Goal: Entertainment & Leisure: Browse casually

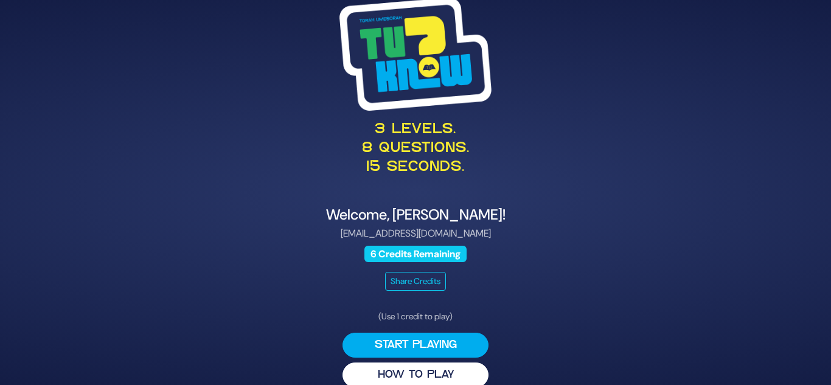
scroll to position [17, 0]
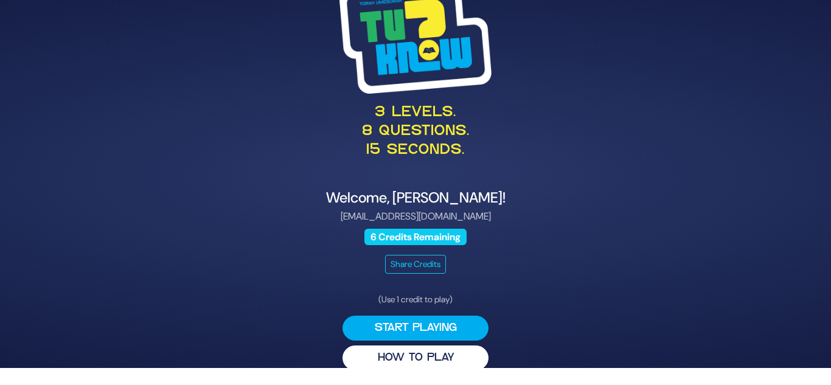
click at [434, 325] on button "Start Playing" at bounding box center [415, 328] width 146 height 25
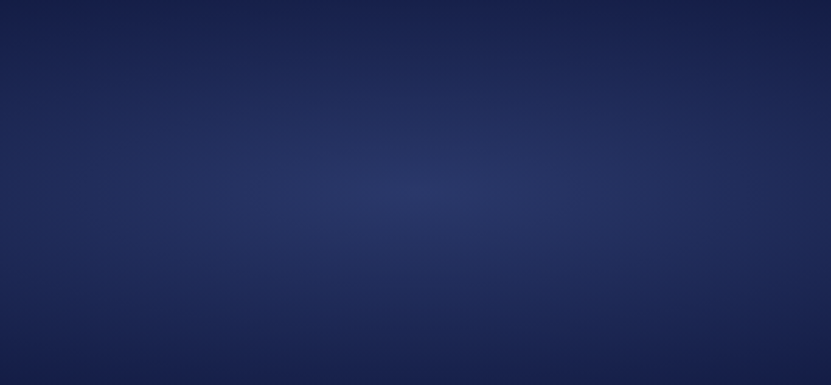
scroll to position [0, 0]
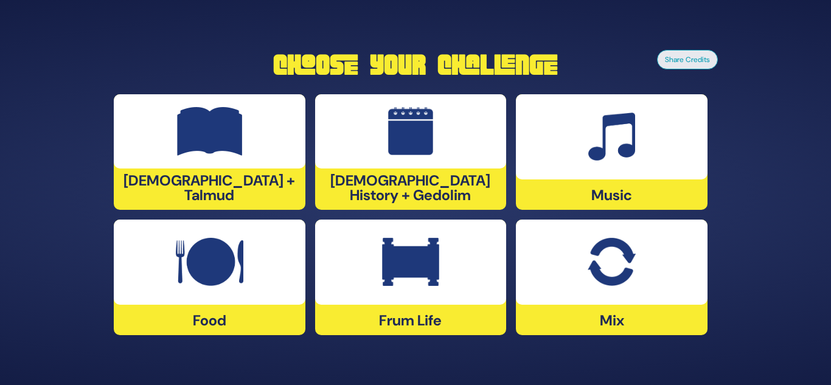
click at [204, 136] on img at bounding box center [210, 131] width 66 height 49
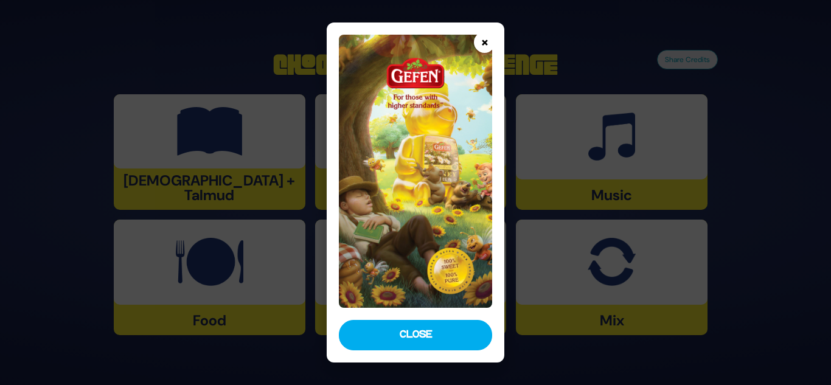
click at [487, 46] on button "×" at bounding box center [484, 42] width 21 height 21
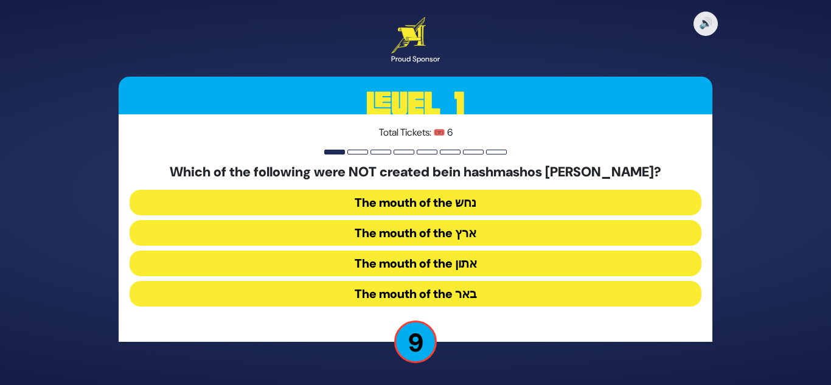
click at [431, 202] on button "The mouth of the נחש" at bounding box center [416, 203] width 572 height 26
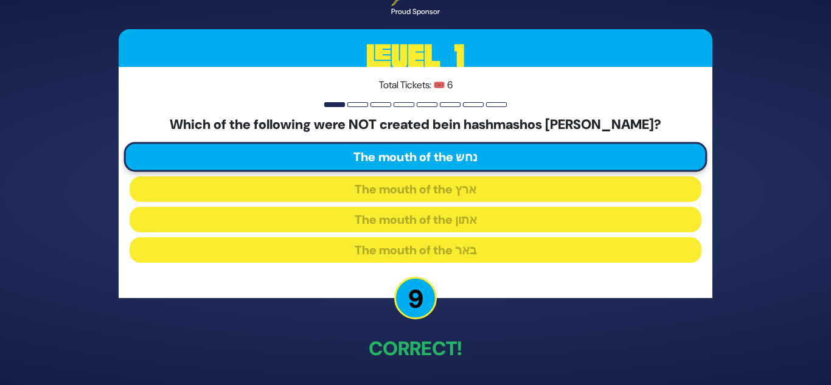
scroll to position [45, 0]
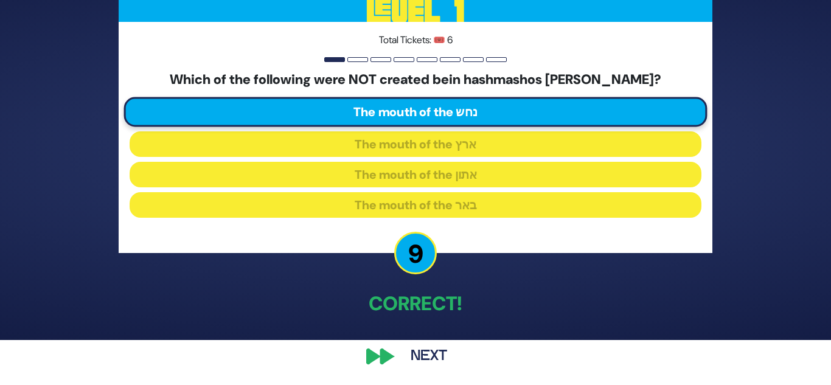
click at [375, 360] on div "🔊 Proud Sponsor Level 1 Total Tickets: 🎟️ 6 Which of the following were NOT cre…" at bounding box center [415, 147] width 623 height 475
click at [432, 356] on button "Next" at bounding box center [429, 356] width 71 height 28
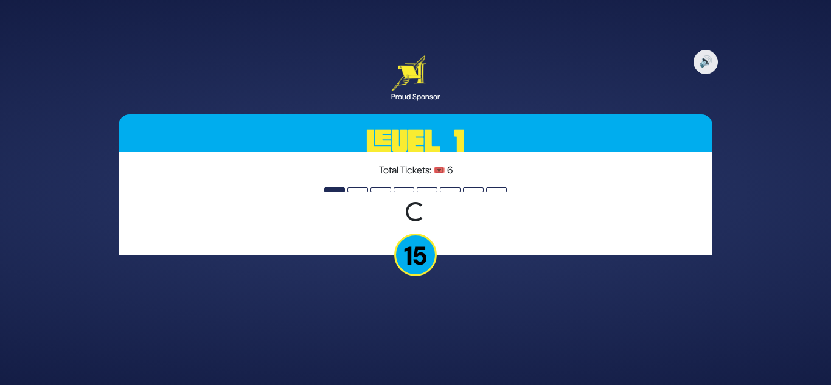
scroll to position [0, 0]
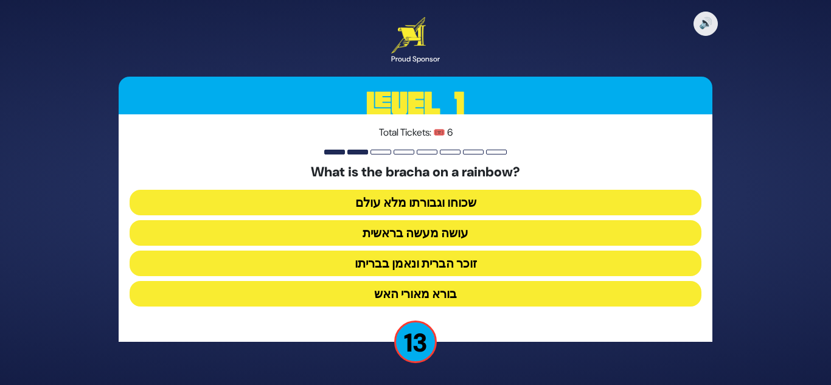
click at [466, 260] on button "זוכר הברית ונאמן בבריתו" at bounding box center [416, 264] width 572 height 26
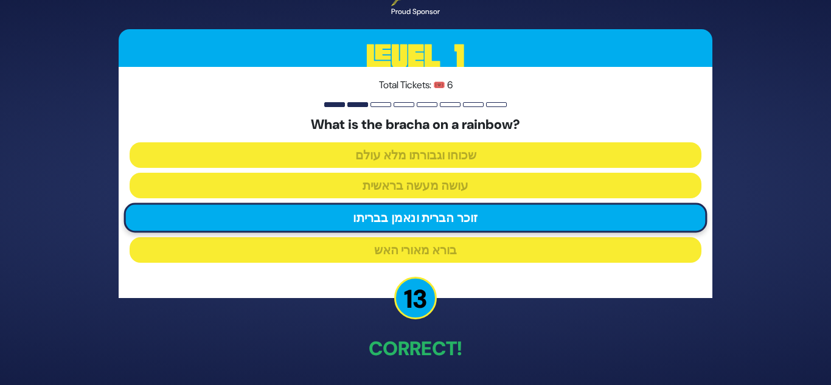
scroll to position [45, 0]
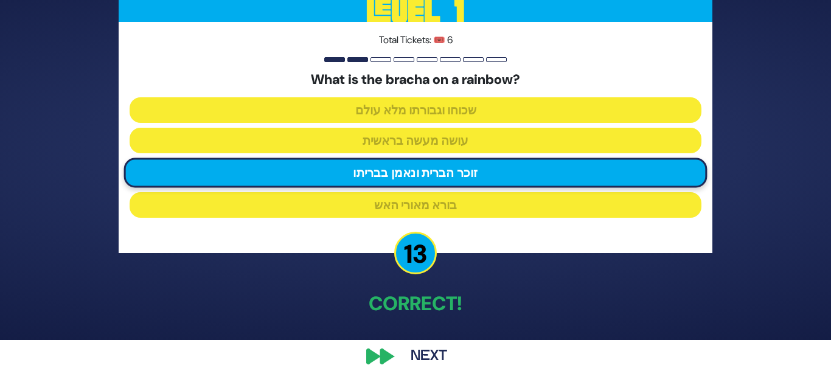
click at [430, 353] on button "Next" at bounding box center [429, 356] width 71 height 28
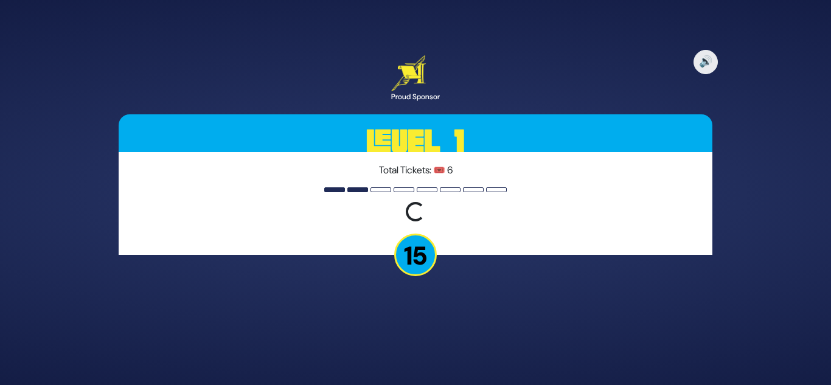
scroll to position [0, 0]
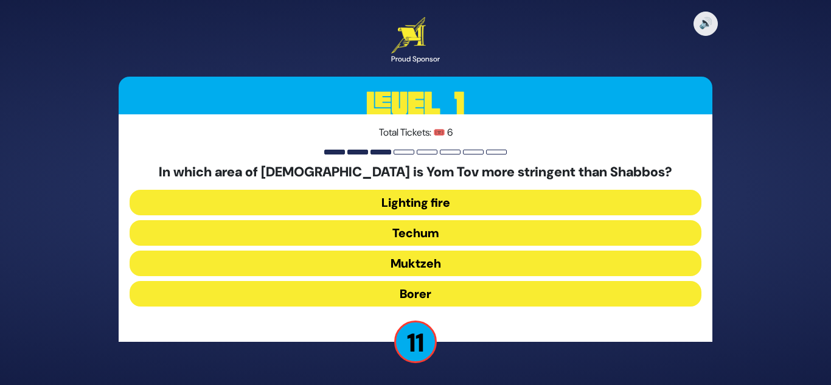
click at [445, 261] on button "Muktzeh" at bounding box center [416, 264] width 572 height 26
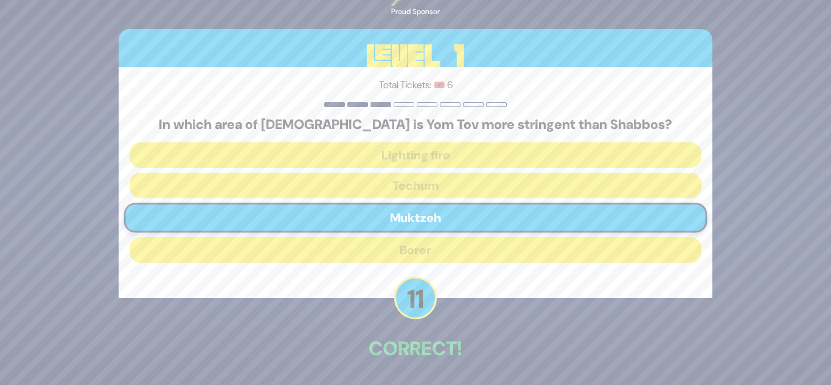
scroll to position [45, 0]
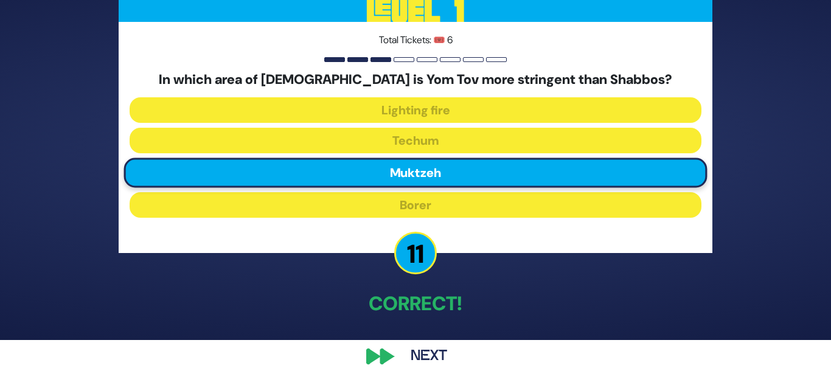
click at [432, 353] on button "Next" at bounding box center [429, 356] width 71 height 28
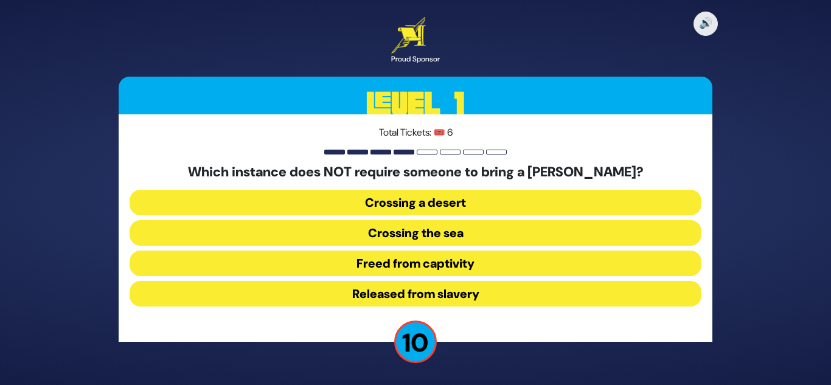
click at [442, 293] on button "Released from slavery" at bounding box center [416, 294] width 572 height 26
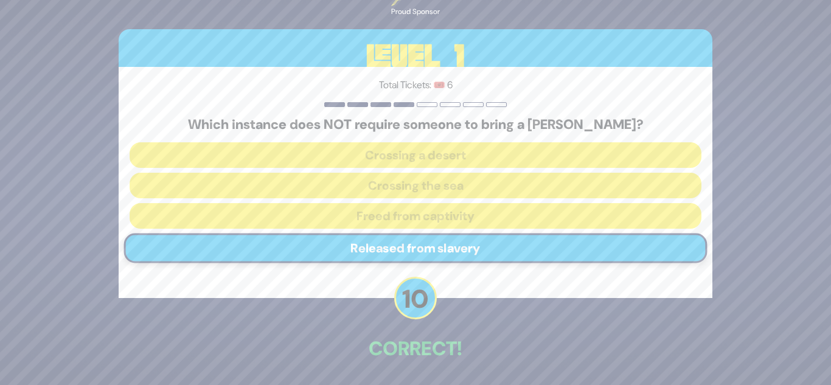
scroll to position [45, 0]
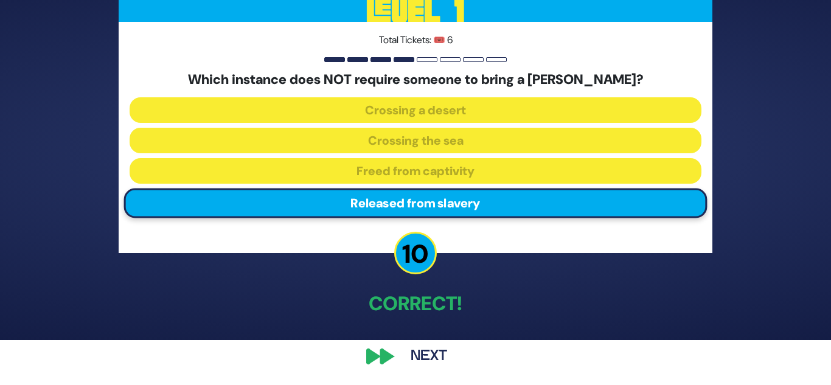
click at [432, 354] on button "Next" at bounding box center [429, 356] width 71 height 28
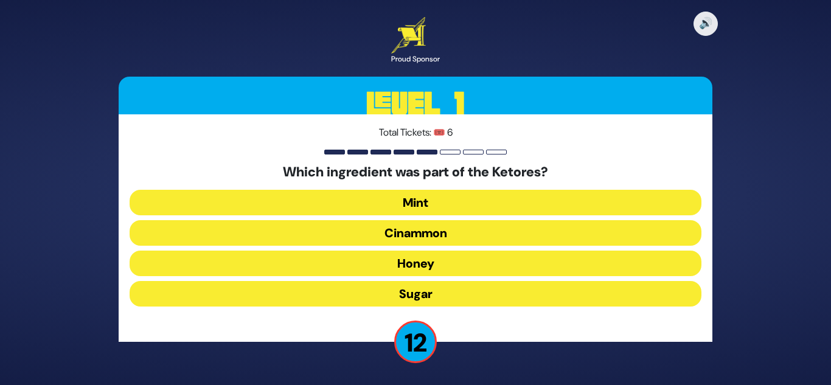
click at [454, 237] on button "Cinammon" at bounding box center [416, 233] width 572 height 26
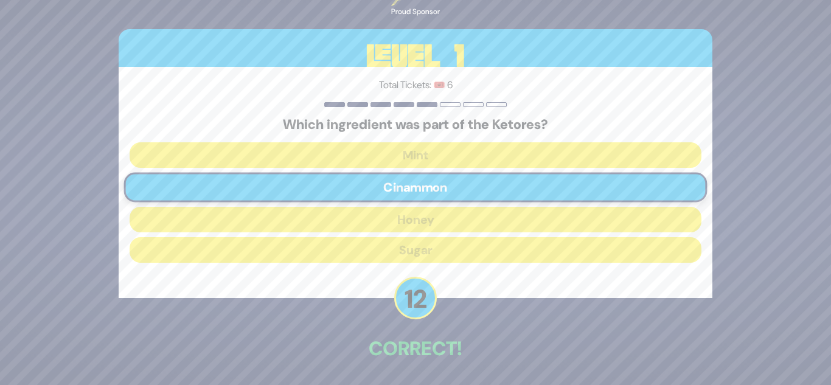
scroll to position [45, 0]
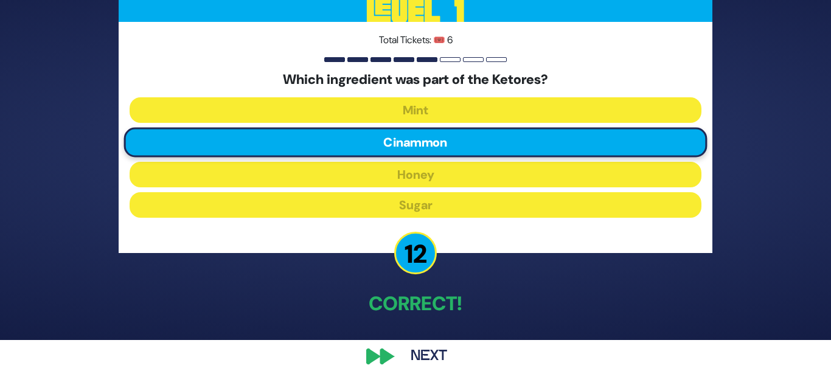
click at [420, 355] on button "Next" at bounding box center [429, 356] width 71 height 28
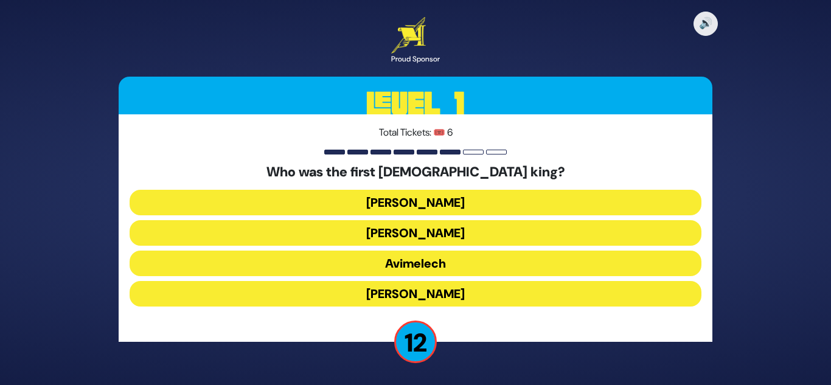
click at [497, 204] on button "[PERSON_NAME]" at bounding box center [416, 203] width 572 height 26
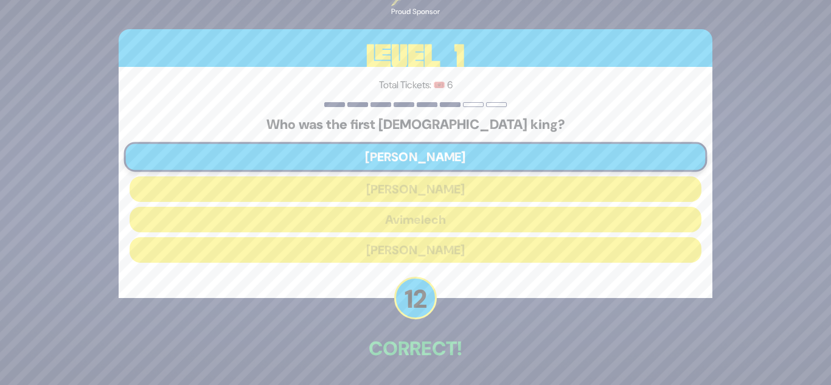
scroll to position [45, 0]
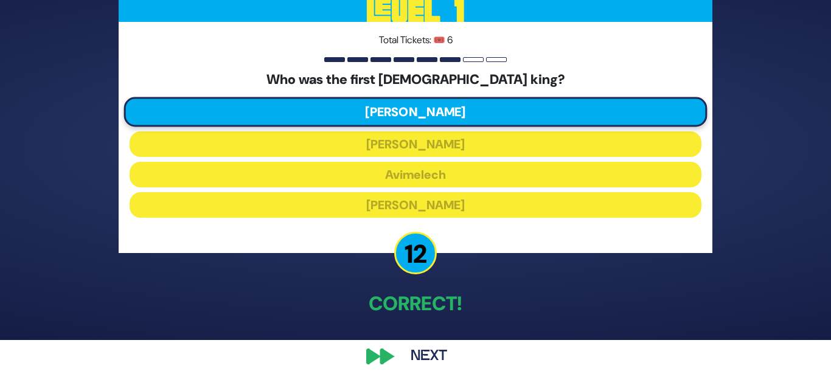
click at [426, 356] on button "Next" at bounding box center [429, 356] width 71 height 28
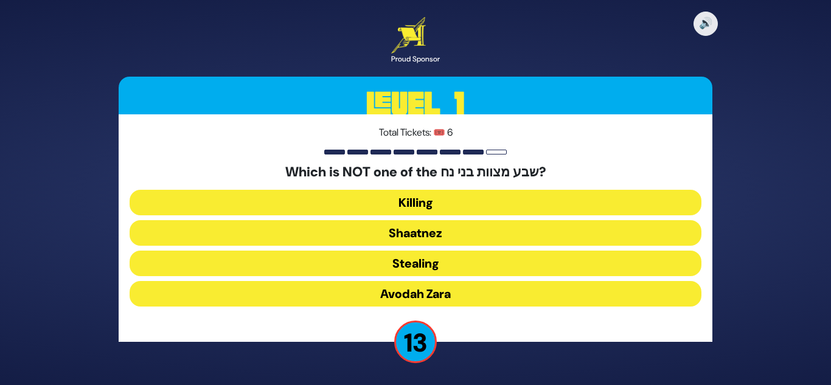
click at [471, 232] on button "Shaatnez" at bounding box center [416, 233] width 572 height 26
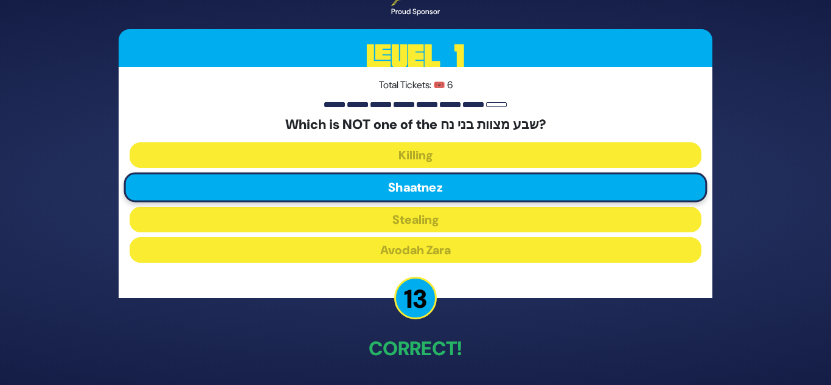
scroll to position [45, 0]
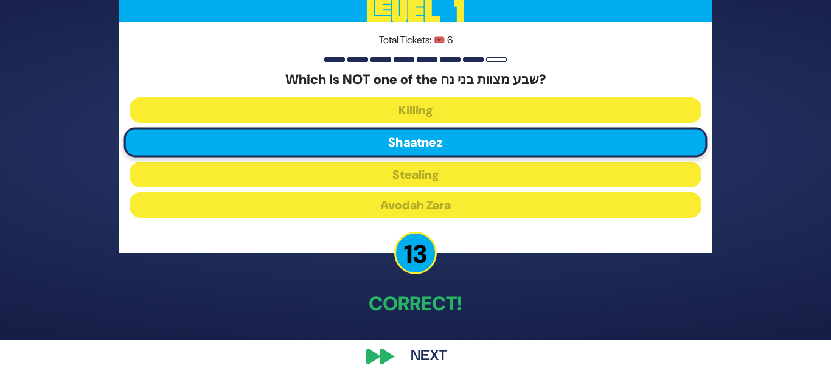
click at [414, 353] on button "Next" at bounding box center [429, 356] width 71 height 28
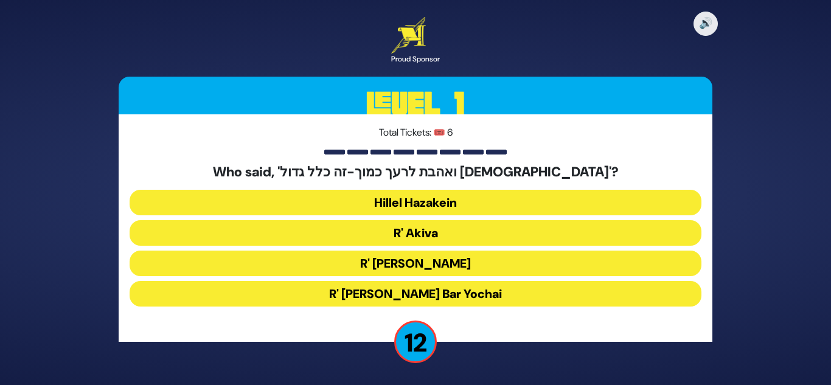
click at [445, 232] on button "R' Akiva" at bounding box center [416, 233] width 572 height 26
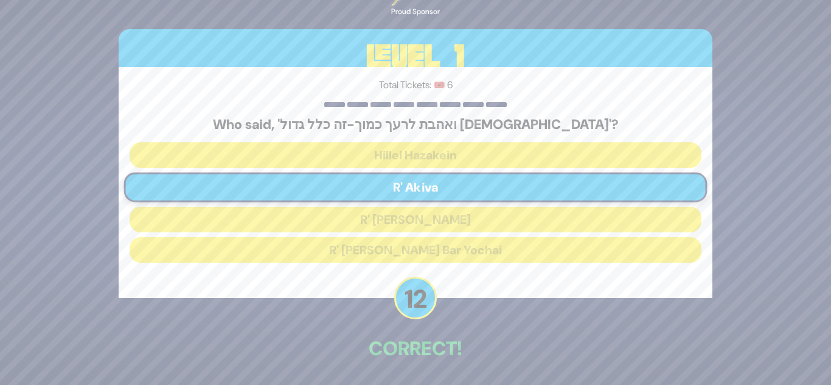
scroll to position [45, 0]
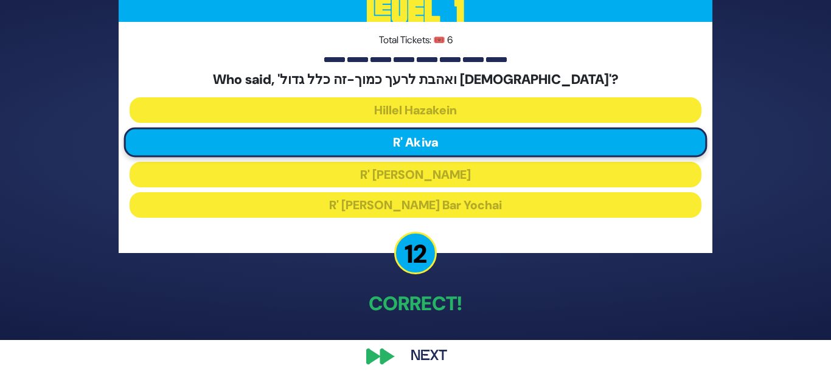
click at [422, 355] on button "Next" at bounding box center [429, 356] width 71 height 28
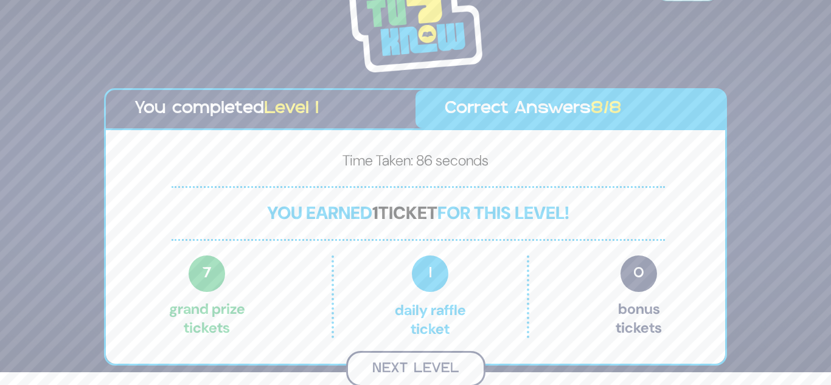
scroll to position [11, 0]
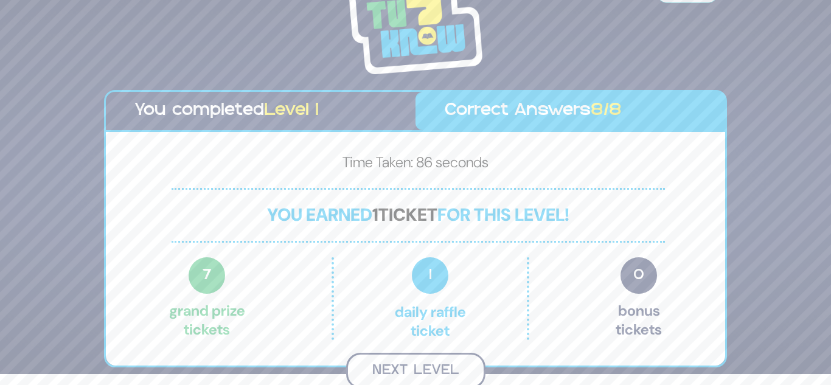
click at [428, 369] on button "Next Level" at bounding box center [415, 371] width 139 height 36
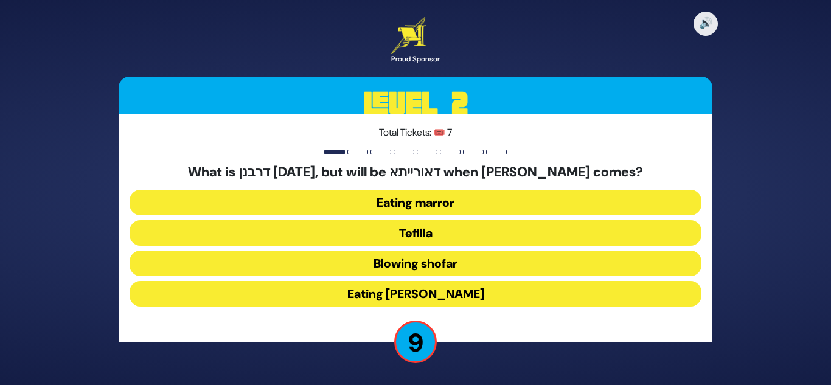
click at [452, 199] on button "Eating marror" at bounding box center [416, 203] width 572 height 26
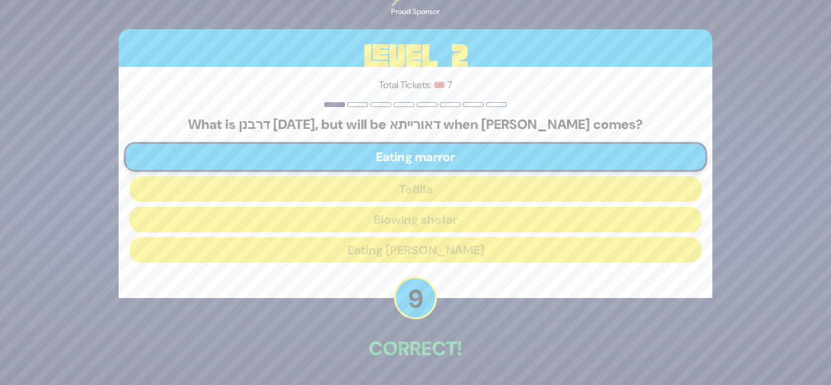
scroll to position [45, 0]
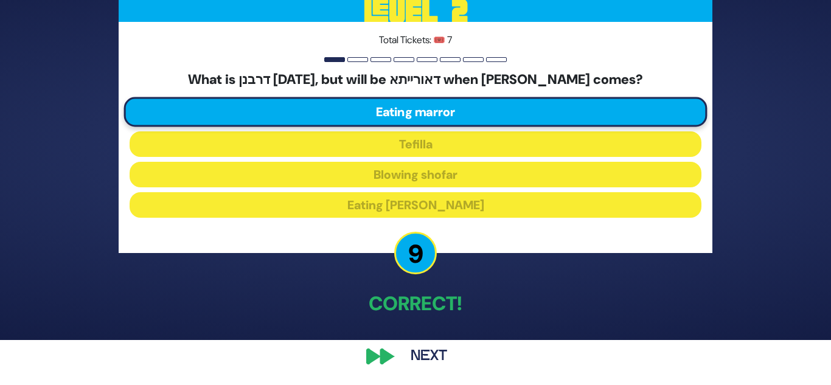
click at [441, 354] on button "Next" at bounding box center [429, 356] width 71 height 28
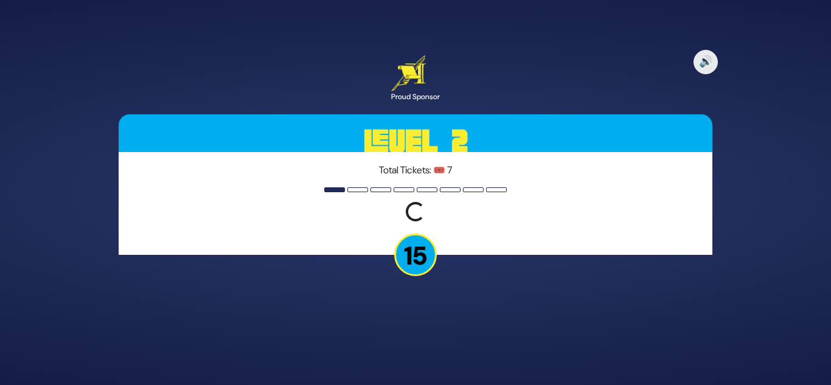
scroll to position [0, 0]
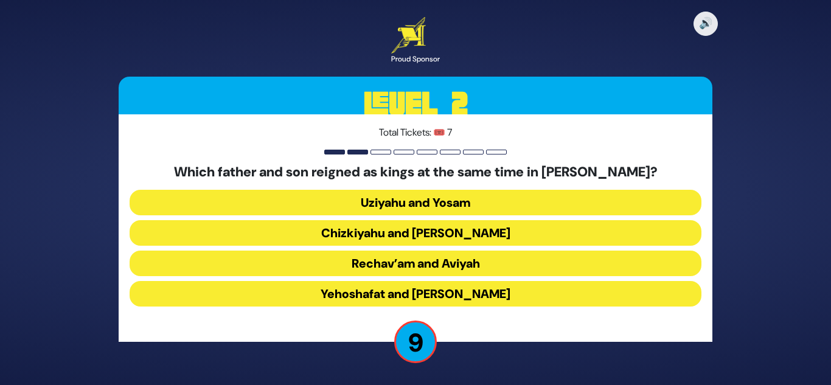
click at [423, 294] on button "Yehoshafat and [PERSON_NAME]" at bounding box center [416, 294] width 572 height 26
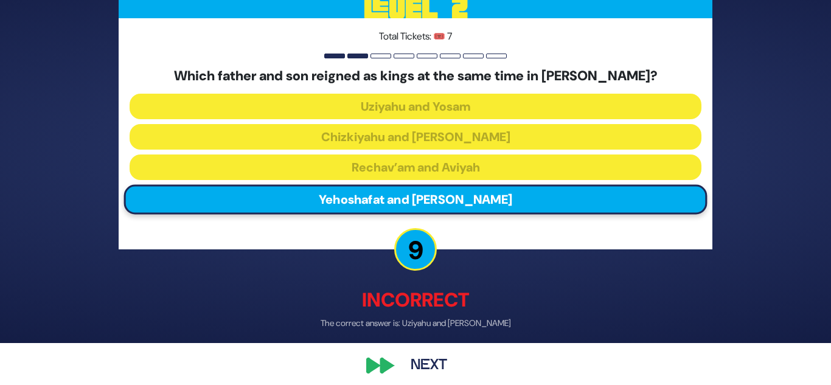
scroll to position [43, 0]
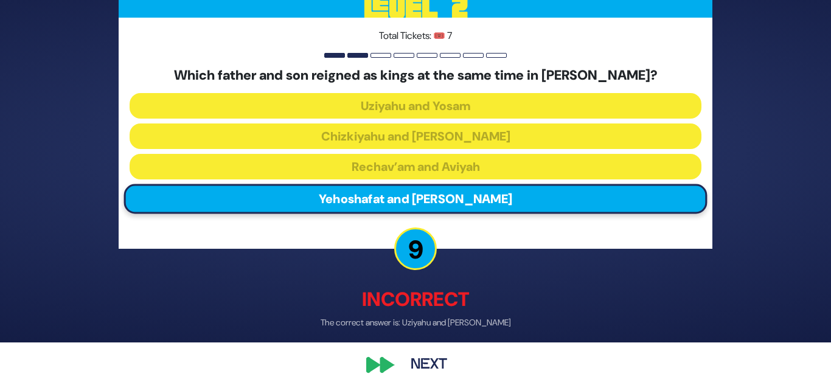
click at [444, 357] on button "Next" at bounding box center [429, 366] width 71 height 28
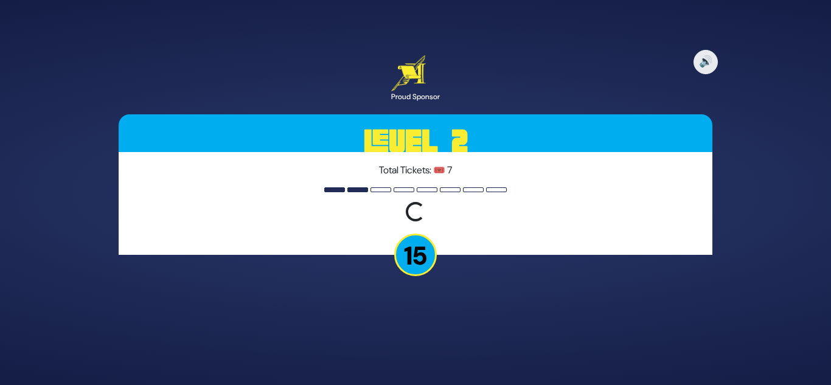
scroll to position [0, 0]
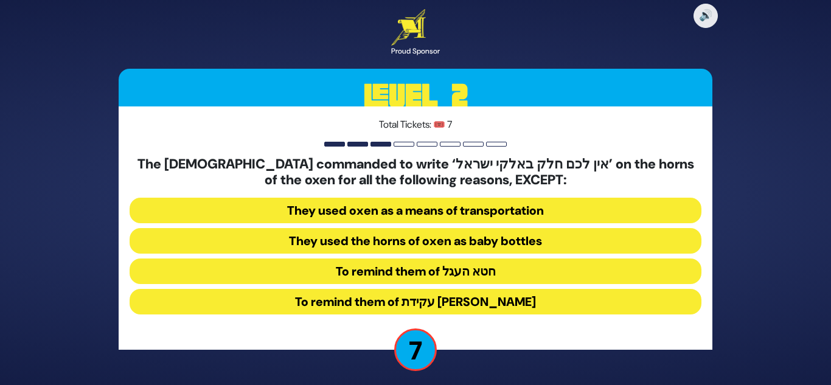
click at [444, 245] on button "They used the horns of oxen as baby bottles" at bounding box center [416, 241] width 572 height 26
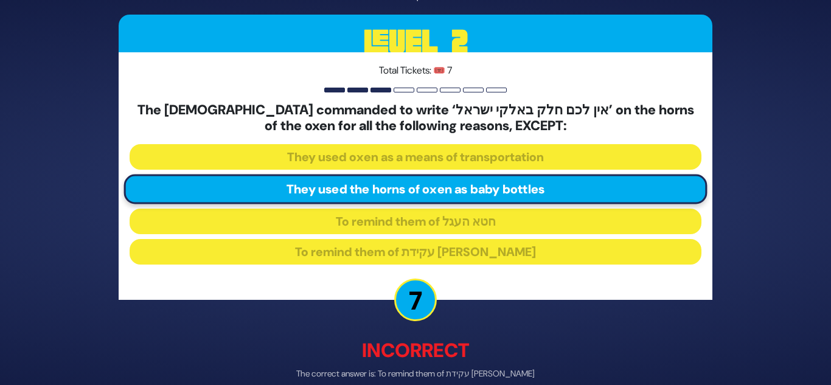
scroll to position [60, 0]
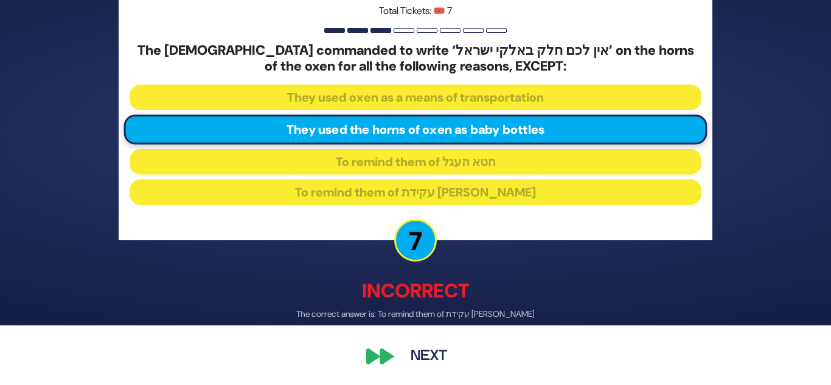
click at [412, 359] on button "Next" at bounding box center [429, 356] width 71 height 28
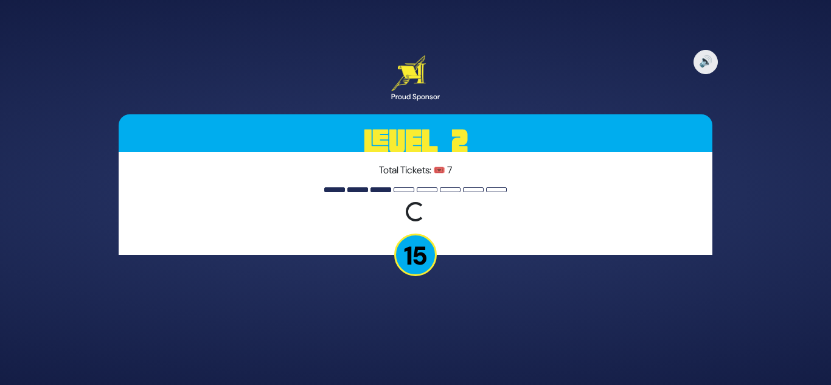
scroll to position [0, 0]
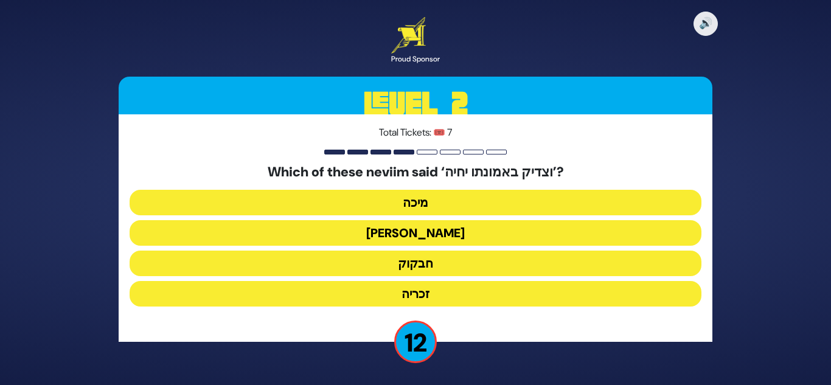
click at [437, 262] on button "חבקוק" at bounding box center [416, 264] width 572 height 26
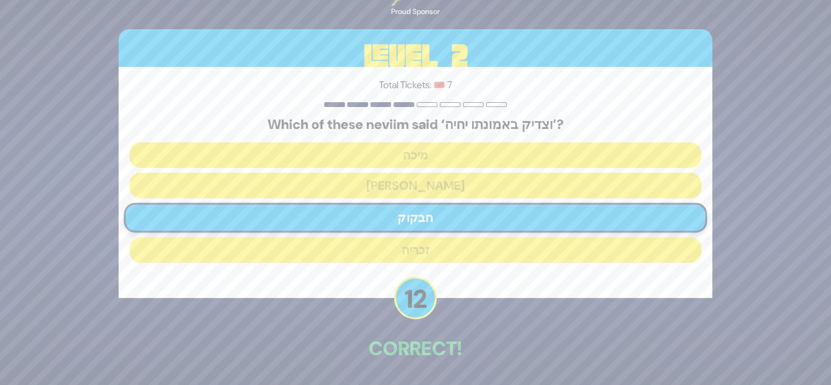
scroll to position [45, 0]
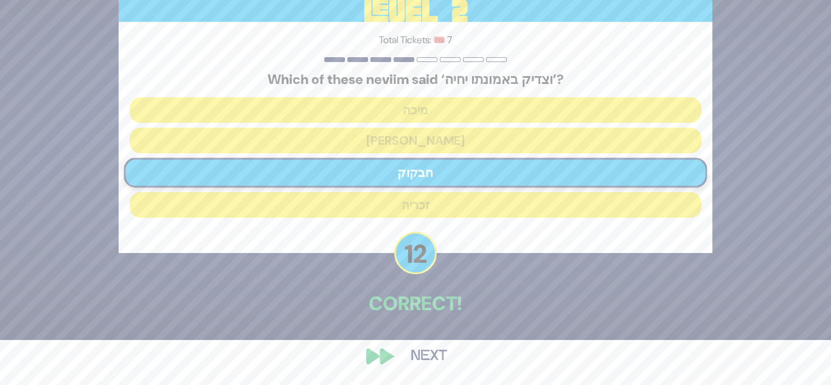
click at [418, 353] on button "Next" at bounding box center [429, 356] width 71 height 28
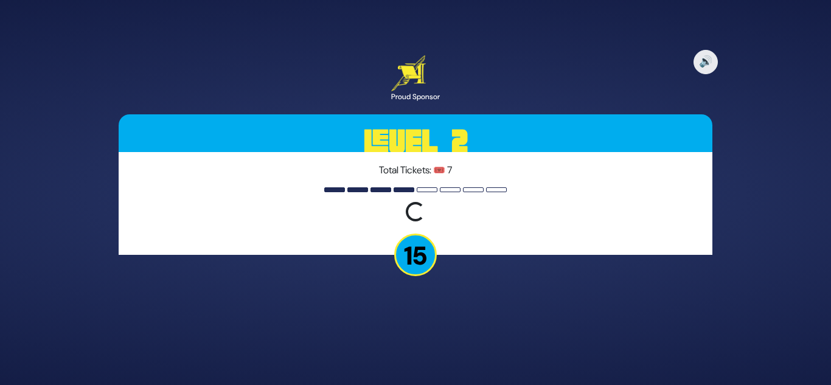
scroll to position [0, 0]
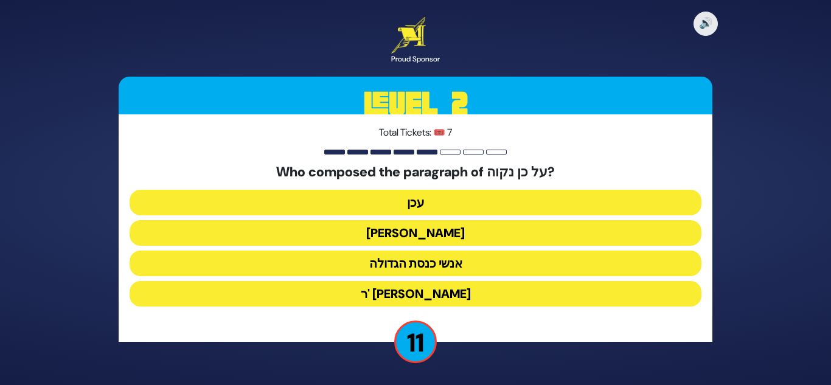
click at [460, 203] on button "עכן" at bounding box center [416, 203] width 572 height 26
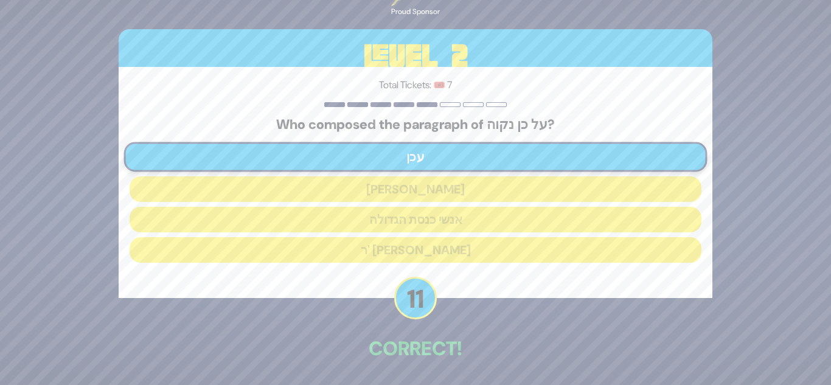
scroll to position [45, 0]
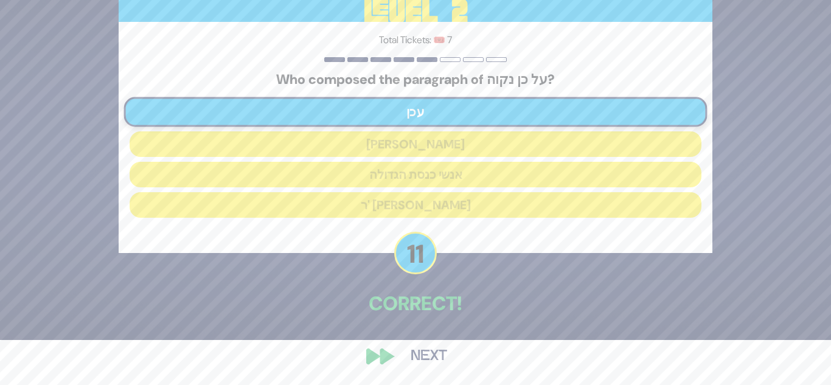
click at [424, 355] on button "Next" at bounding box center [429, 356] width 71 height 28
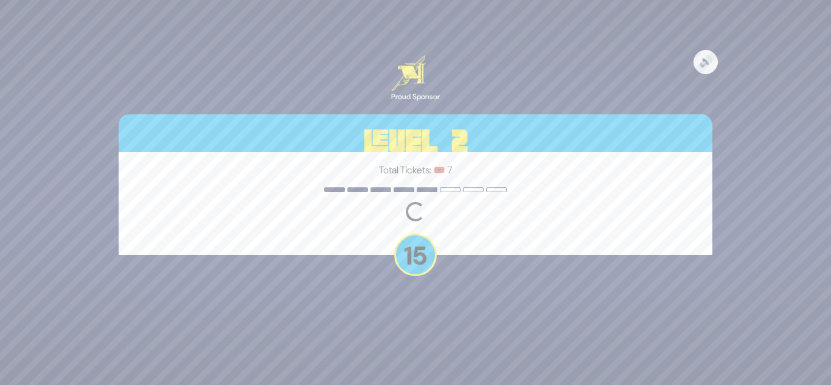
scroll to position [0, 0]
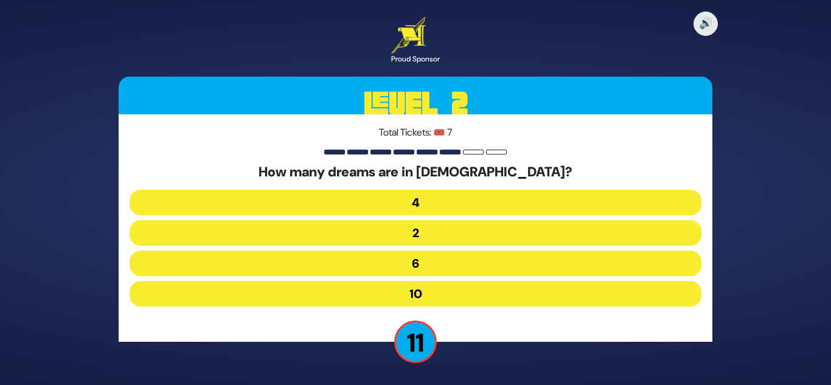
click at [465, 201] on button "4" at bounding box center [416, 203] width 572 height 26
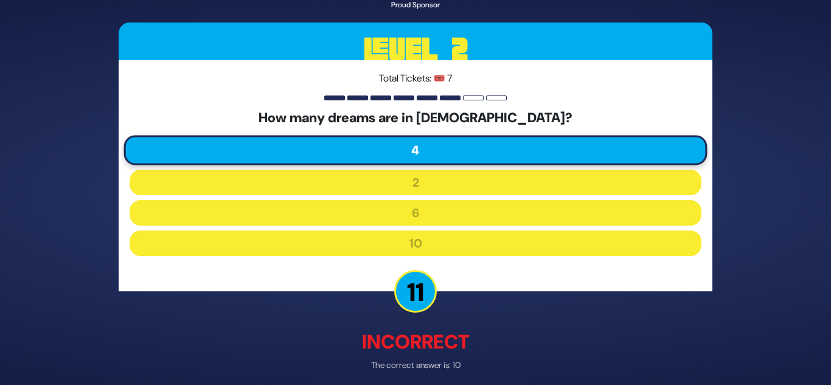
scroll to position [52, 0]
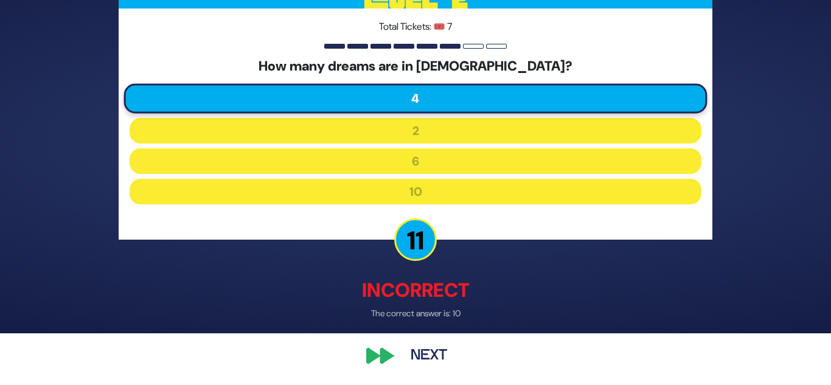
click at [422, 358] on button "Next" at bounding box center [429, 356] width 71 height 28
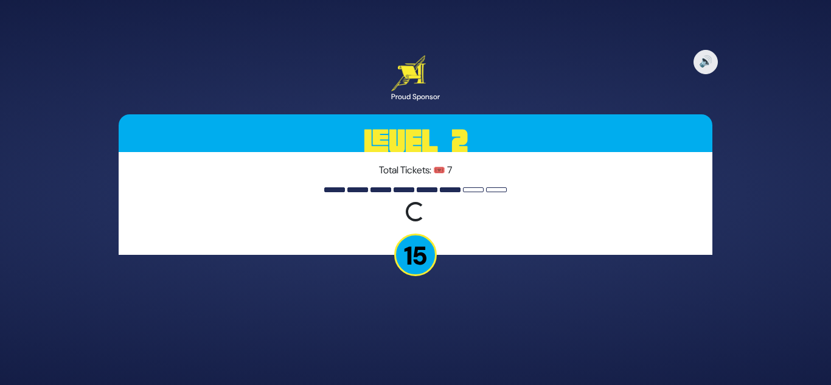
scroll to position [0, 0]
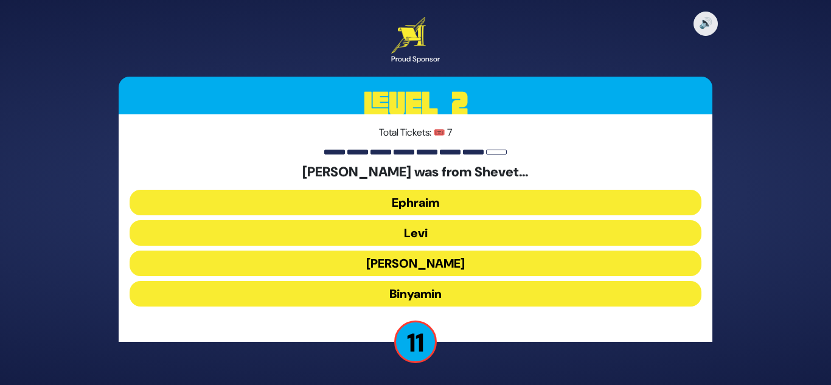
click at [450, 265] on button "[PERSON_NAME]" at bounding box center [416, 264] width 572 height 26
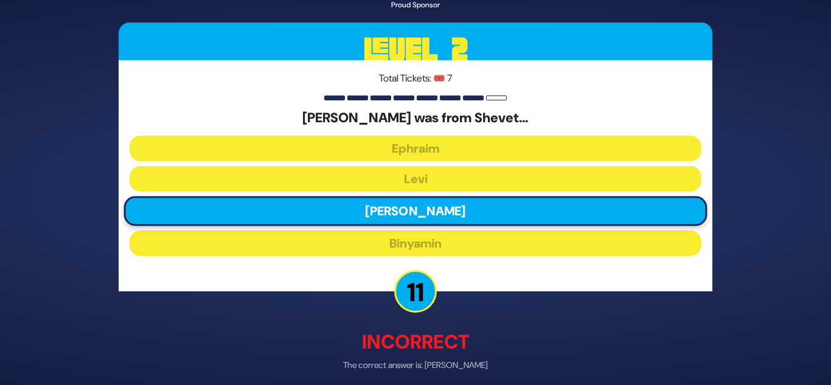
scroll to position [52, 0]
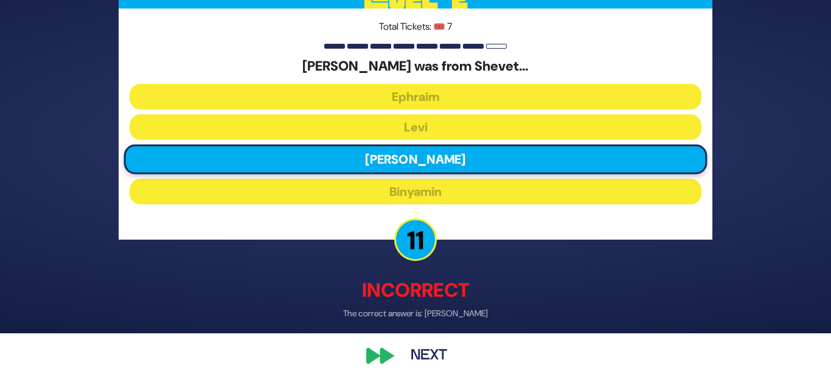
click at [428, 353] on button "Next" at bounding box center [429, 356] width 71 height 28
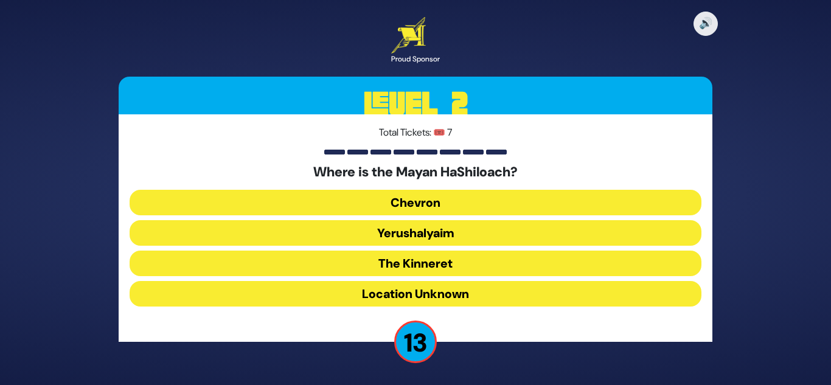
click at [473, 237] on button "Yerushalyaim" at bounding box center [416, 233] width 572 height 26
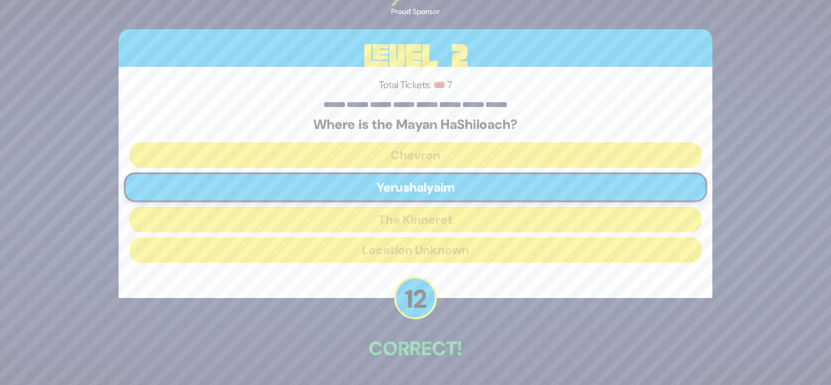
scroll to position [45, 0]
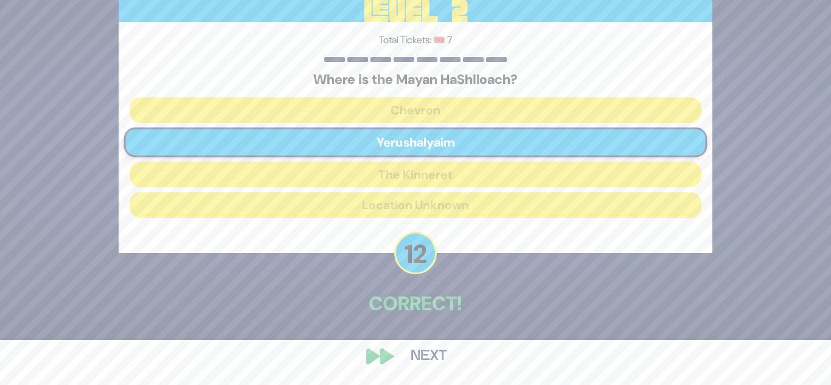
click at [436, 359] on button "Next" at bounding box center [429, 356] width 71 height 28
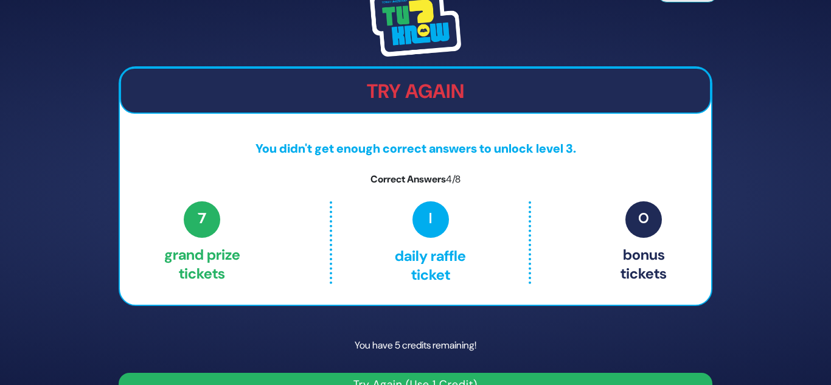
scroll to position [26, 0]
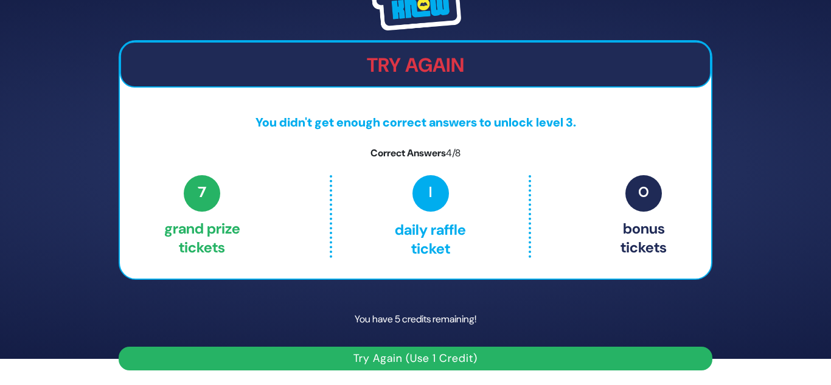
click at [381, 358] on button "Try Again (Use 1 Credit)" at bounding box center [416, 359] width 594 height 24
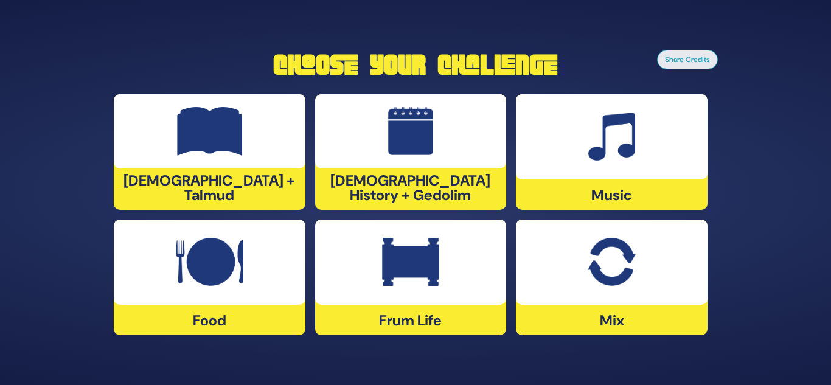
click at [392, 261] on img at bounding box center [410, 262] width 57 height 49
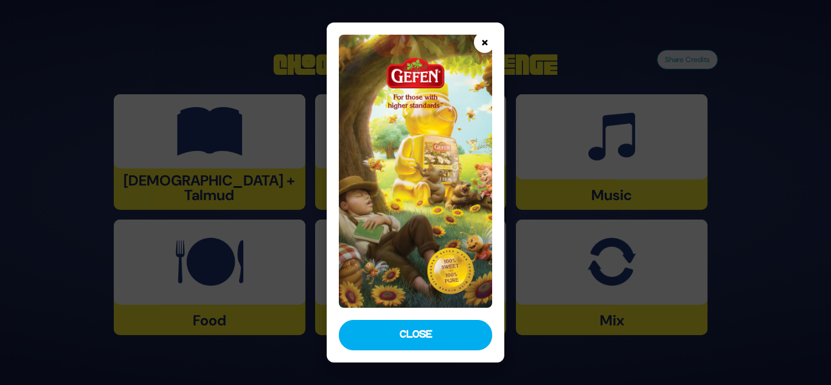
click at [482, 40] on button "×" at bounding box center [484, 42] width 21 height 21
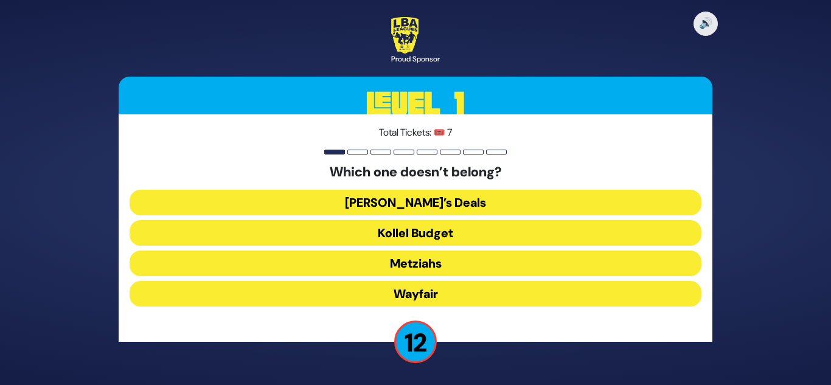
click at [466, 281] on button "Wayfair" at bounding box center [416, 294] width 572 height 26
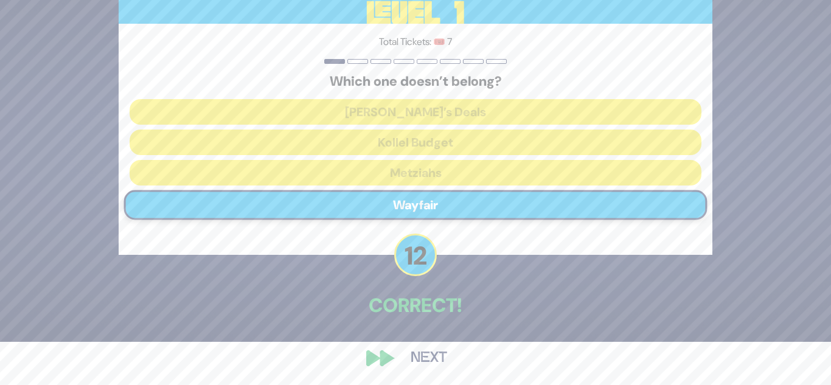
scroll to position [45, 0]
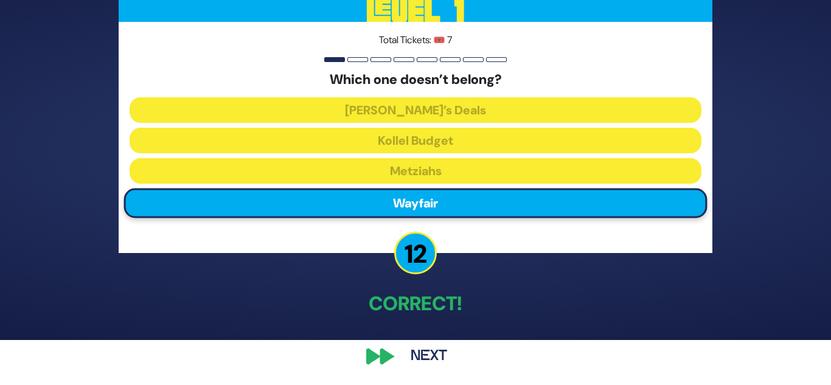
click at [416, 359] on button "Next" at bounding box center [429, 356] width 71 height 28
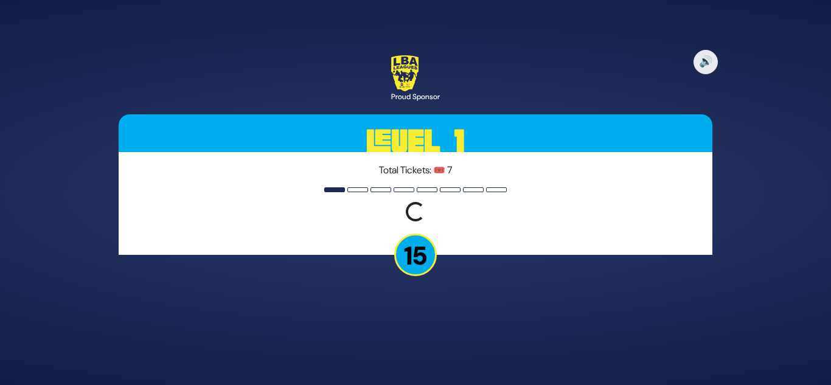
scroll to position [0, 0]
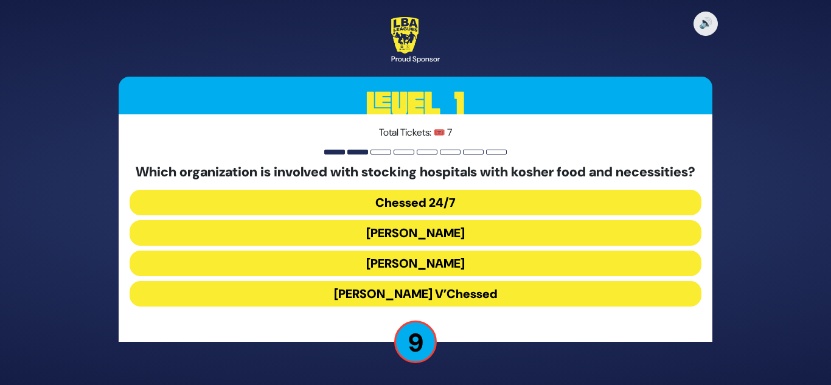
click at [432, 303] on button "Chaim V’Chessed" at bounding box center [416, 294] width 572 height 26
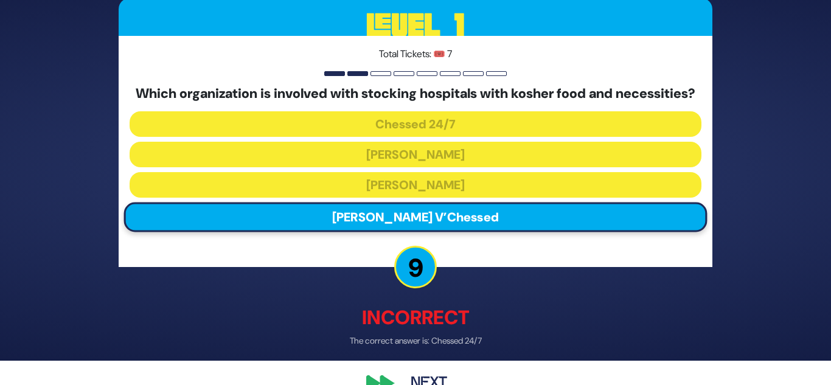
scroll to position [60, 0]
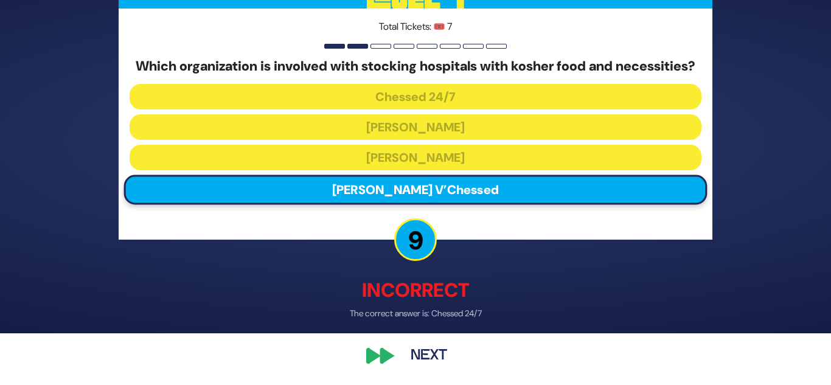
click at [430, 347] on button "Next" at bounding box center [429, 356] width 71 height 28
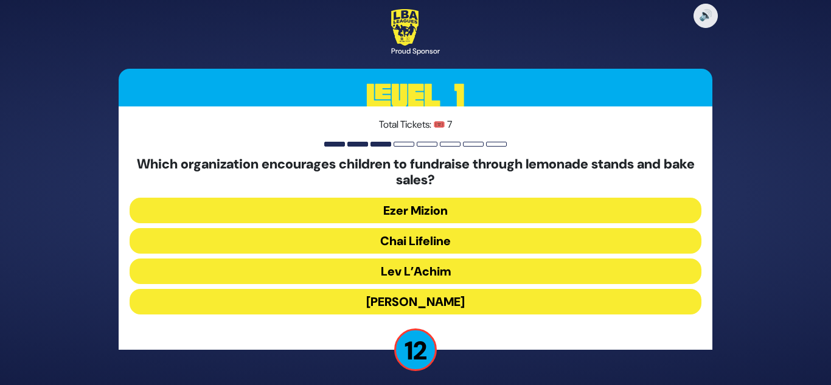
click at [434, 238] on button "Chai Lifeline" at bounding box center [416, 241] width 572 height 26
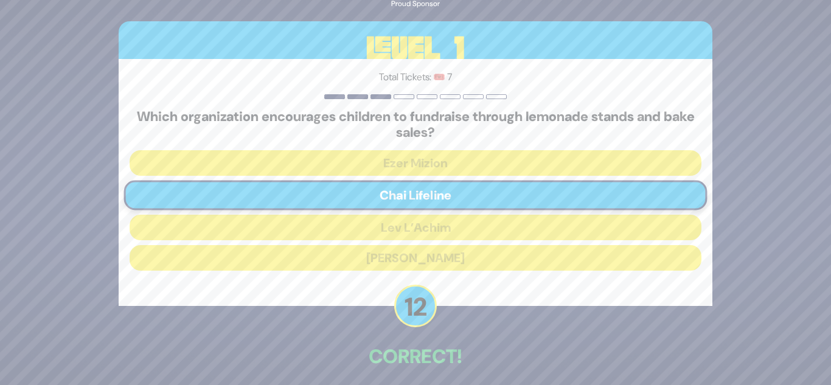
scroll to position [53, 0]
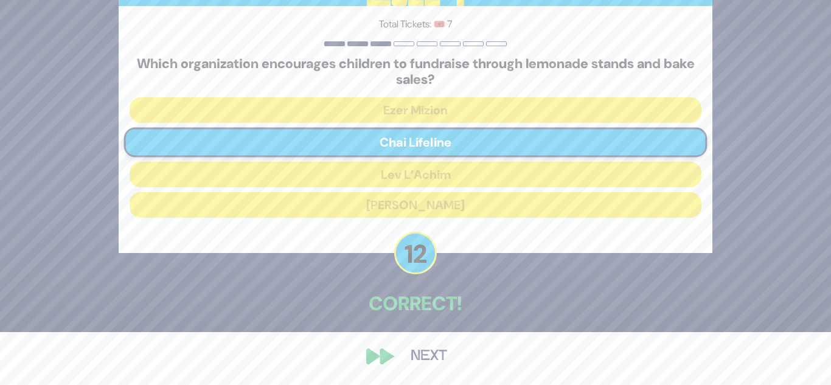
click at [430, 355] on button "Next" at bounding box center [429, 356] width 71 height 28
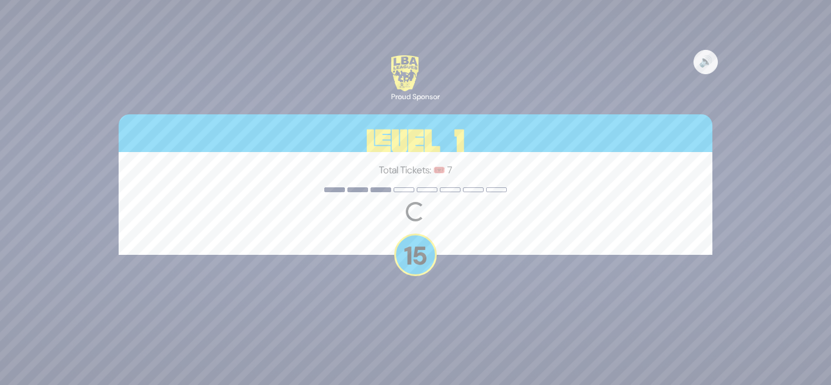
scroll to position [0, 0]
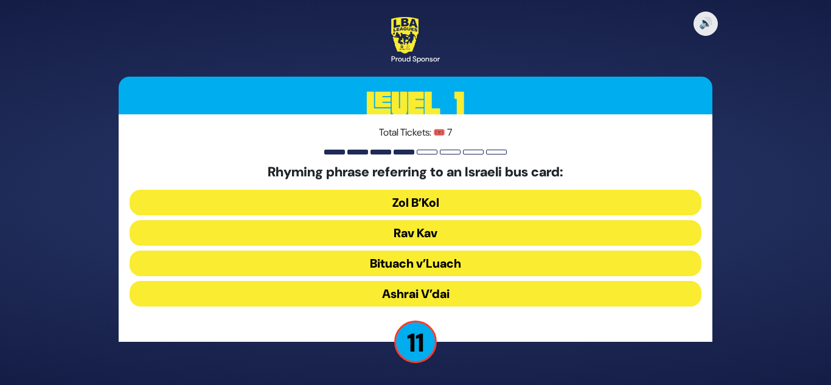
click at [473, 232] on button "Rav Kav" at bounding box center [416, 233] width 572 height 26
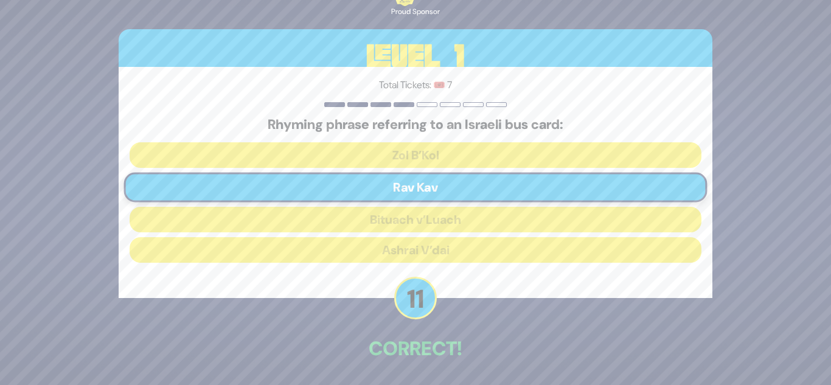
scroll to position [45, 0]
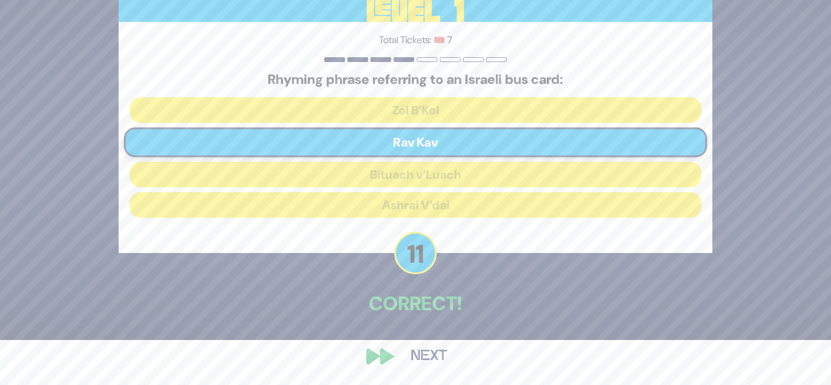
click at [425, 356] on button "Next" at bounding box center [429, 356] width 71 height 28
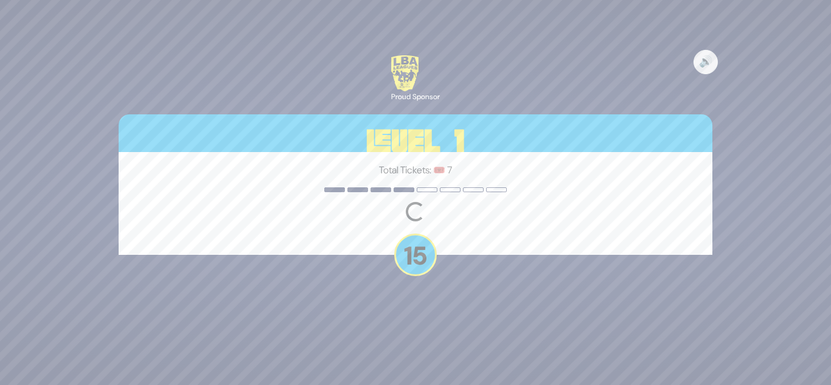
scroll to position [0, 0]
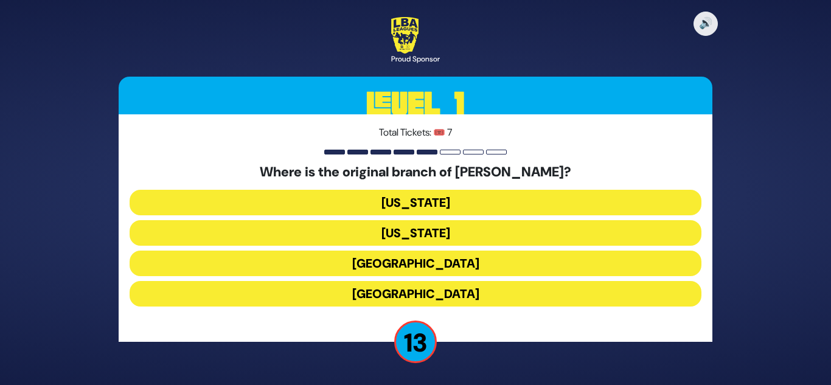
click at [470, 266] on button "London" at bounding box center [416, 264] width 572 height 26
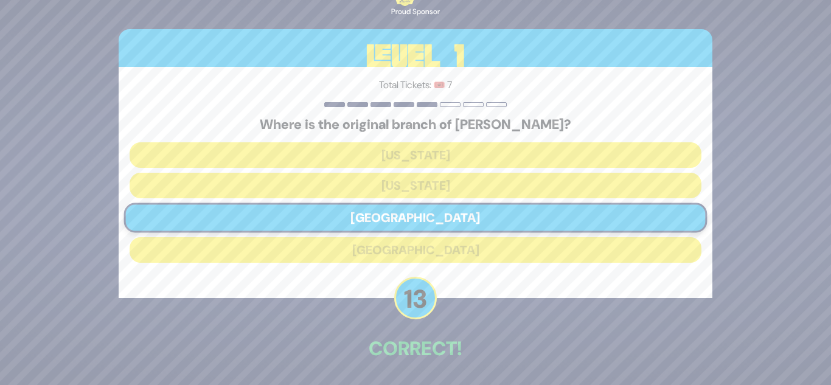
scroll to position [45, 0]
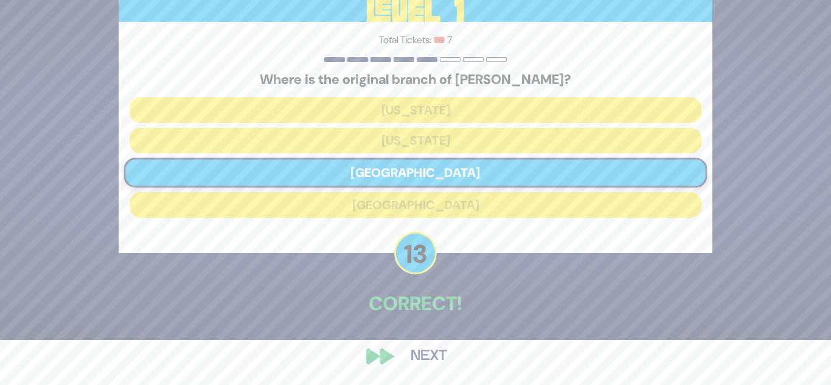
click at [444, 355] on button "Next" at bounding box center [429, 356] width 71 height 28
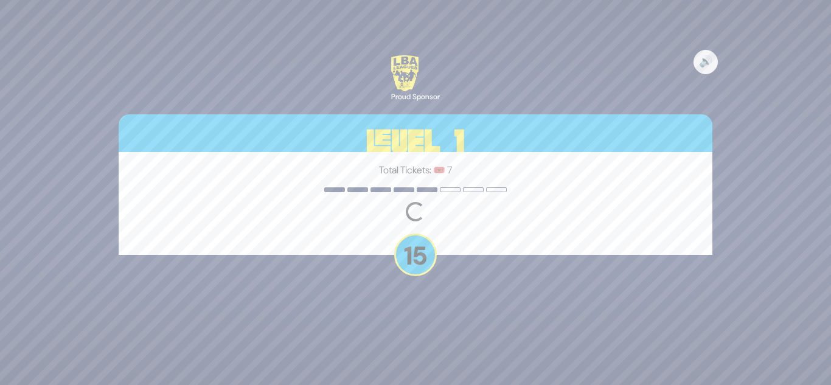
scroll to position [0, 0]
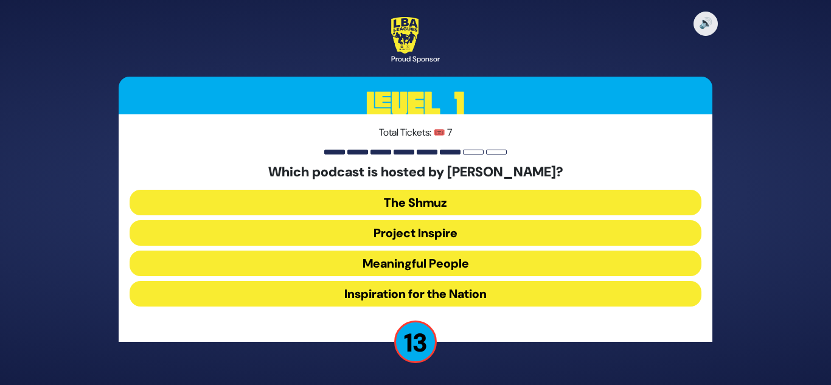
click at [471, 264] on button "Meaningful People" at bounding box center [416, 264] width 572 height 26
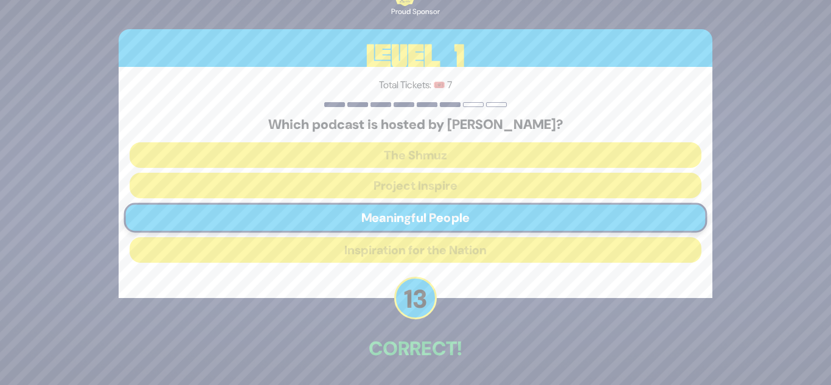
scroll to position [45, 0]
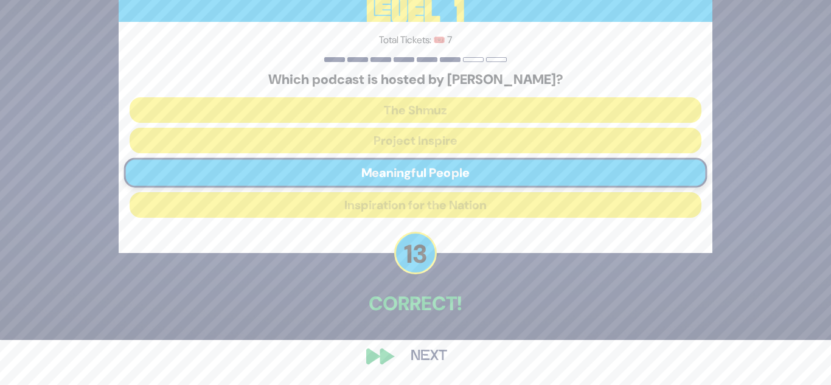
click at [417, 356] on button "Next" at bounding box center [429, 356] width 71 height 28
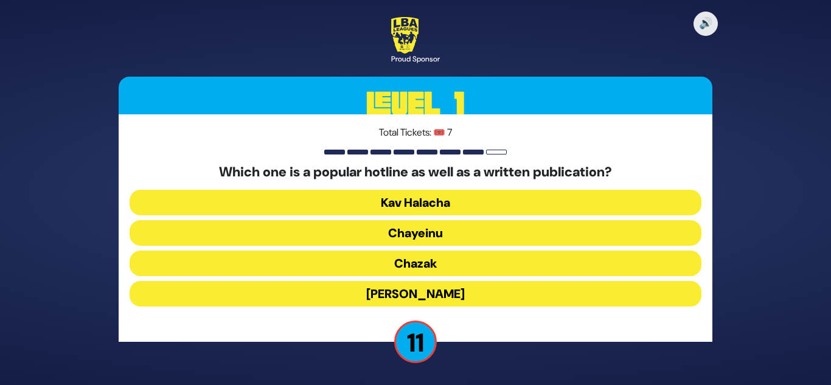
click at [437, 232] on button "Chayeinu" at bounding box center [416, 233] width 572 height 26
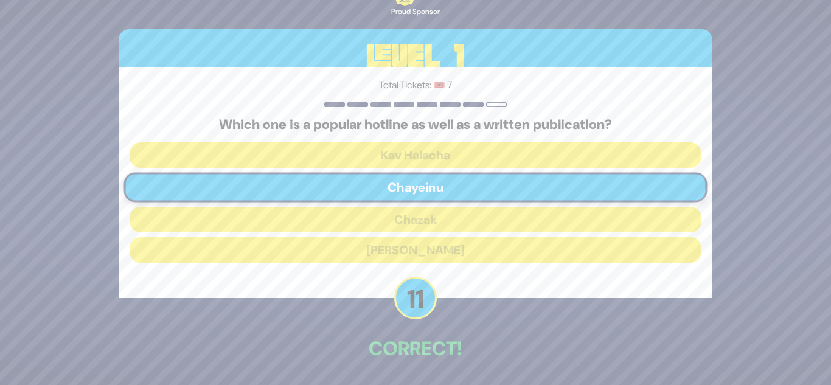
scroll to position [45, 0]
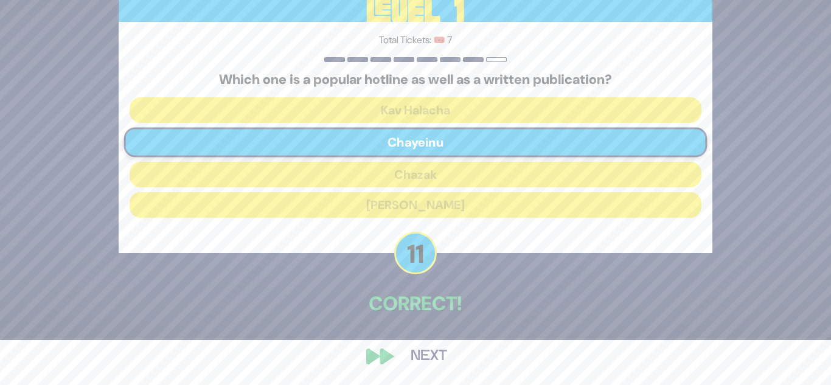
click at [422, 355] on button "Next" at bounding box center [429, 356] width 71 height 28
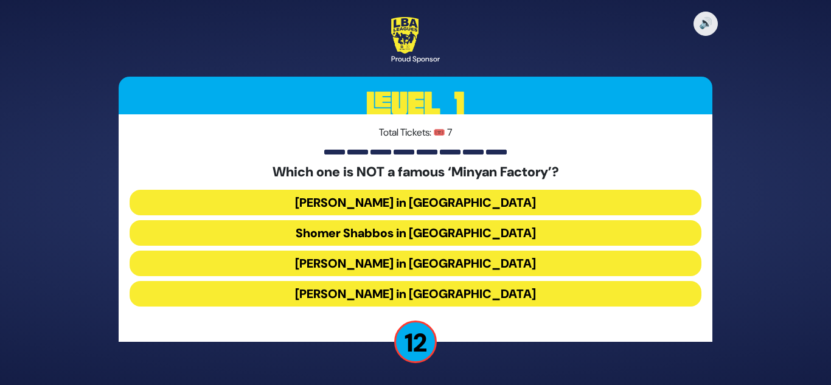
click at [453, 296] on button "Bais Dovid in Lakewood" at bounding box center [416, 294] width 572 height 26
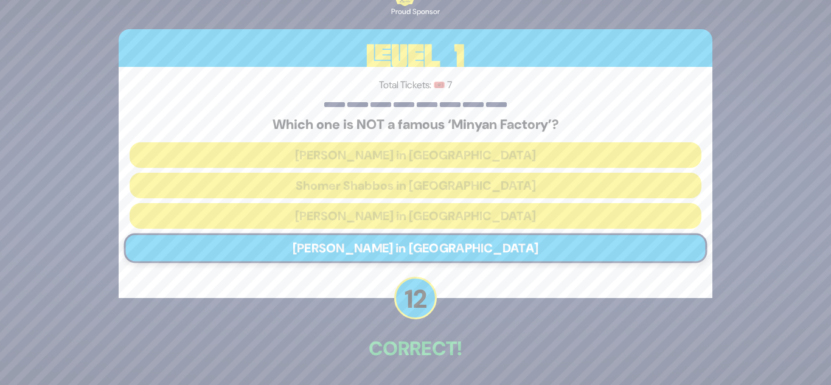
scroll to position [45, 0]
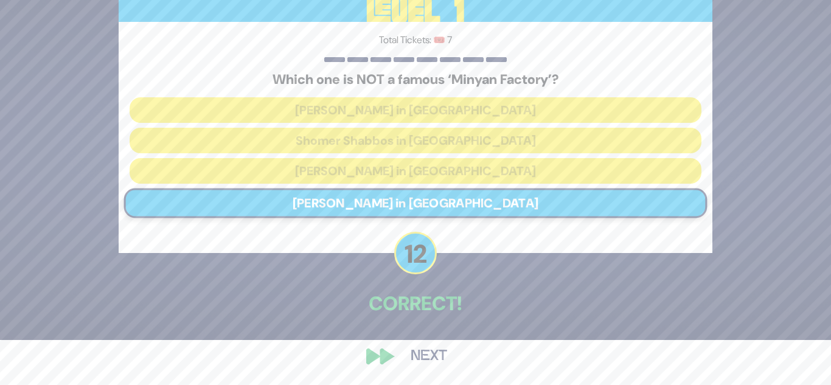
click at [443, 352] on button "Next" at bounding box center [429, 356] width 71 height 28
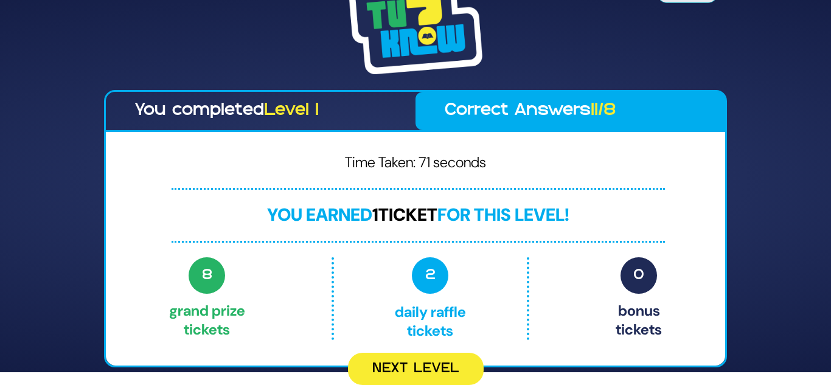
scroll to position [0, 0]
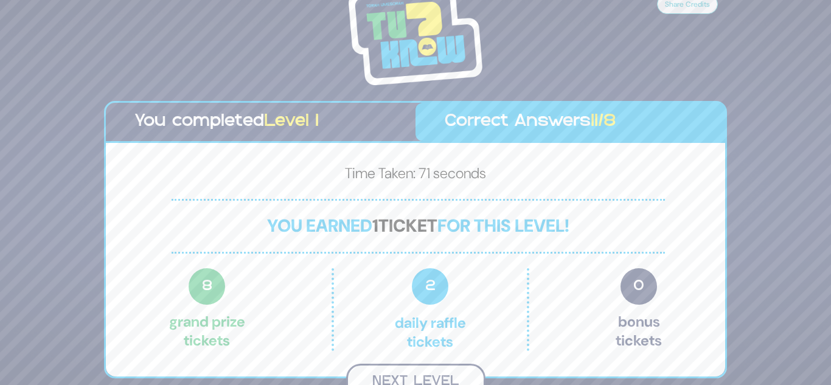
click at [430, 373] on button "Next Level" at bounding box center [415, 382] width 139 height 36
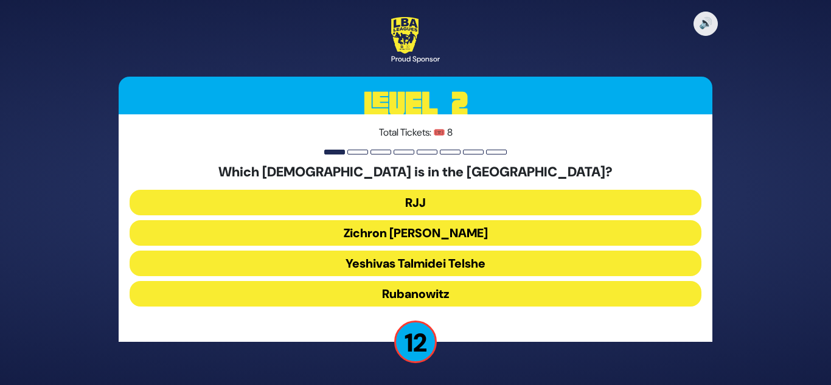
click at [467, 262] on button "Yeshivas Talmidei Telshe" at bounding box center [416, 264] width 572 height 26
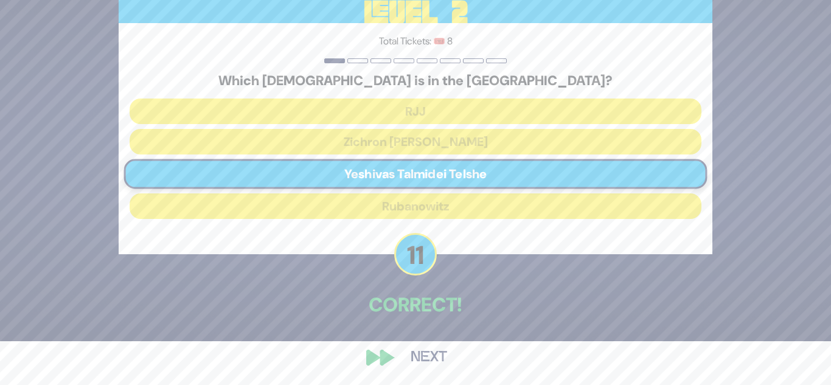
scroll to position [45, 0]
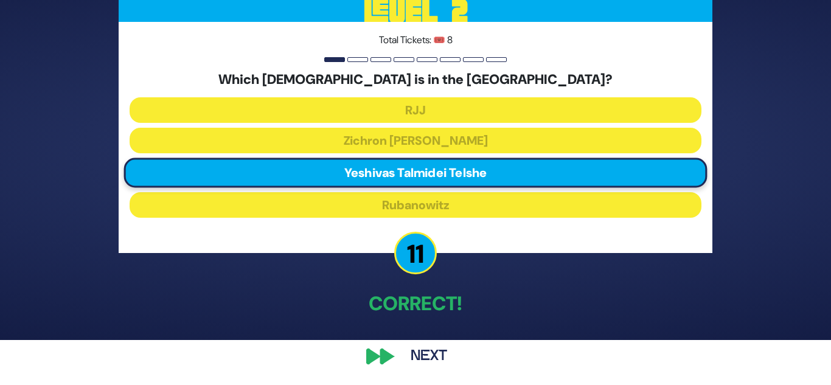
click at [423, 356] on button "Next" at bounding box center [429, 356] width 71 height 28
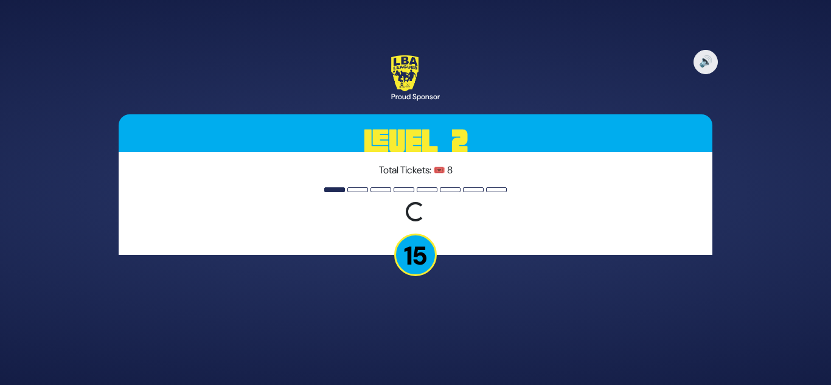
scroll to position [0, 0]
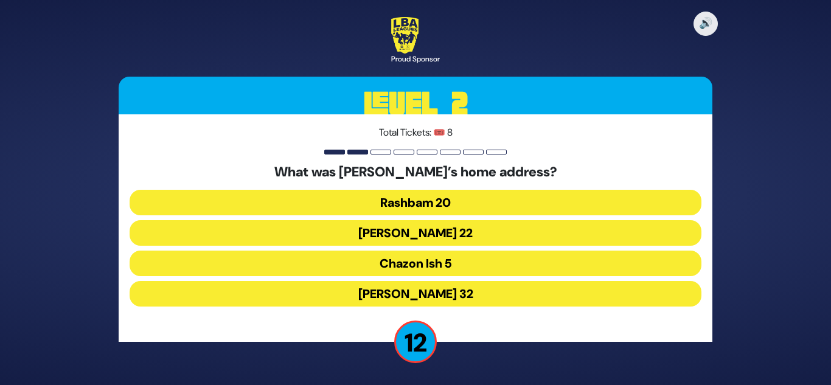
click at [436, 292] on button "Rabbi Akiva 32" at bounding box center [416, 294] width 572 height 26
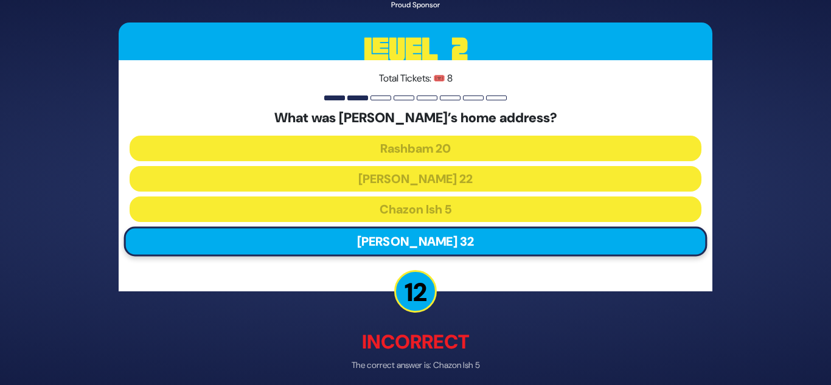
scroll to position [52, 0]
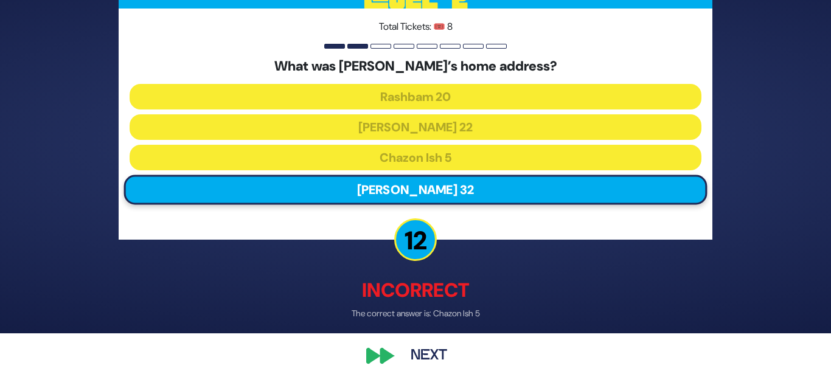
click at [431, 349] on button "Next" at bounding box center [429, 356] width 71 height 28
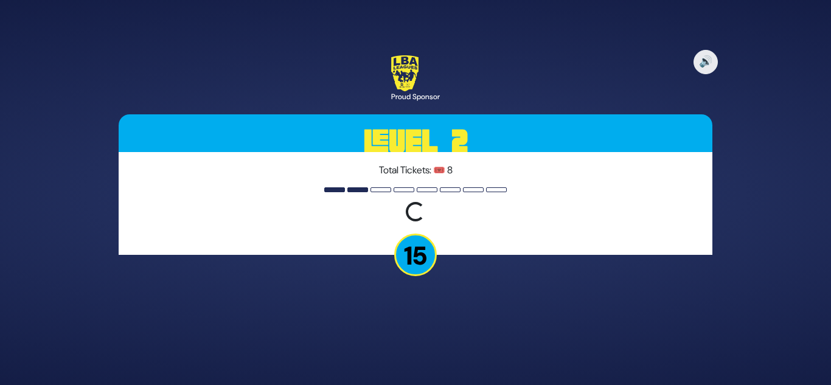
scroll to position [0, 0]
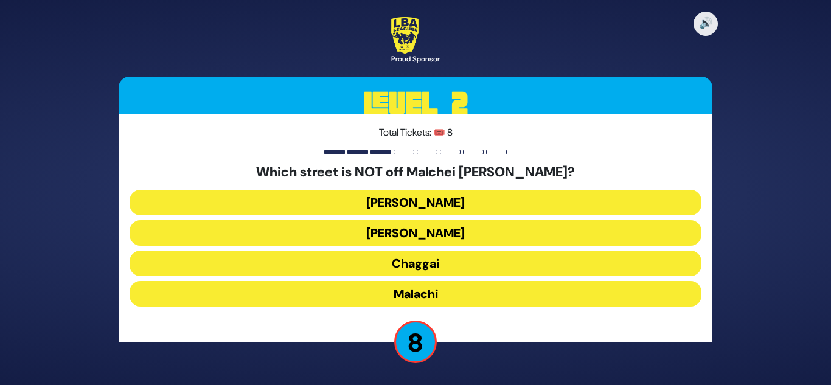
click at [441, 227] on button "Amos" at bounding box center [416, 233] width 572 height 26
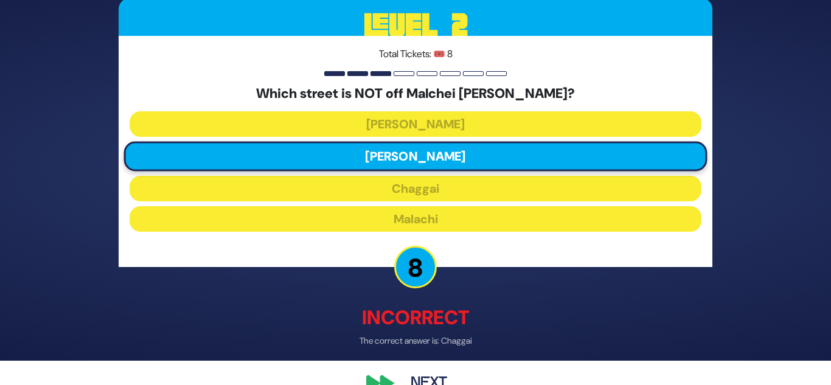
scroll to position [52, 0]
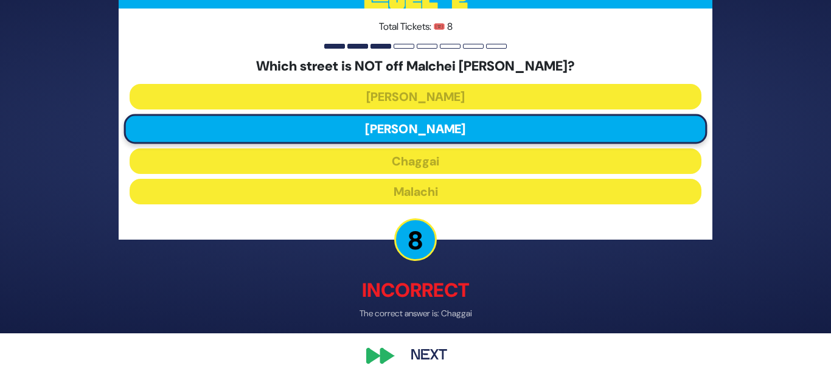
click at [423, 352] on button "Next" at bounding box center [429, 356] width 71 height 28
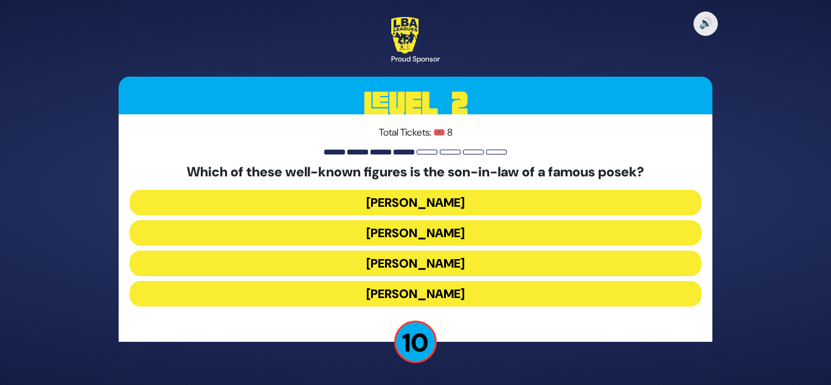
click at [453, 294] on button "Shlomo Yehuda Rechnitz" at bounding box center [416, 294] width 572 height 26
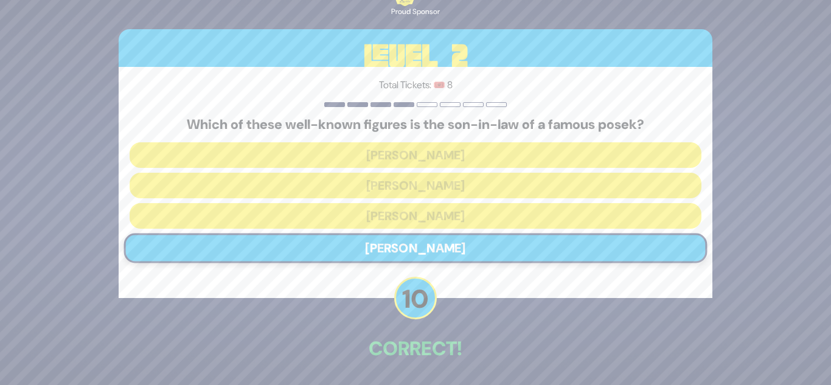
scroll to position [45, 0]
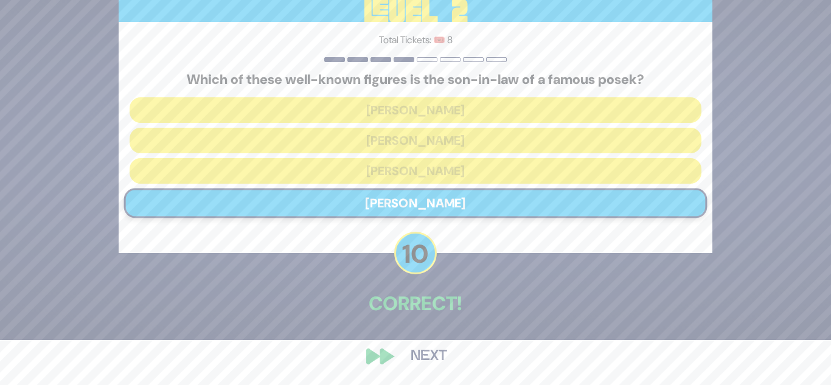
click at [428, 351] on button "Next" at bounding box center [429, 356] width 71 height 28
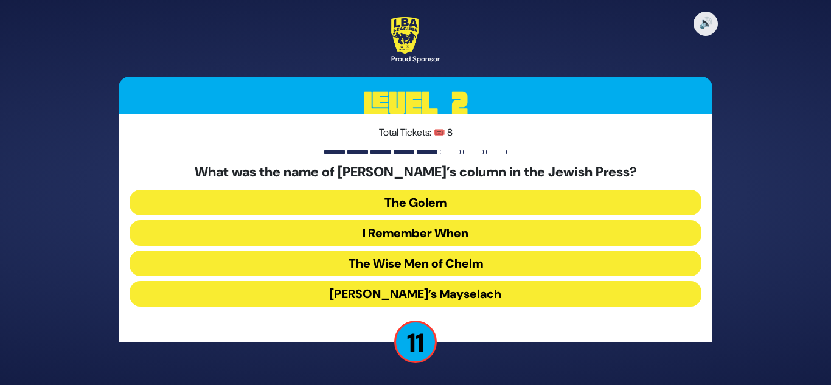
click at [445, 271] on button "The Wise Men of Chelm" at bounding box center [416, 264] width 572 height 26
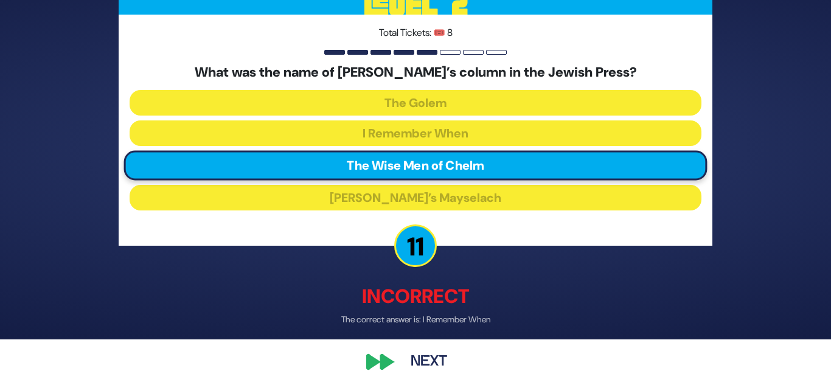
scroll to position [52, 0]
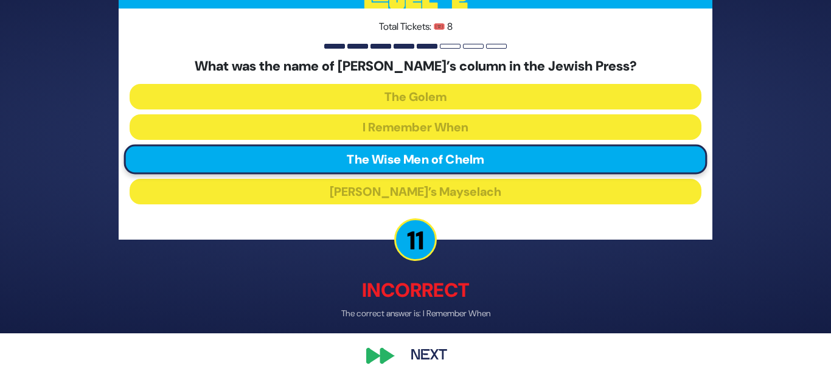
click at [428, 353] on button "Next" at bounding box center [429, 356] width 71 height 28
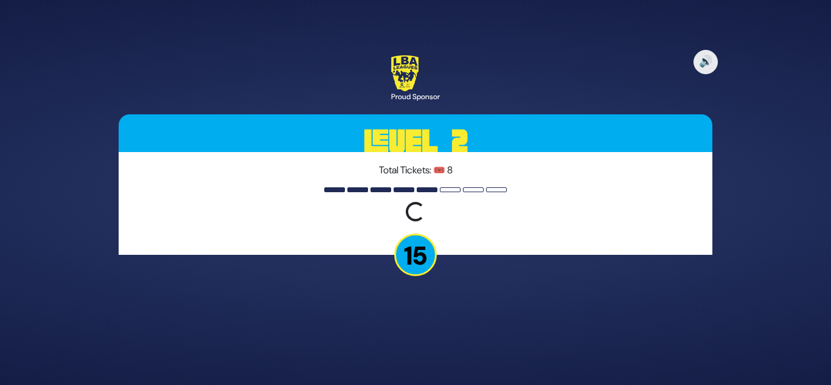
scroll to position [0, 0]
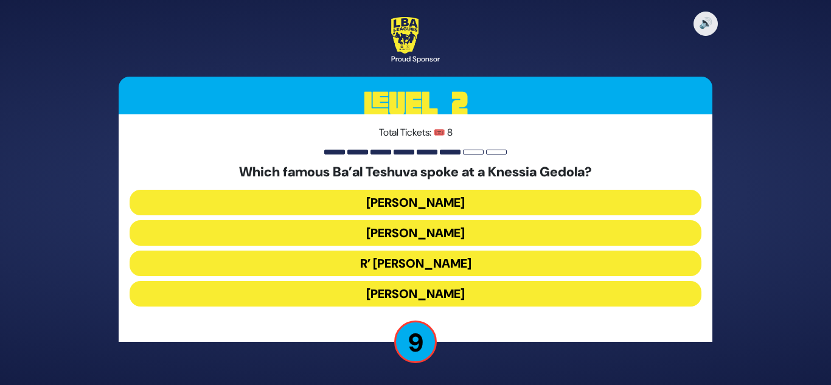
click at [462, 262] on button "R’ Uri Zohar" at bounding box center [416, 264] width 572 height 26
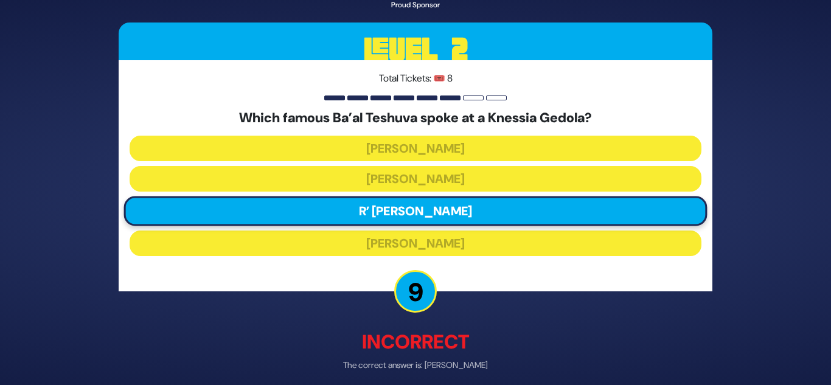
scroll to position [52, 0]
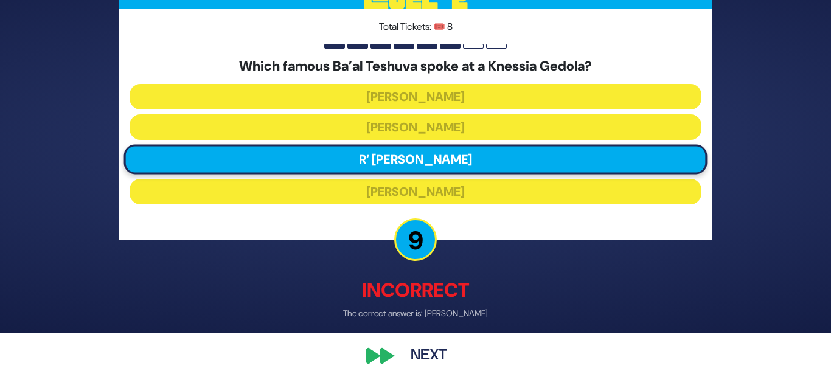
click at [426, 349] on button "Next" at bounding box center [429, 356] width 71 height 28
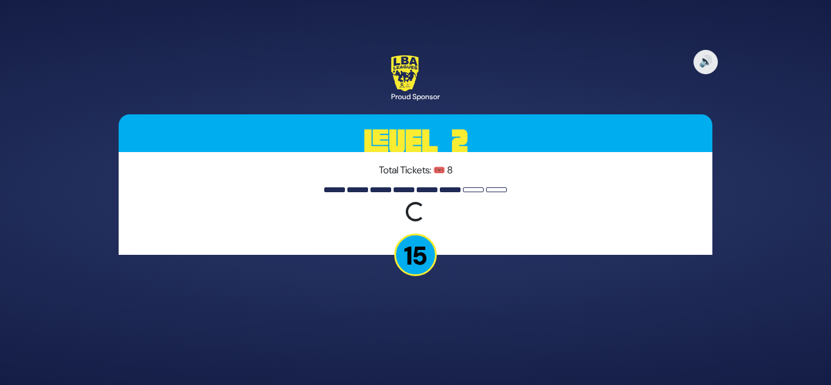
scroll to position [0, 0]
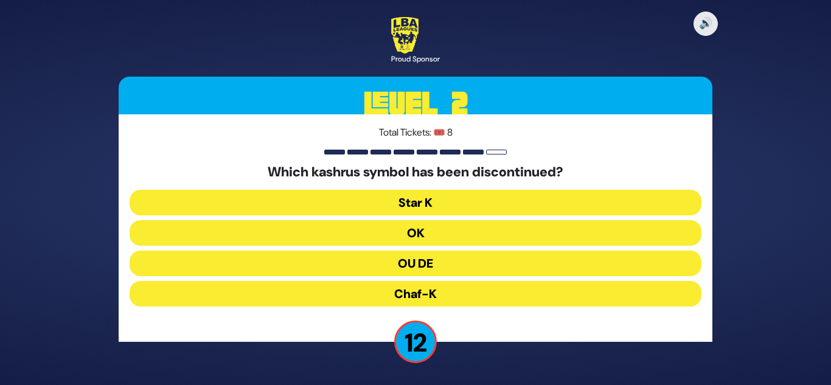
click at [466, 263] on button "OU DE" at bounding box center [416, 264] width 572 height 26
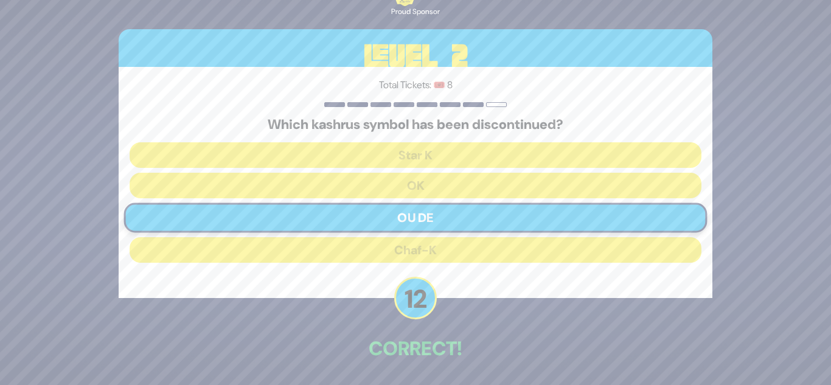
scroll to position [45, 0]
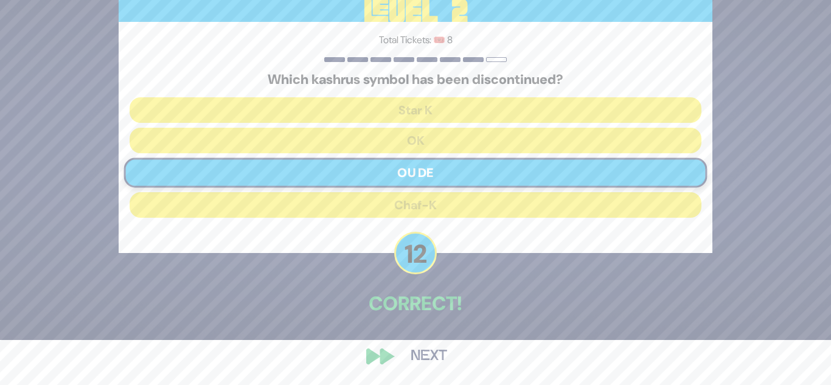
click at [435, 352] on button "Next" at bounding box center [429, 356] width 71 height 28
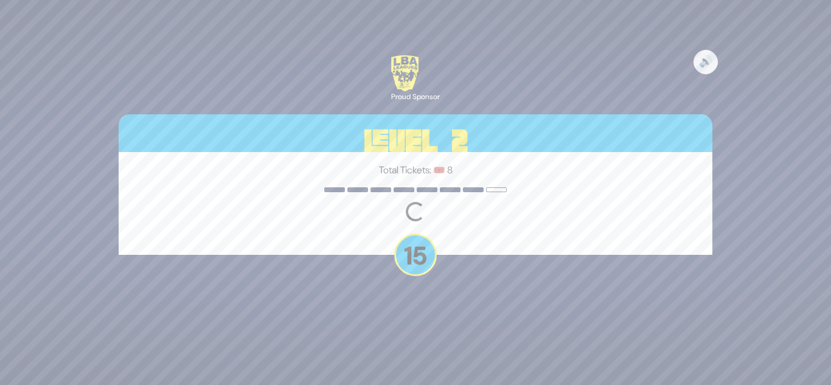
scroll to position [0, 0]
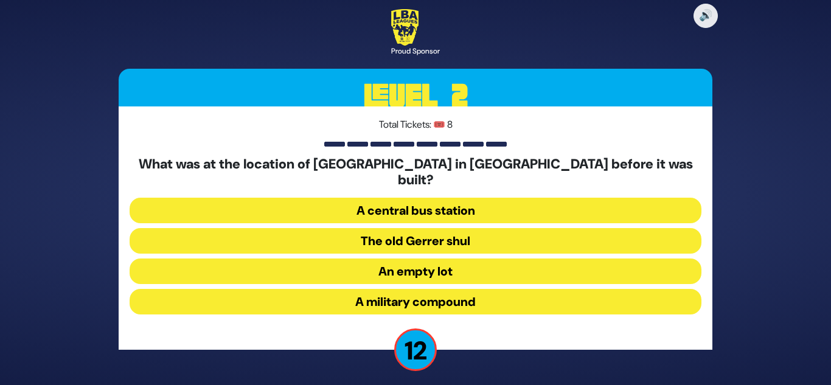
click at [468, 294] on button "A military compound" at bounding box center [416, 302] width 572 height 26
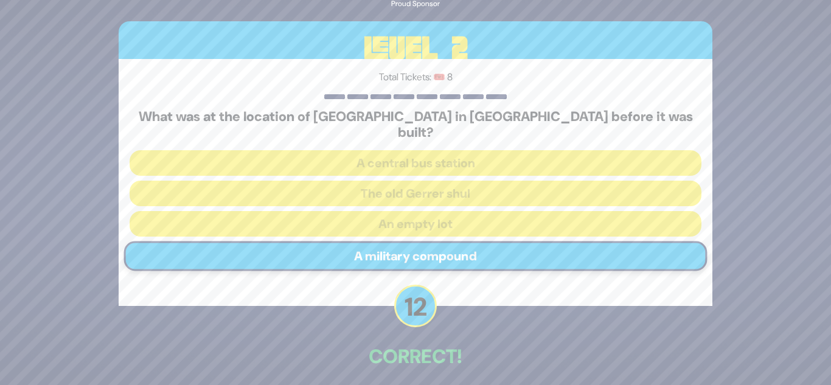
scroll to position [45, 0]
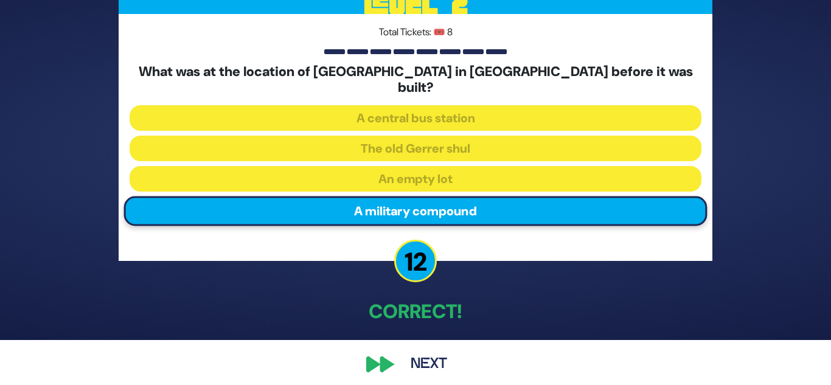
click at [422, 358] on button "Next" at bounding box center [429, 364] width 71 height 28
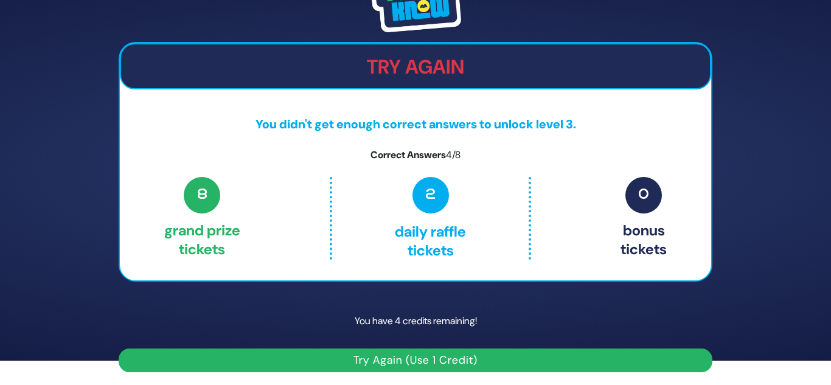
scroll to position [26, 0]
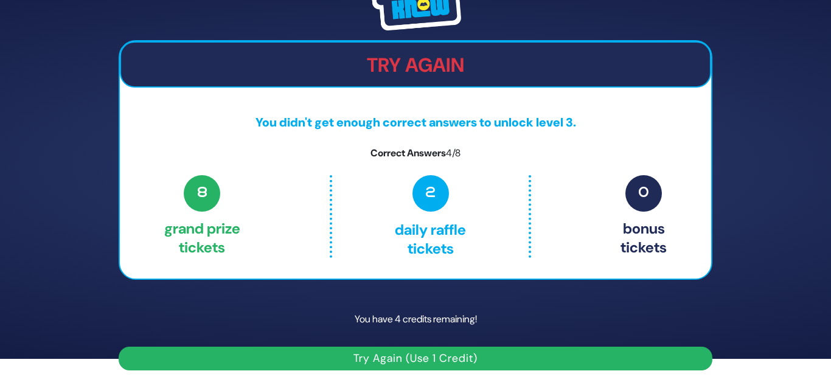
click at [792, 211] on div "Share Credits Try Again You didn't get enough correct answers to unlock level 3…" at bounding box center [415, 166] width 831 height 385
click at [414, 352] on button "Try Again (Use 1 Credit)" at bounding box center [416, 359] width 594 height 24
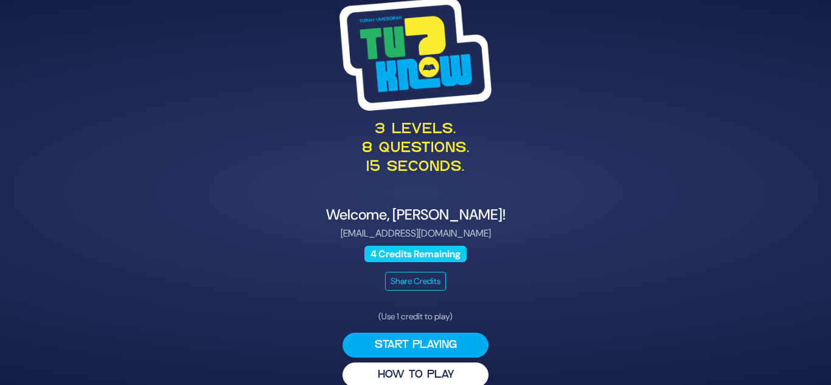
scroll to position [17, 0]
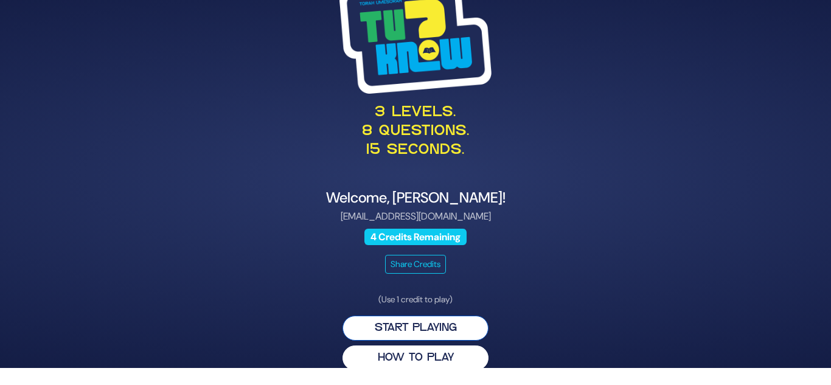
click at [422, 325] on button "Start Playing" at bounding box center [415, 328] width 146 height 25
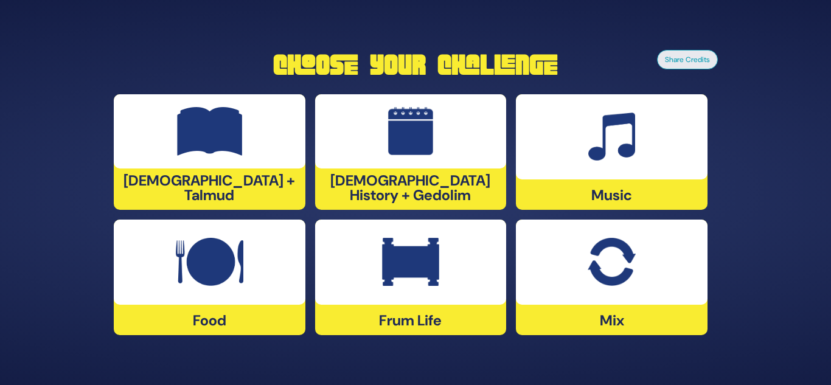
click at [201, 127] on img at bounding box center [210, 131] width 66 height 49
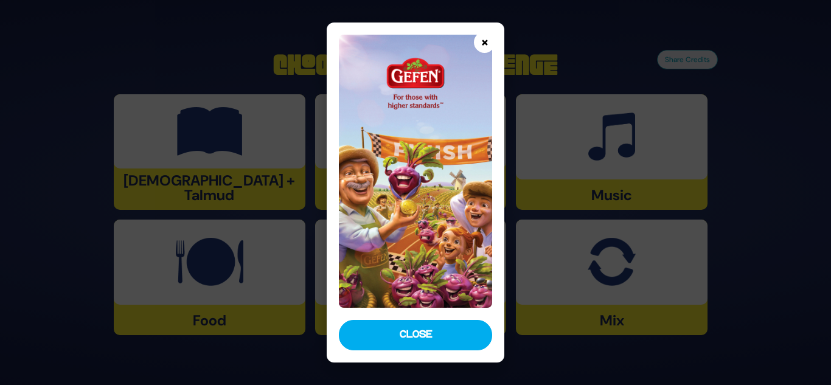
click at [484, 40] on button "×" at bounding box center [484, 42] width 21 height 21
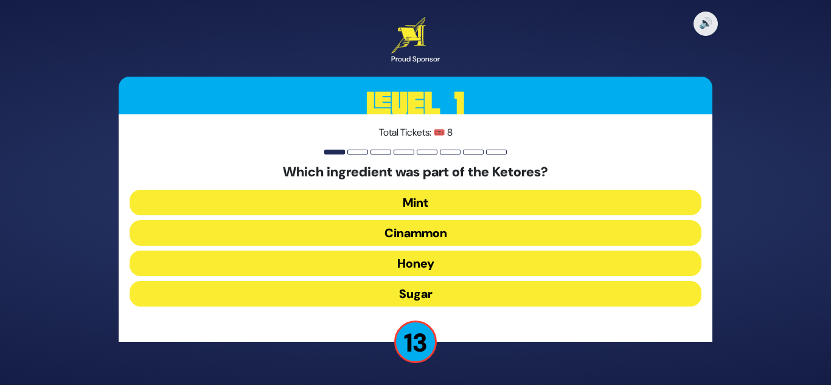
click at [495, 237] on button "Cinammon" at bounding box center [416, 233] width 572 height 26
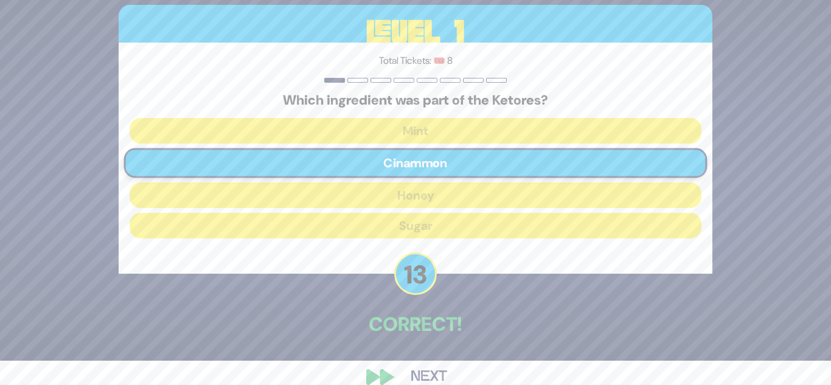
scroll to position [45, 0]
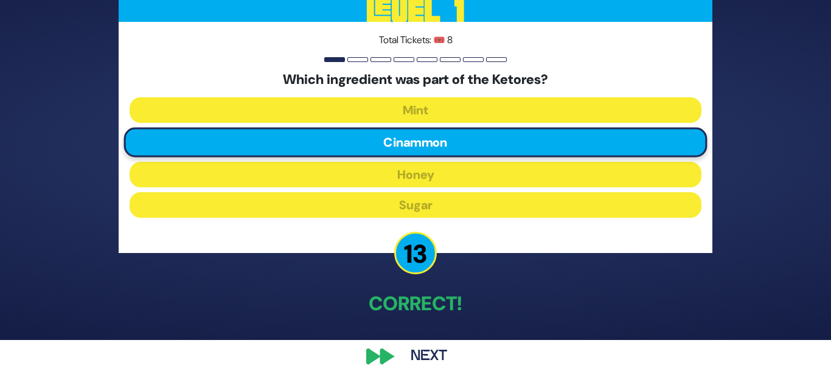
click at [421, 350] on button "Next" at bounding box center [429, 356] width 71 height 28
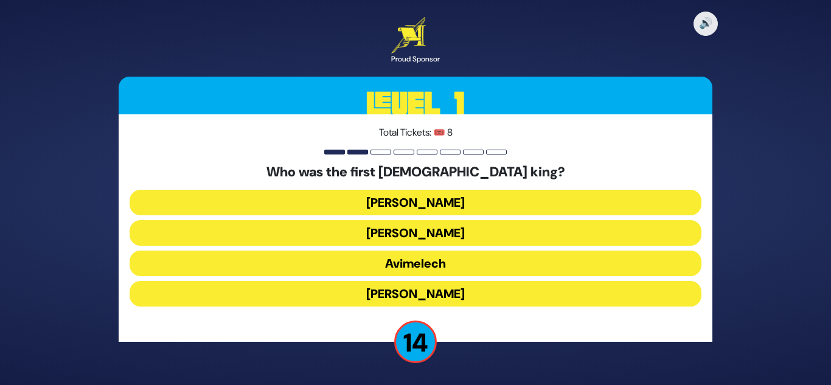
click at [434, 198] on button "[PERSON_NAME]" at bounding box center [416, 203] width 572 height 26
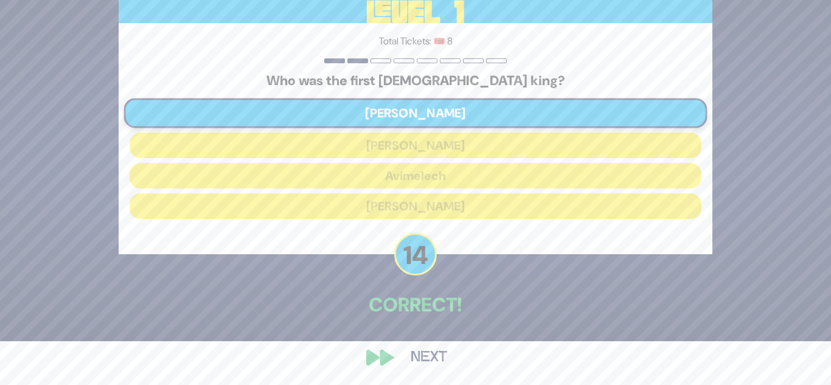
scroll to position [45, 0]
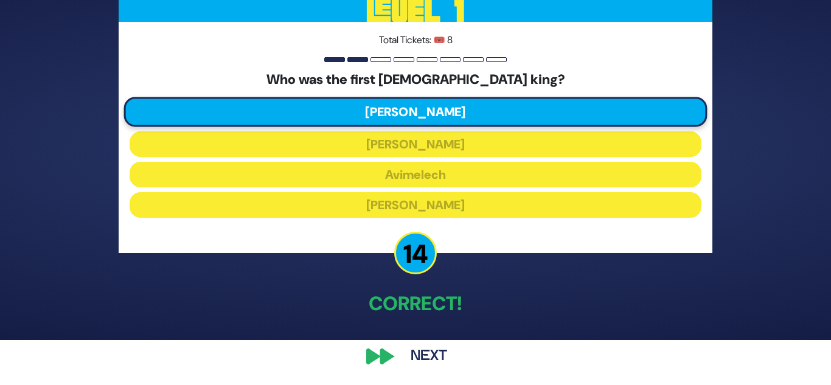
click at [422, 354] on button "Next" at bounding box center [429, 356] width 71 height 28
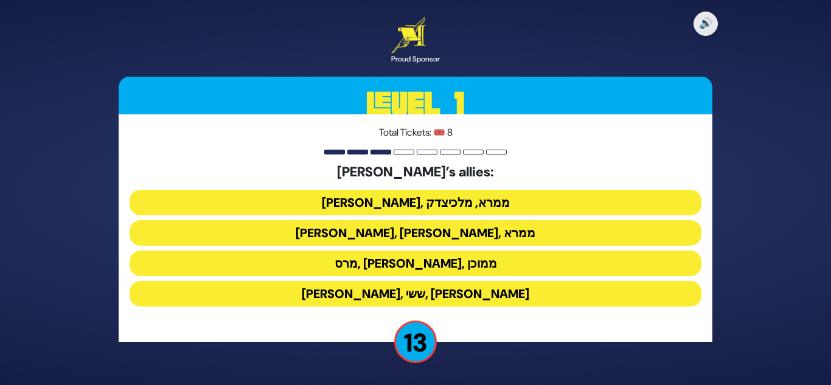
click at [474, 232] on button "ענר, אשכול, ממרא" at bounding box center [416, 233] width 572 height 26
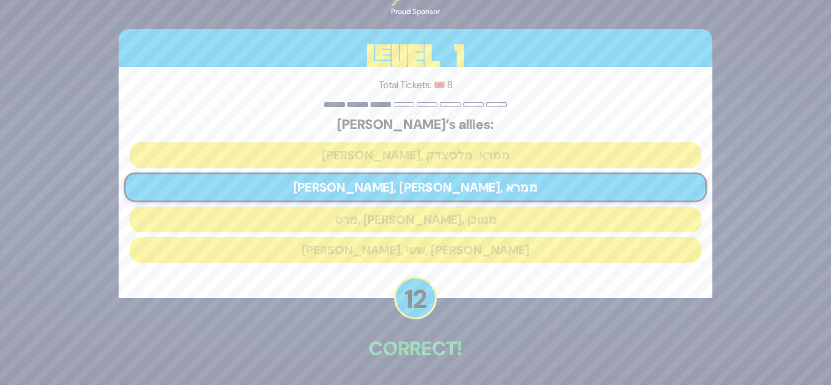
scroll to position [45, 0]
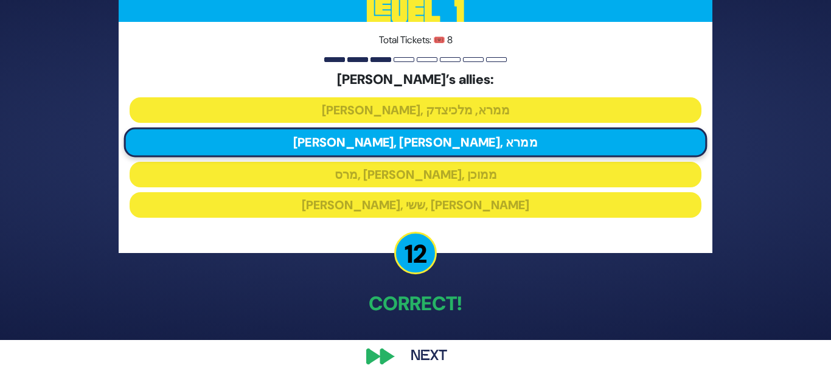
click at [434, 352] on button "Next" at bounding box center [429, 356] width 71 height 28
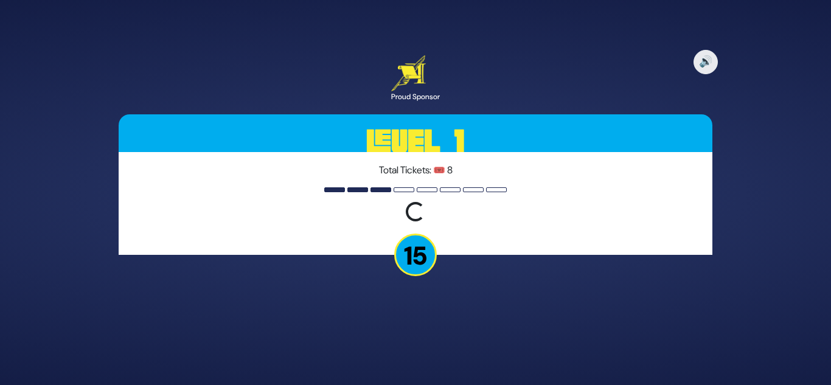
scroll to position [0, 0]
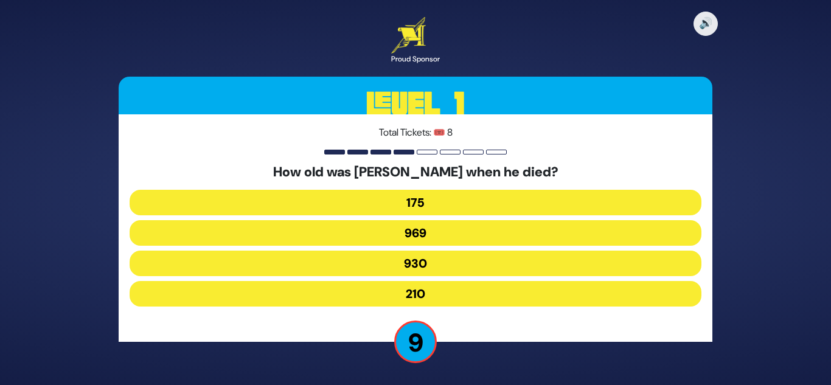
click at [451, 238] on button "969" at bounding box center [416, 233] width 572 height 26
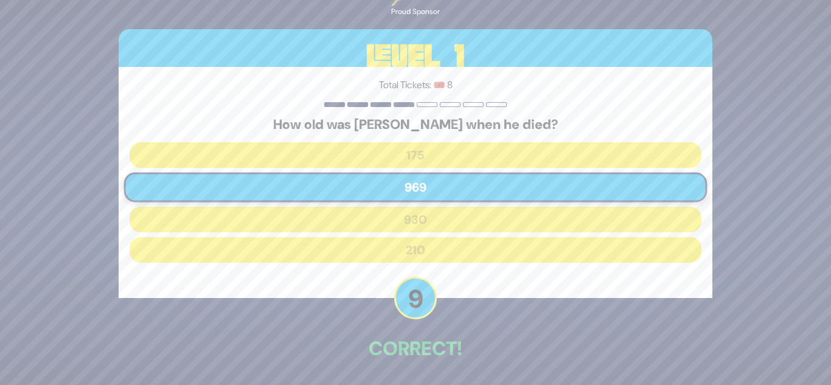
scroll to position [45, 0]
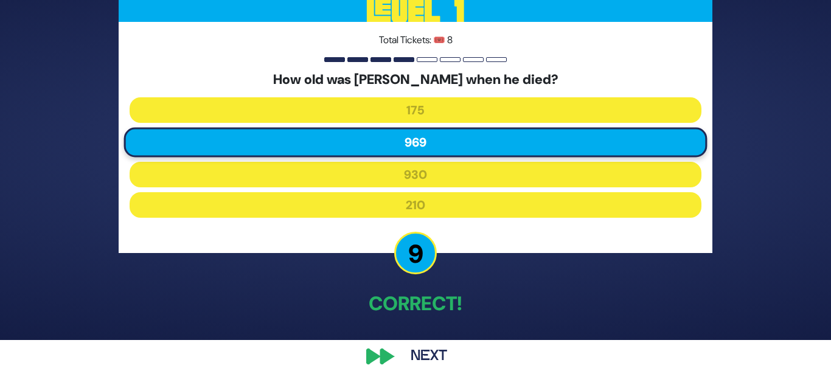
click at [444, 356] on button "Next" at bounding box center [429, 356] width 71 height 28
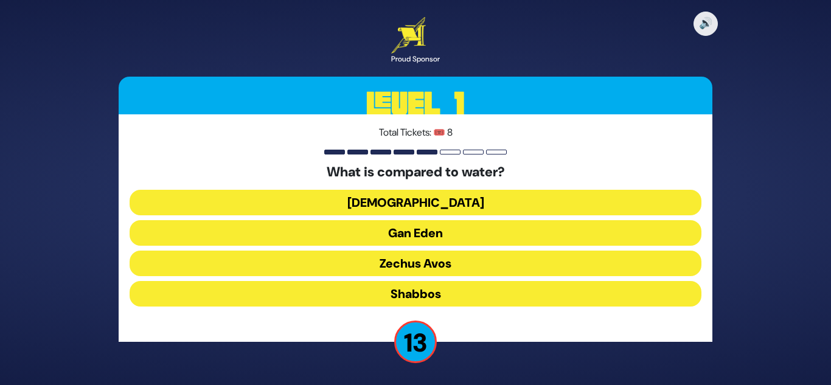
click at [460, 199] on button "Torah" at bounding box center [416, 203] width 572 height 26
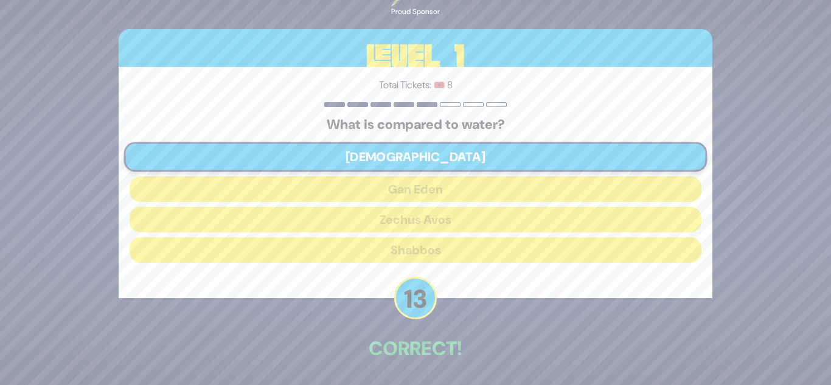
scroll to position [45, 0]
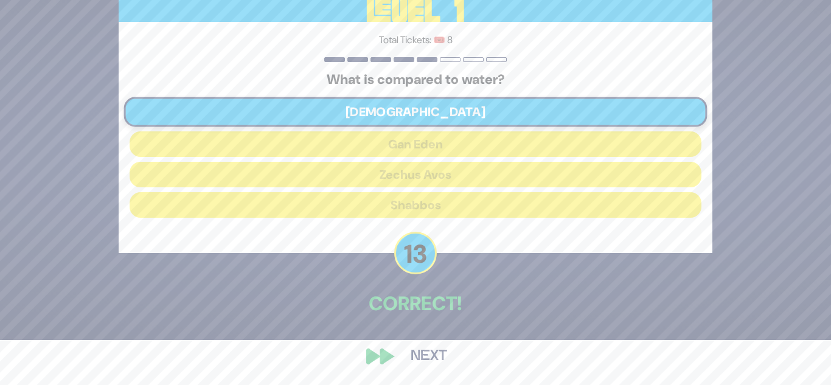
click at [418, 355] on button "Next" at bounding box center [429, 356] width 71 height 28
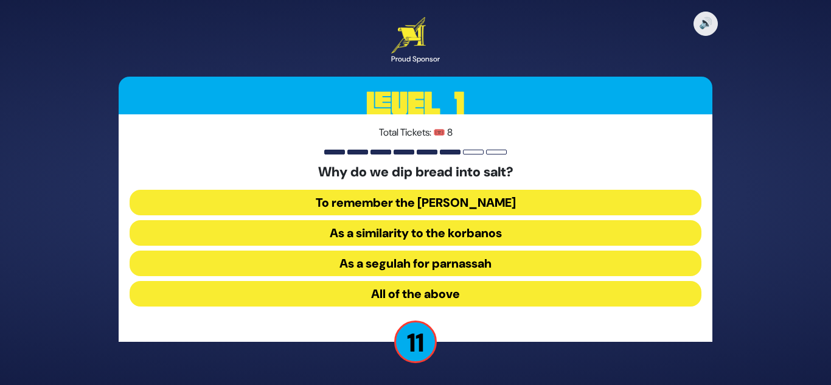
click at [457, 294] on button "All of the above" at bounding box center [416, 294] width 572 height 26
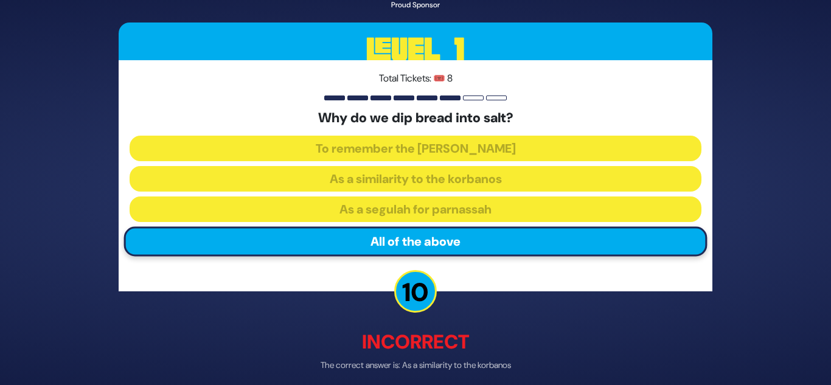
scroll to position [52, 0]
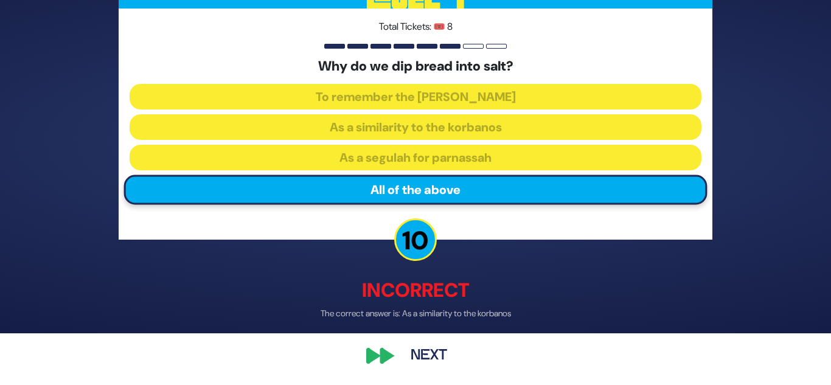
click at [426, 351] on button "Next" at bounding box center [429, 356] width 71 height 28
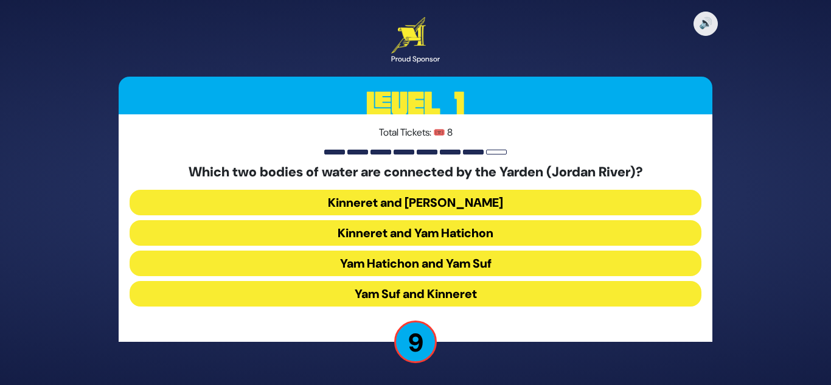
click at [457, 296] on button "Yam Suf and Kinneret" at bounding box center [416, 294] width 572 height 26
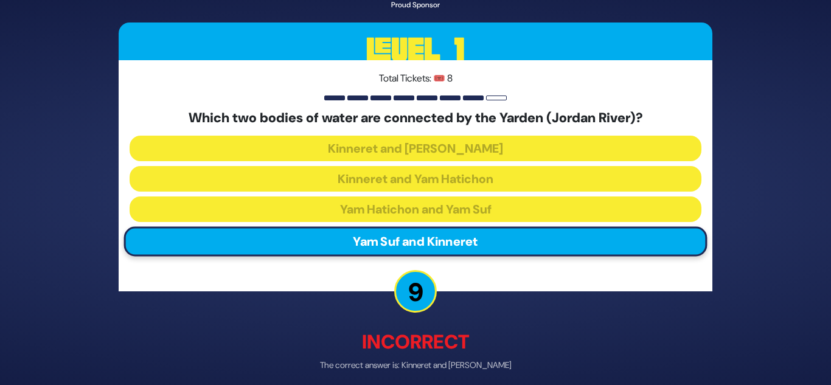
scroll to position [52, 0]
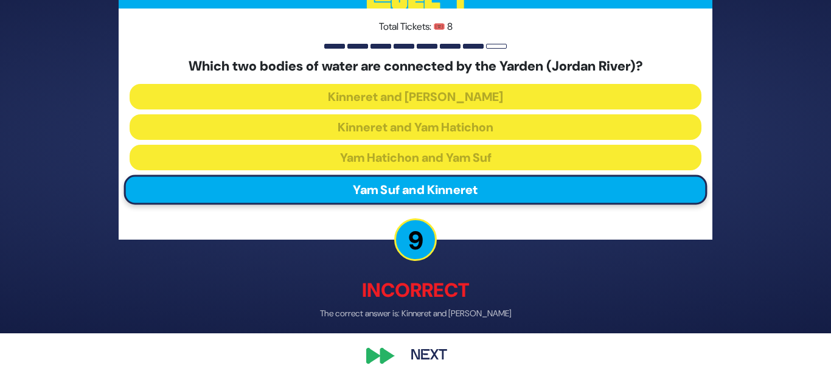
click at [421, 348] on button "Next" at bounding box center [429, 356] width 71 height 28
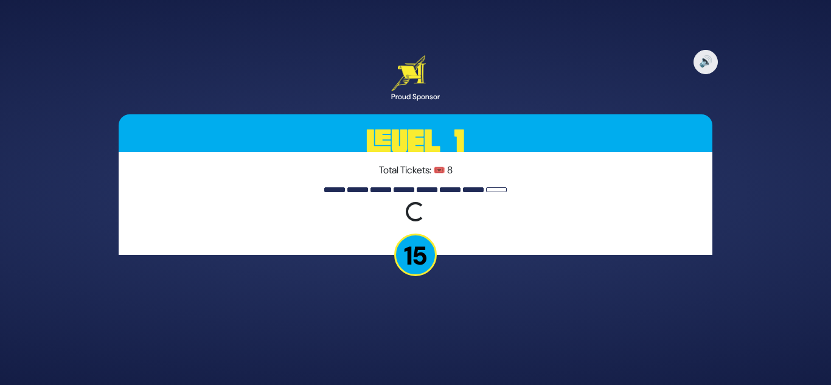
scroll to position [0, 0]
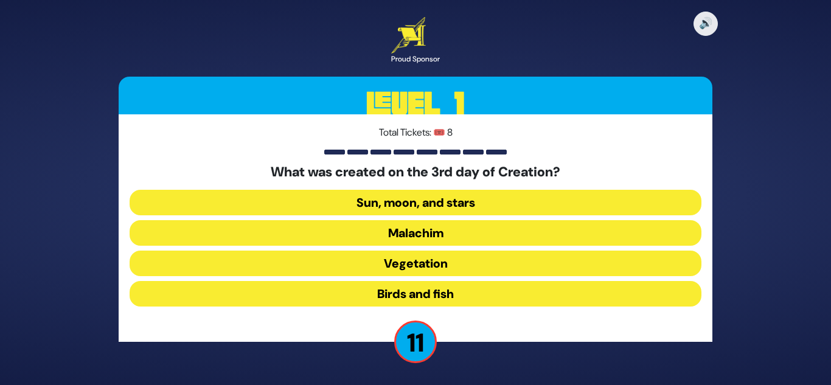
click at [442, 259] on button "Vegetation" at bounding box center [416, 264] width 572 height 26
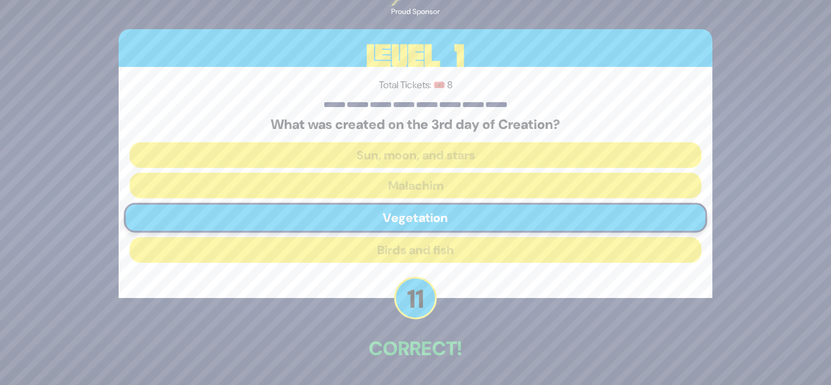
scroll to position [45, 0]
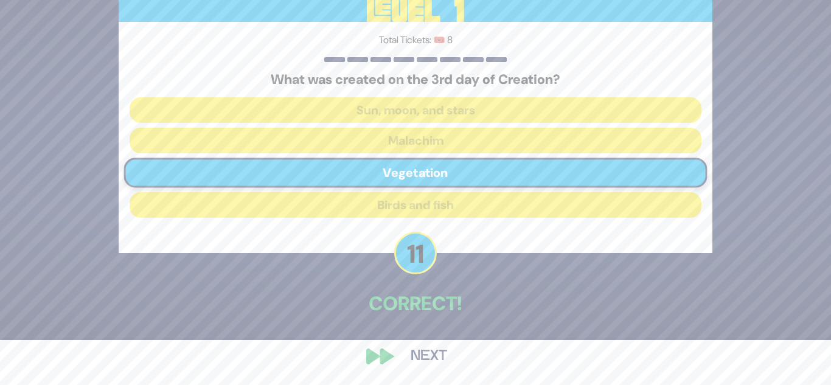
click at [417, 355] on button "Next" at bounding box center [429, 356] width 71 height 28
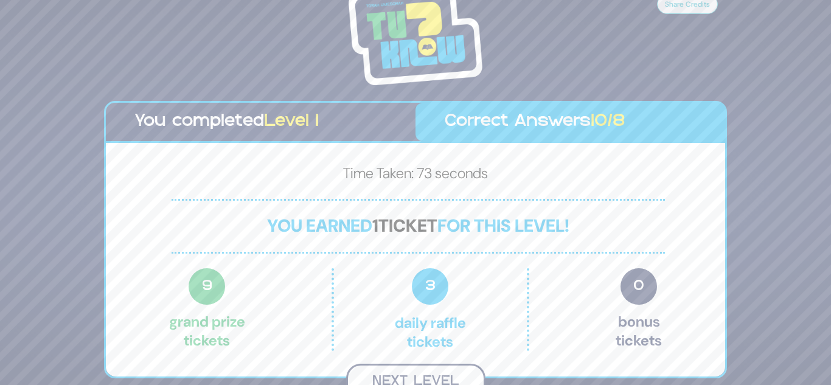
click at [430, 372] on button "Next Level" at bounding box center [415, 382] width 139 height 36
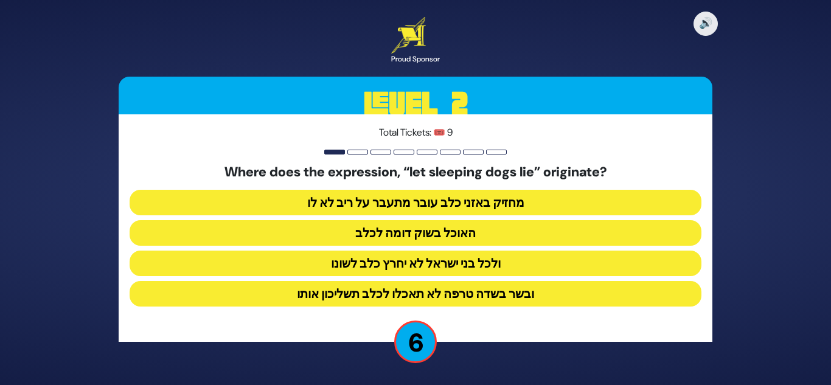
click at [505, 203] on button "מחזיק באזני כלב עובר מתעבר על ריב לא לו" at bounding box center [416, 203] width 572 height 26
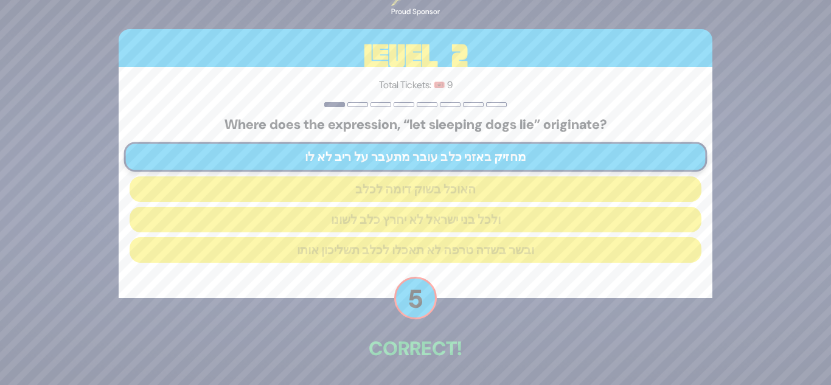
scroll to position [45, 0]
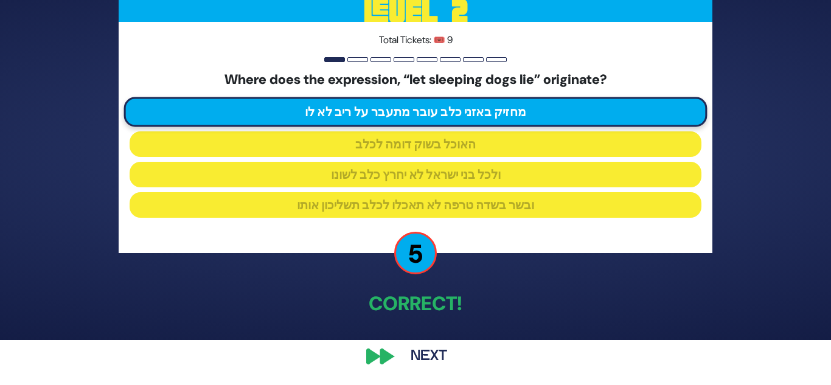
click at [444, 353] on button "Next" at bounding box center [429, 356] width 71 height 28
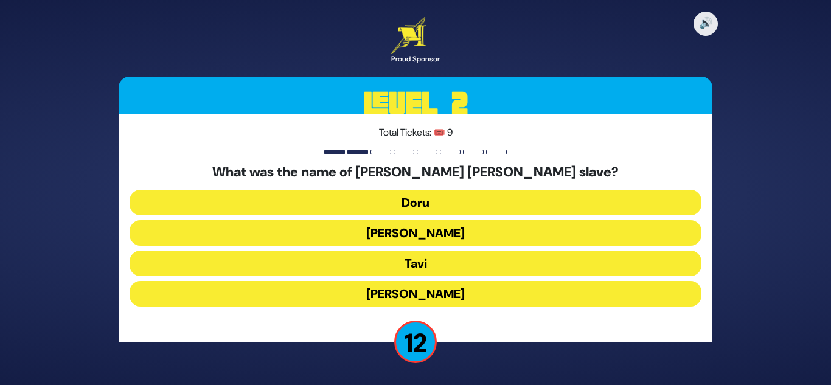
click at [439, 265] on button "Tavi" at bounding box center [416, 264] width 572 height 26
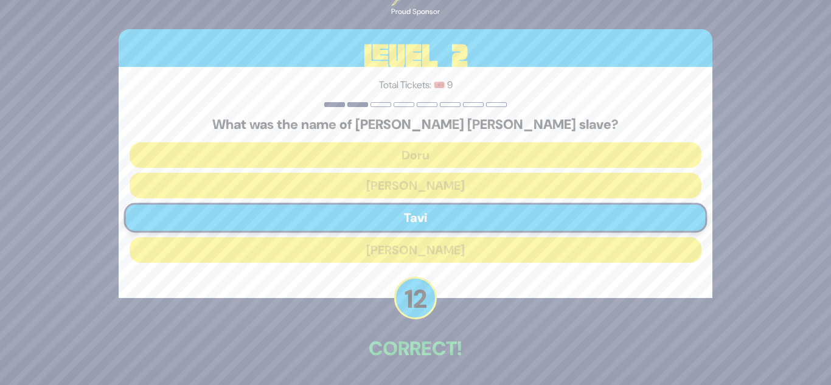
scroll to position [45, 0]
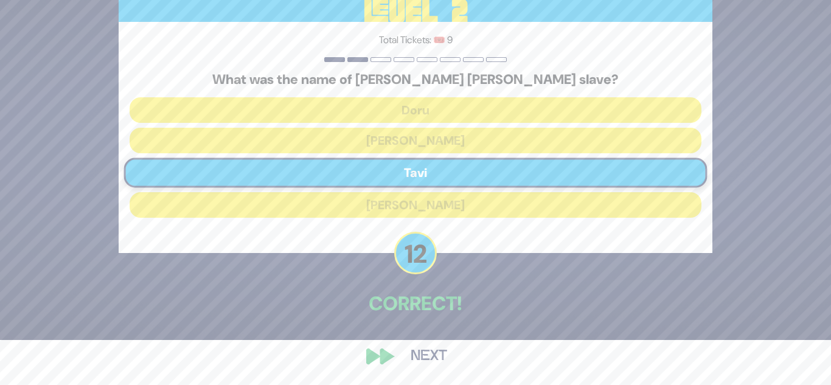
click at [435, 355] on button "Next" at bounding box center [429, 356] width 71 height 28
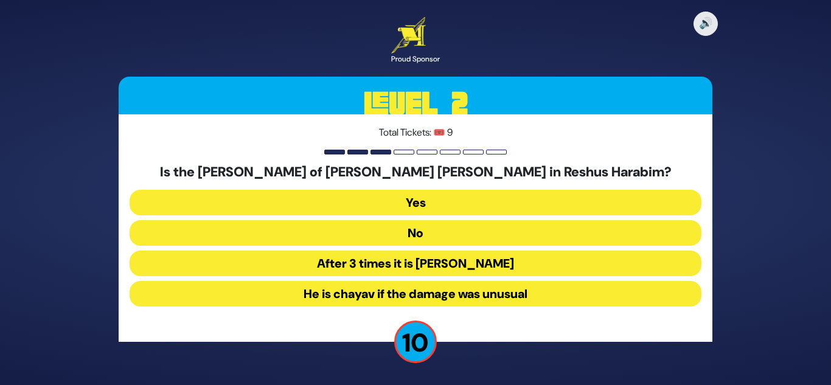
click at [470, 293] on button "He is chayav if the damage was unusual" at bounding box center [416, 294] width 572 height 26
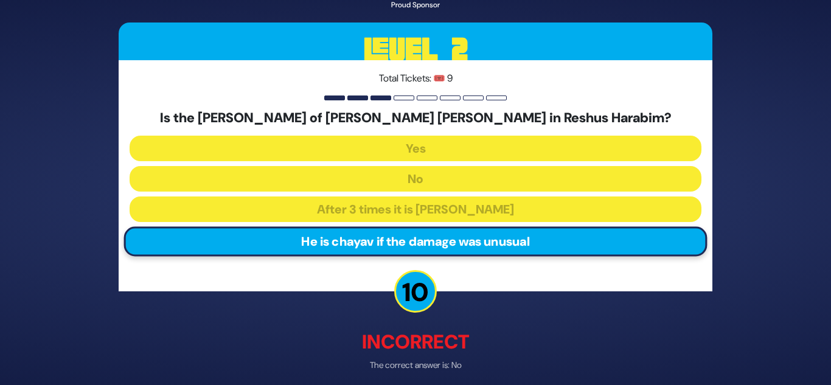
scroll to position [52, 0]
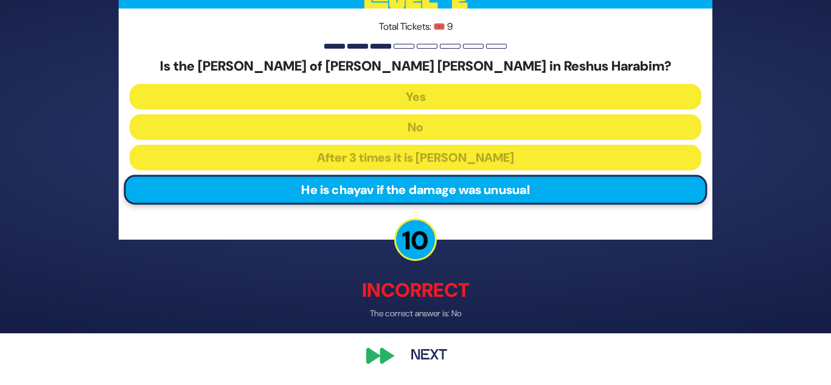
click at [440, 356] on button "Next" at bounding box center [429, 356] width 71 height 28
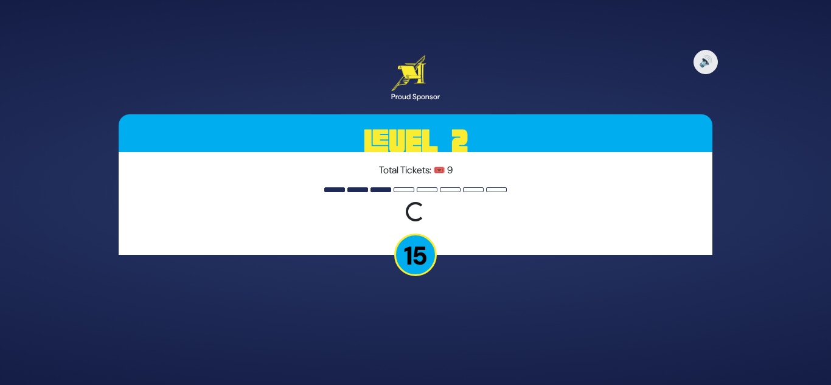
scroll to position [0, 0]
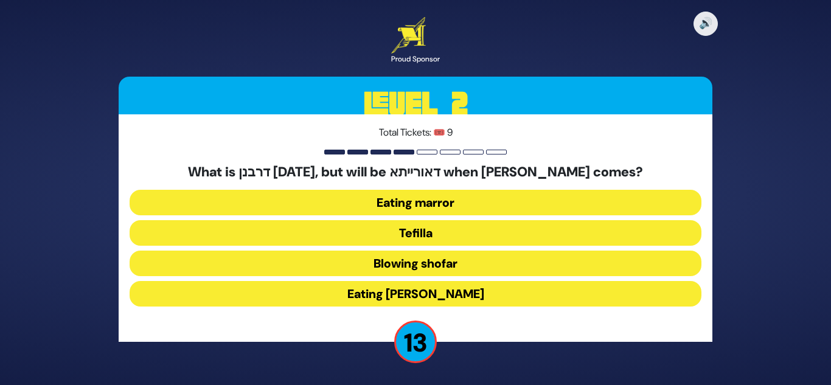
click at [479, 201] on button "Eating marror" at bounding box center [416, 203] width 572 height 26
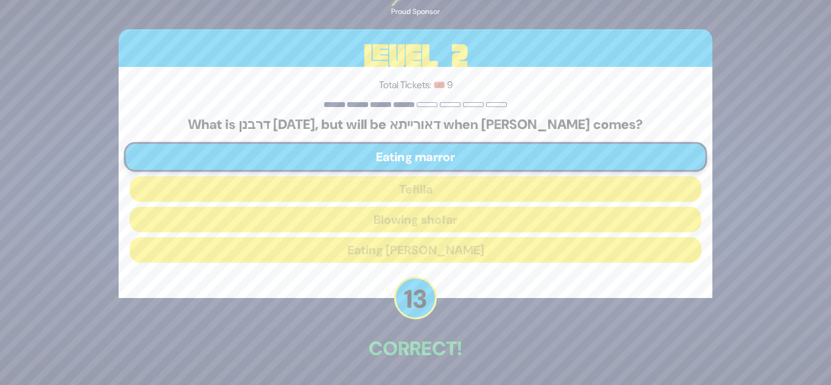
scroll to position [45, 0]
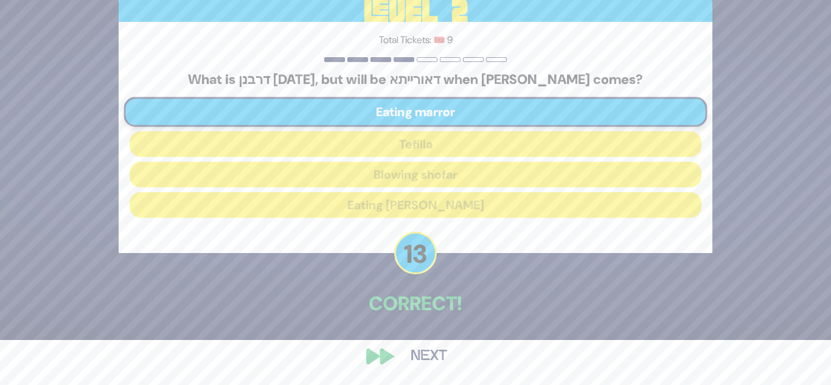
click at [422, 356] on button "Next" at bounding box center [429, 356] width 71 height 28
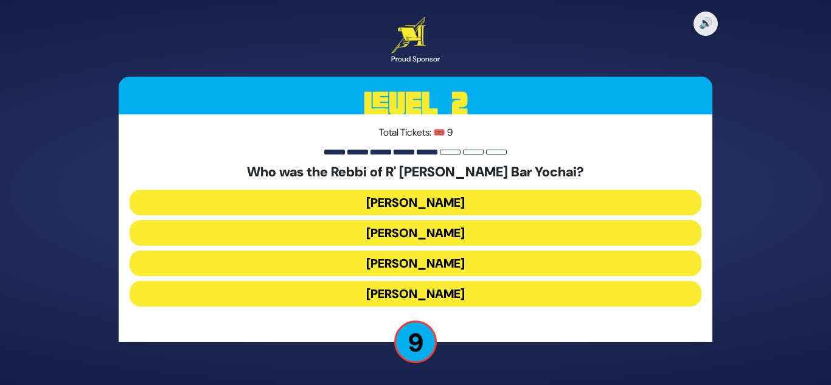
click at [479, 266] on button "Rabban Gamliel" at bounding box center [416, 264] width 572 height 26
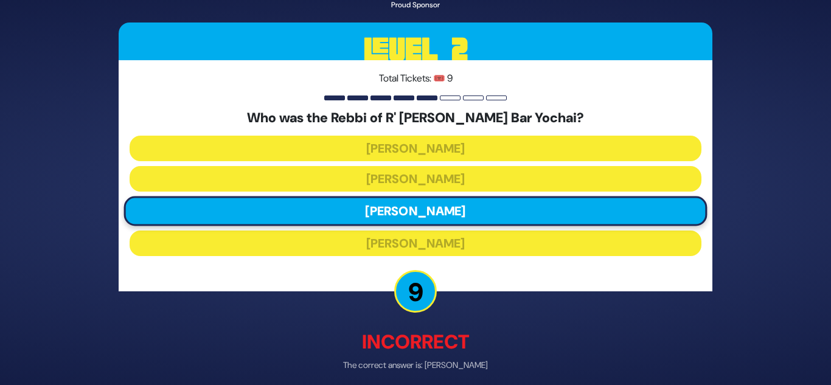
scroll to position [52, 0]
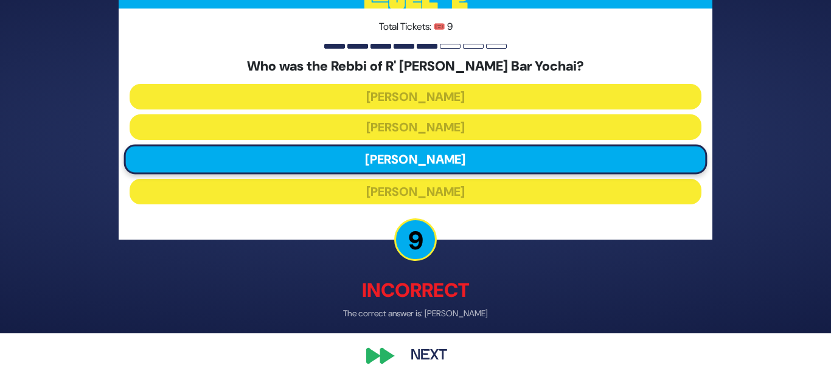
click at [418, 358] on button "Next" at bounding box center [429, 356] width 71 height 28
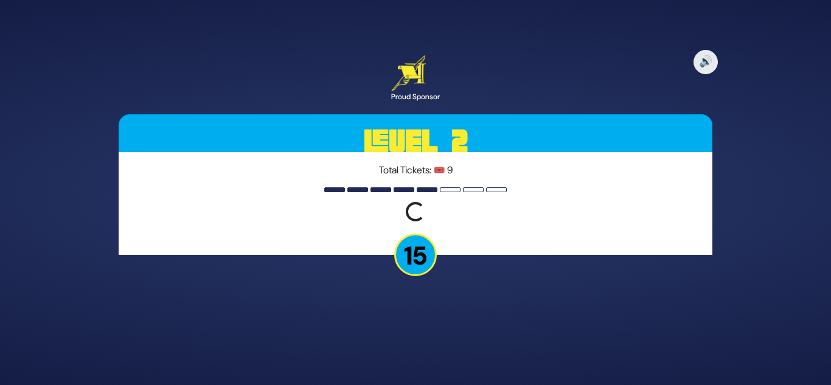
scroll to position [0, 0]
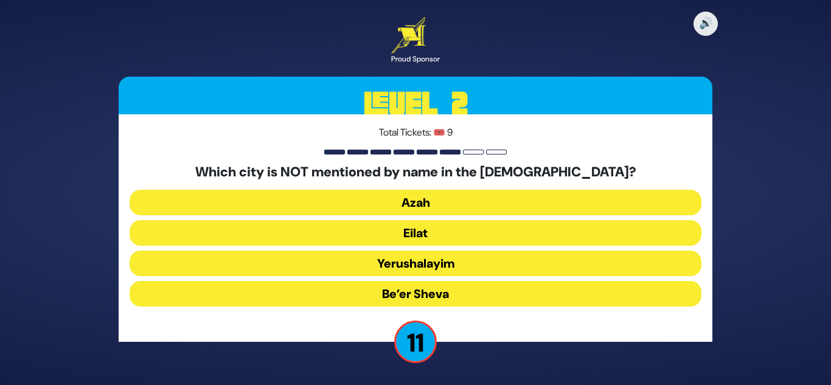
click at [431, 262] on button "Yerushalayim" at bounding box center [416, 264] width 572 height 26
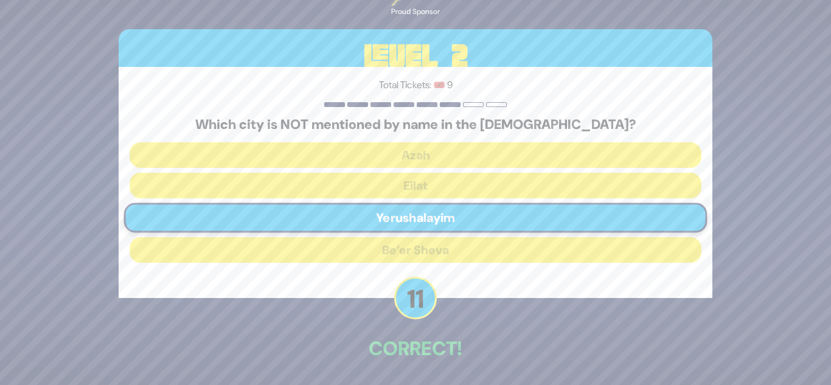
scroll to position [45, 0]
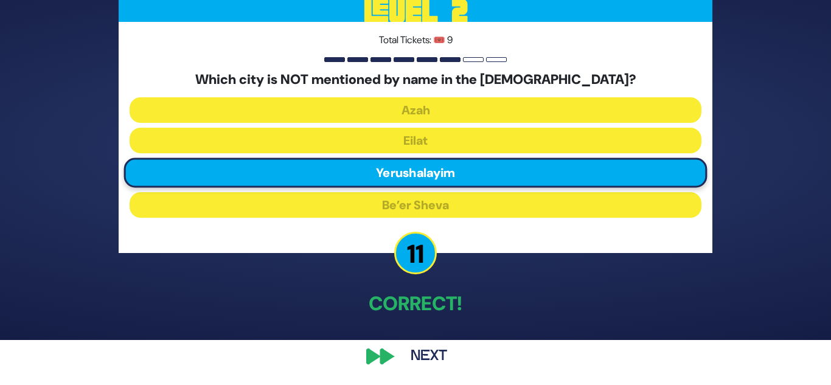
click at [434, 351] on button "Next" at bounding box center [429, 356] width 71 height 28
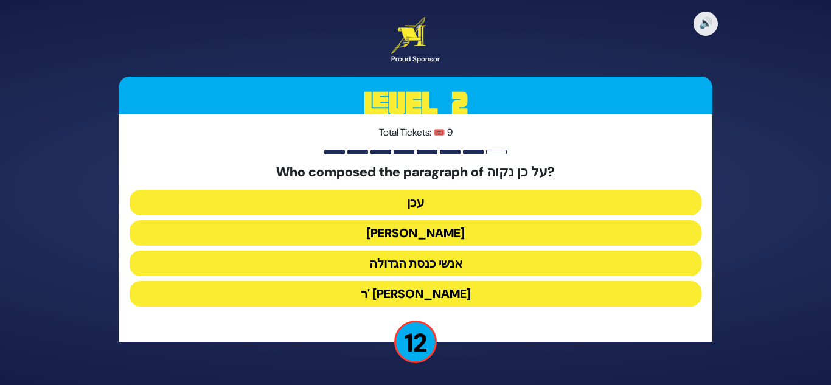
click at [478, 203] on button "עכן" at bounding box center [416, 203] width 572 height 26
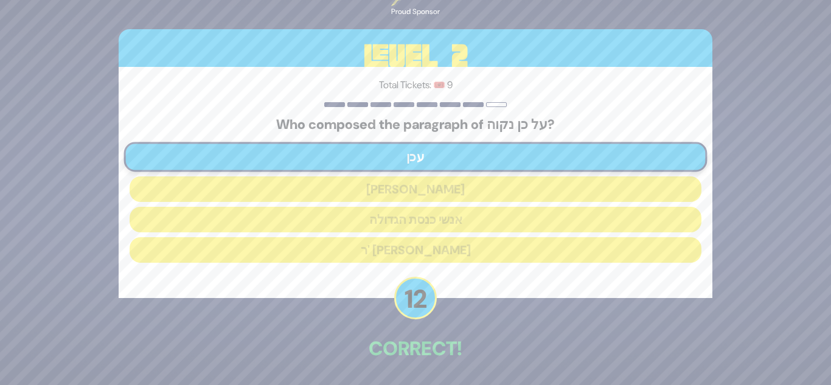
scroll to position [45, 0]
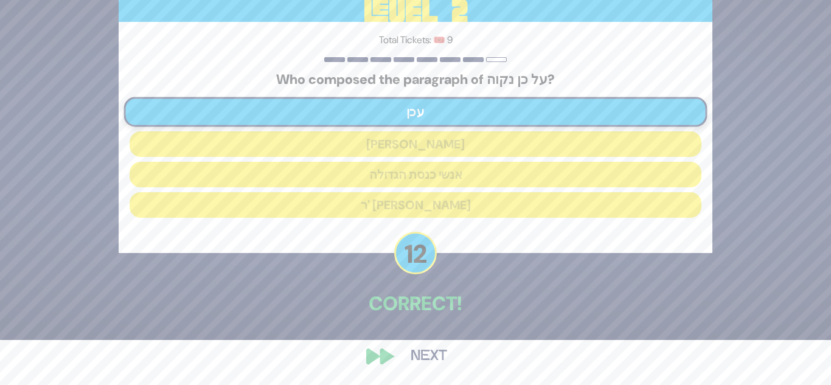
click at [432, 350] on button "Next" at bounding box center [429, 356] width 71 height 28
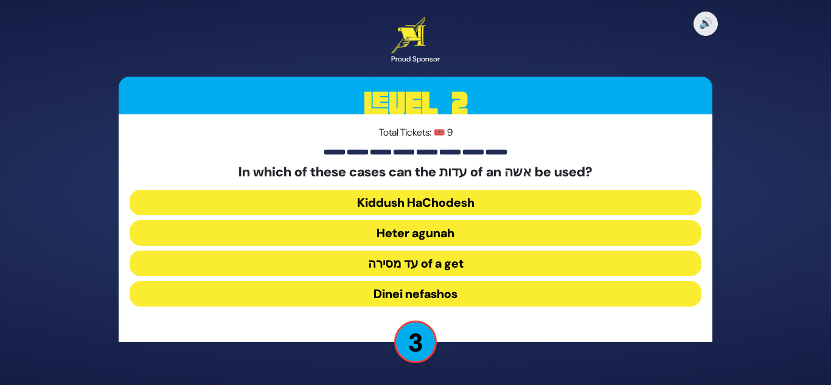
click at [448, 265] on button "עד מסירה of a get" at bounding box center [416, 264] width 572 height 26
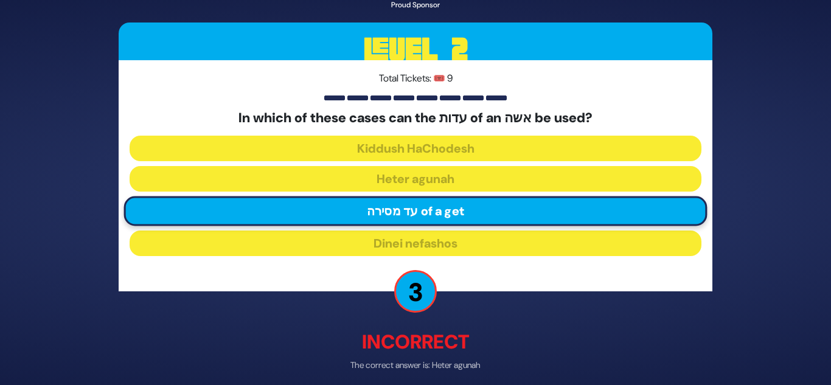
scroll to position [52, 0]
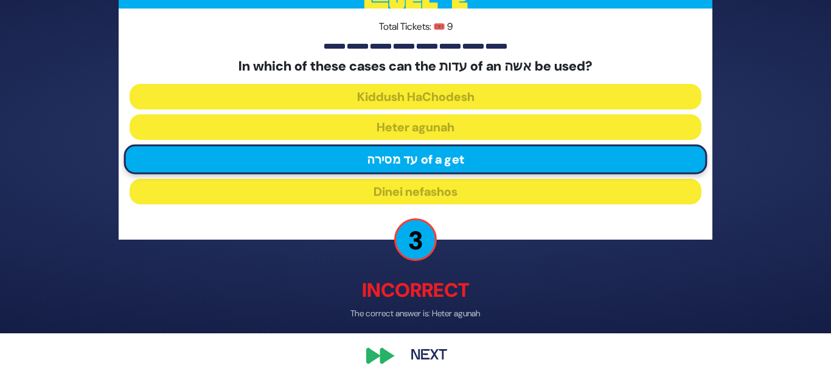
click at [431, 360] on button "Next" at bounding box center [429, 356] width 71 height 28
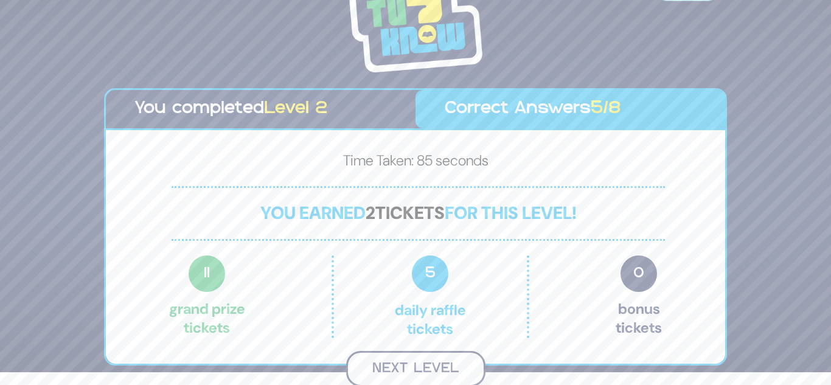
scroll to position [11, 0]
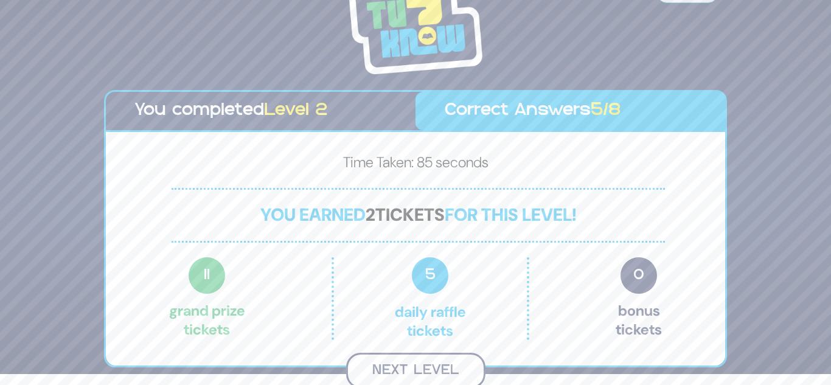
click at [448, 360] on button "Next Level" at bounding box center [415, 371] width 139 height 36
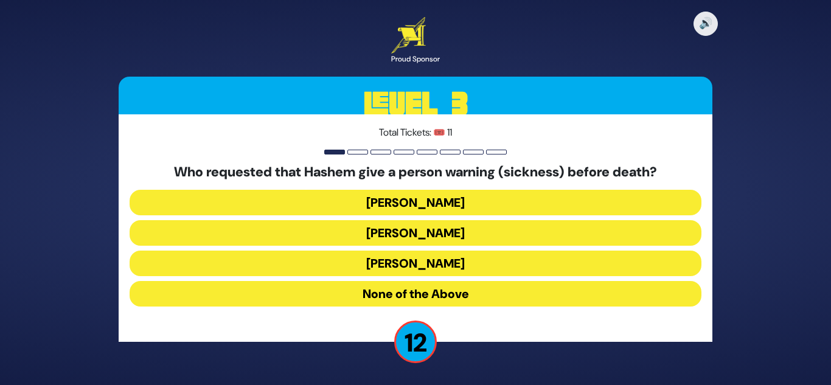
click at [421, 261] on button "Yaakov" at bounding box center [416, 264] width 572 height 26
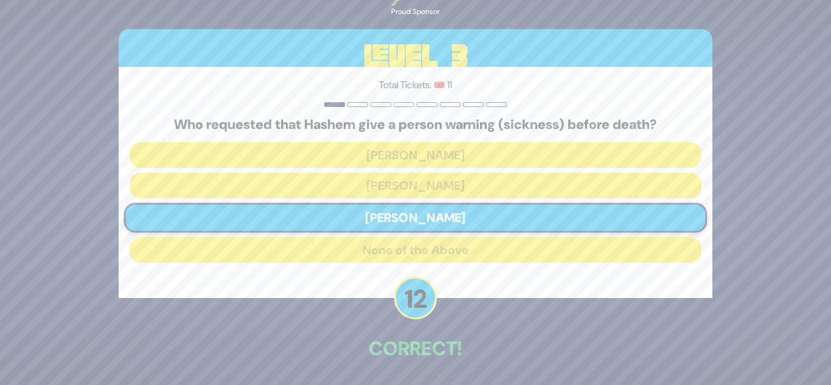
scroll to position [45, 0]
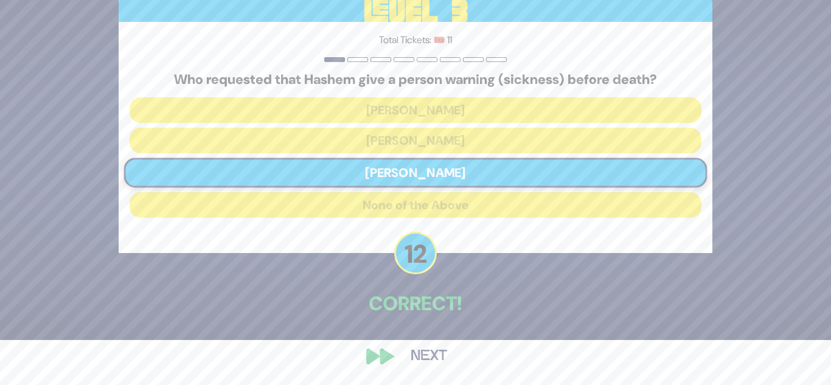
click at [420, 352] on button "Next" at bounding box center [429, 356] width 71 height 28
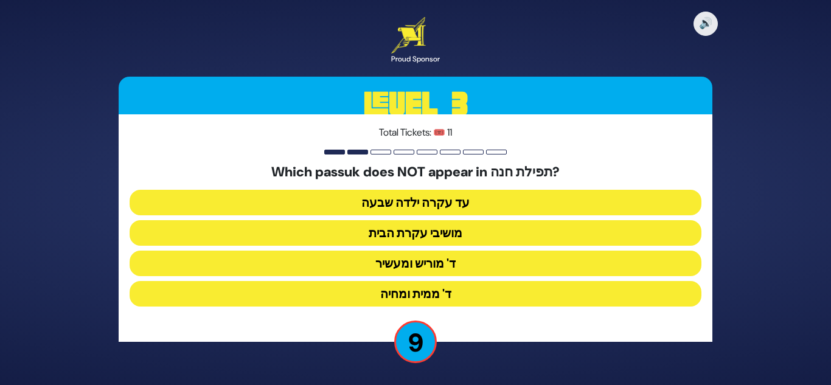
click at [446, 229] on button "מושיבי עקרת הבית" at bounding box center [416, 233] width 572 height 26
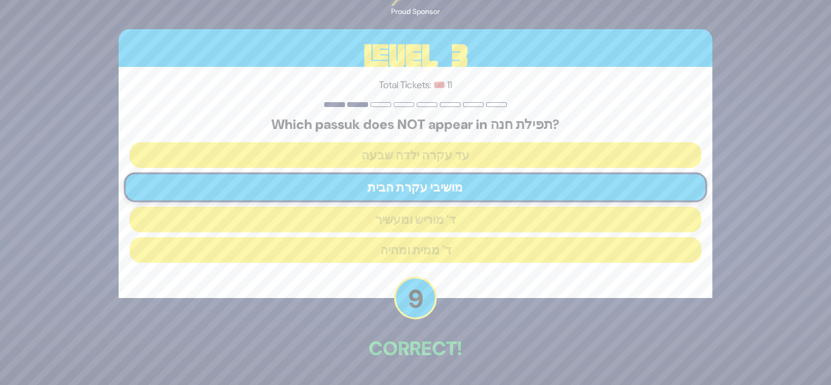
scroll to position [45, 0]
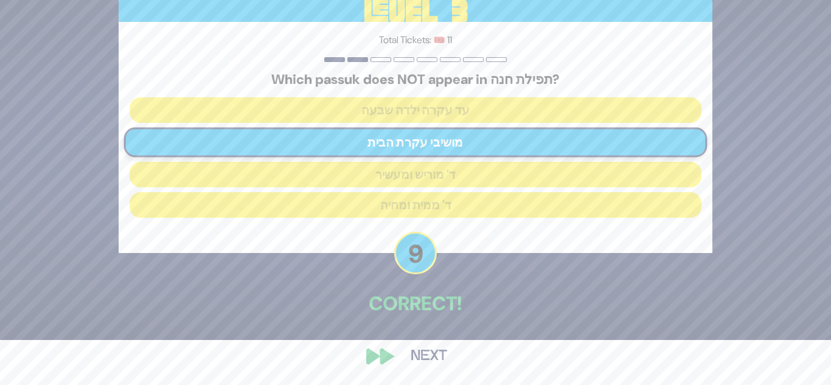
click at [434, 353] on button "Next" at bounding box center [429, 356] width 71 height 28
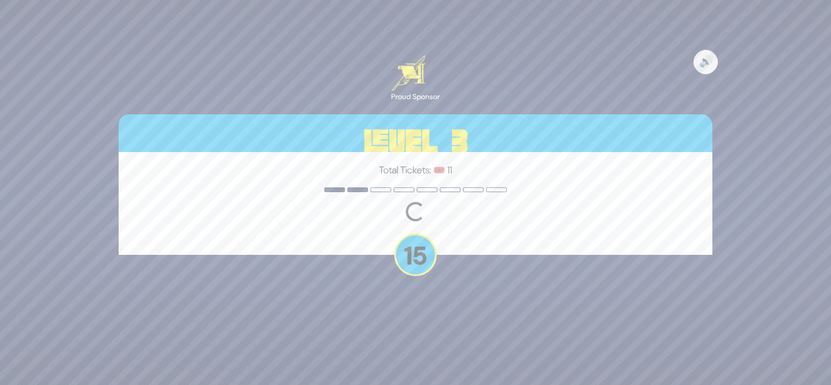
scroll to position [0, 0]
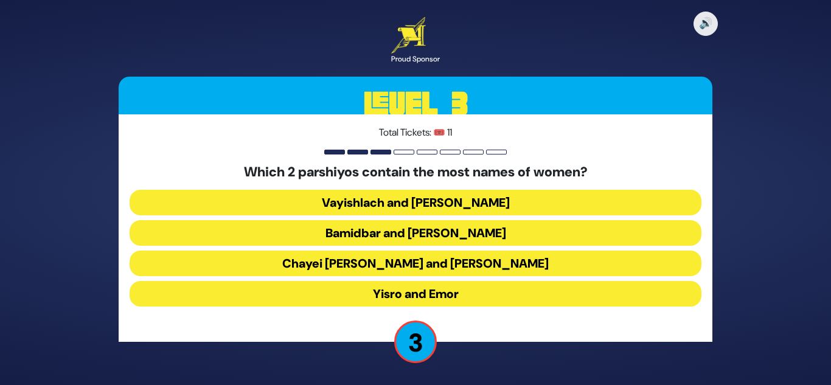
click at [469, 266] on button "Chayei Sara and Vayechi" at bounding box center [416, 264] width 572 height 26
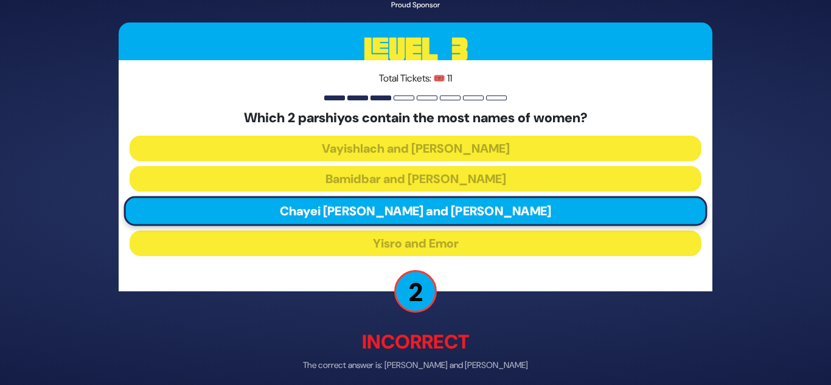
scroll to position [52, 0]
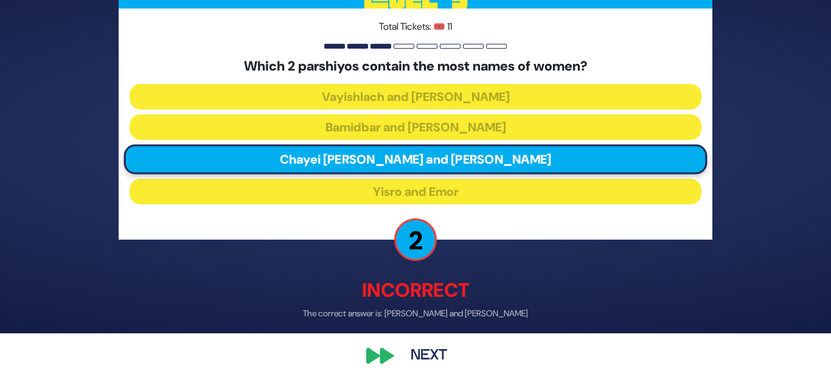
click at [439, 352] on button "Next" at bounding box center [429, 356] width 71 height 28
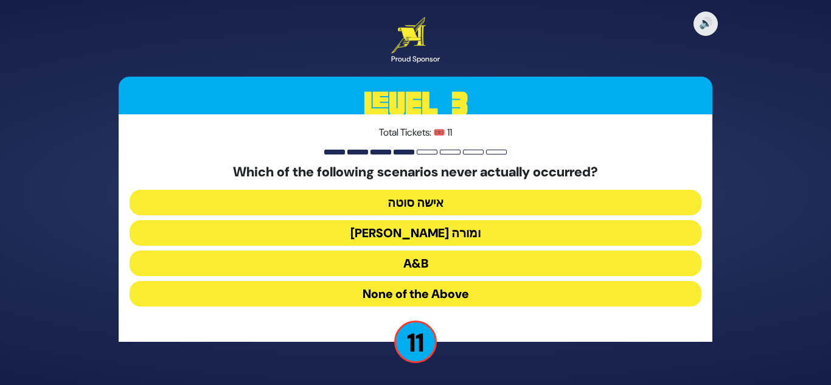
click at [484, 232] on button "בן סורר ומורה" at bounding box center [416, 233] width 572 height 26
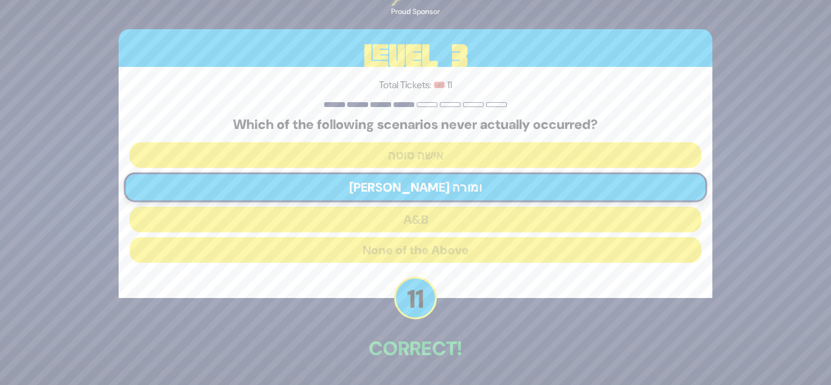
scroll to position [45, 0]
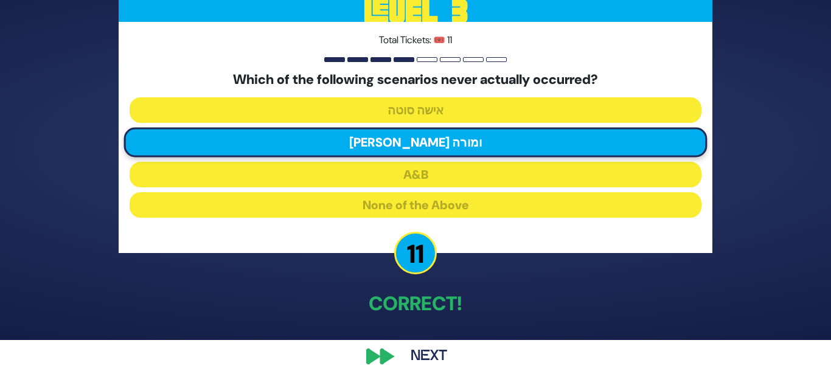
click at [430, 350] on button "Next" at bounding box center [429, 356] width 71 height 28
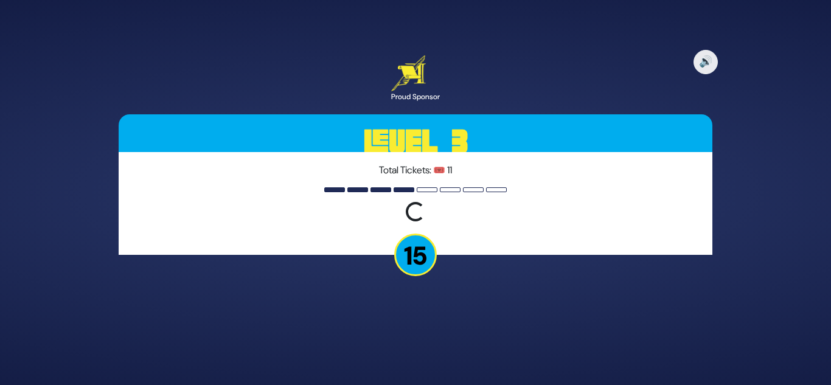
scroll to position [0, 0]
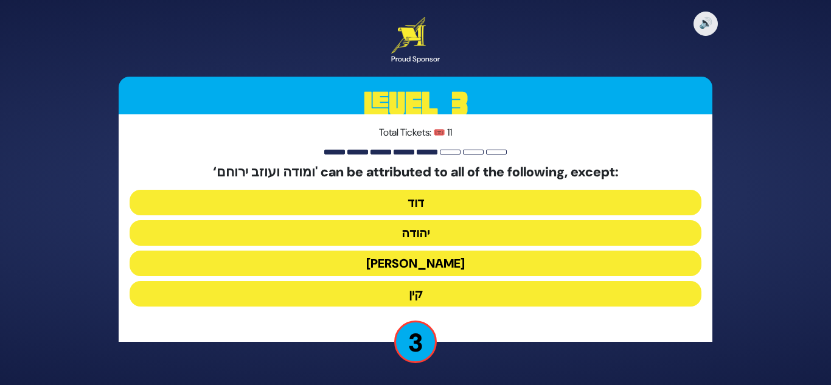
click at [426, 266] on button "יונה" at bounding box center [416, 264] width 572 height 26
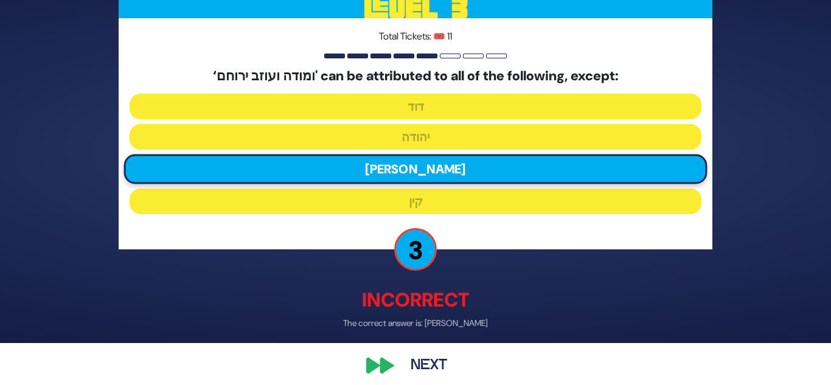
scroll to position [41, 0]
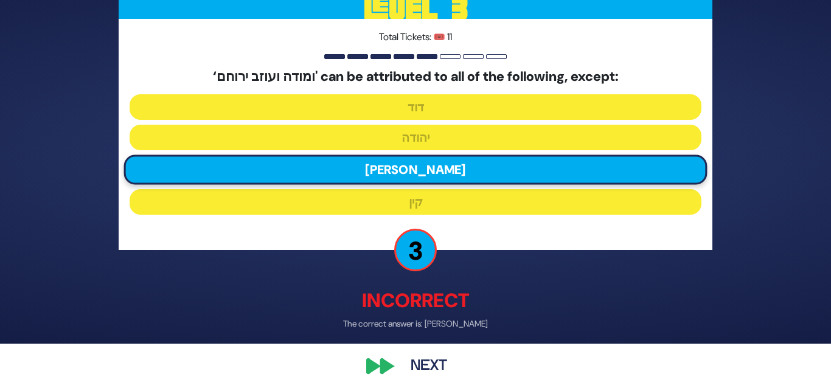
click at [428, 353] on button "Next" at bounding box center [429, 367] width 71 height 28
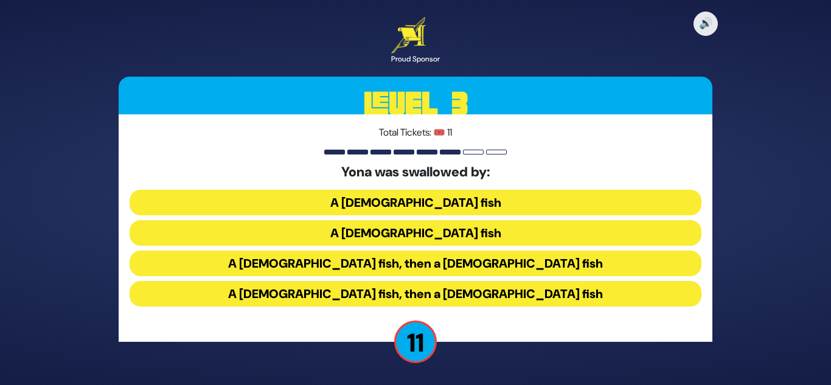
click at [454, 262] on button "A male fish, then a female fish" at bounding box center [416, 264] width 572 height 26
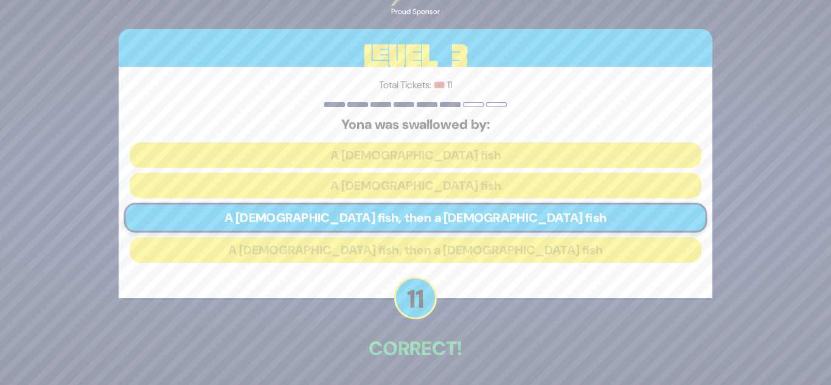
scroll to position [45, 0]
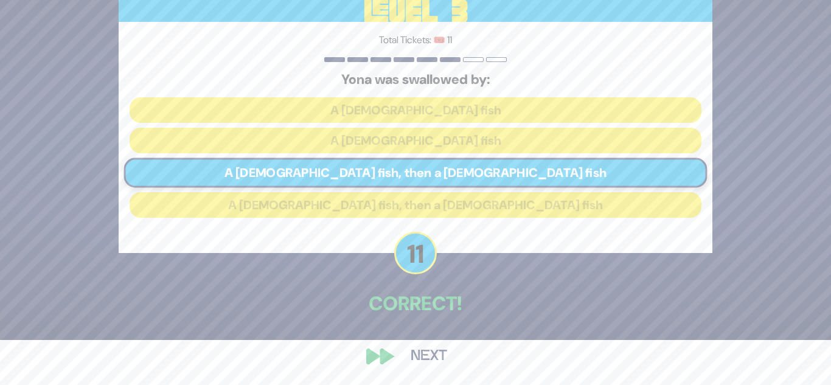
click at [426, 362] on button "Next" at bounding box center [429, 356] width 71 height 28
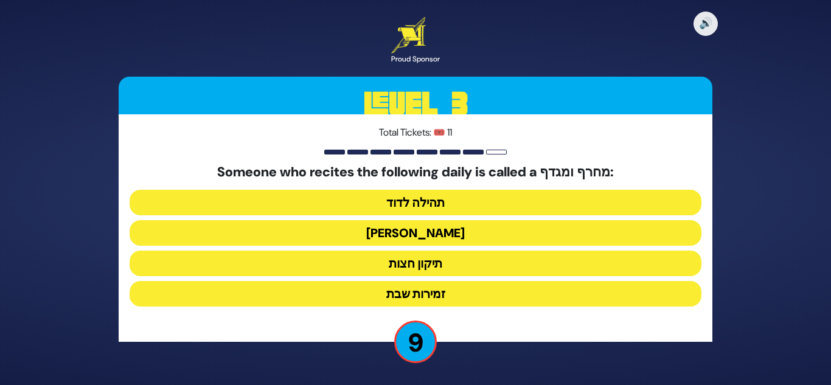
click at [429, 232] on button "הלל הגדול" at bounding box center [416, 233] width 572 height 26
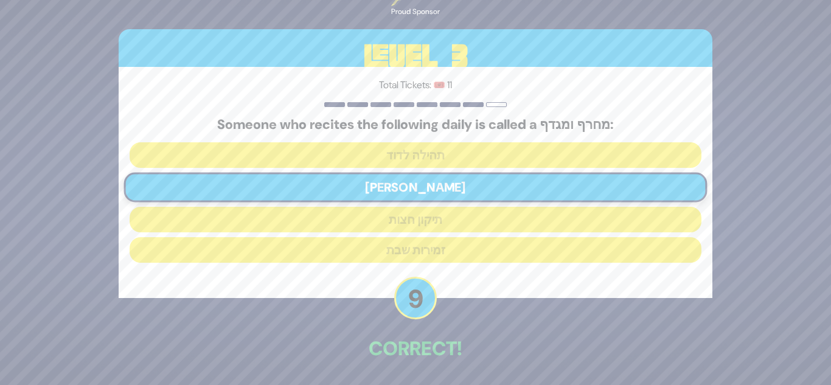
scroll to position [45, 0]
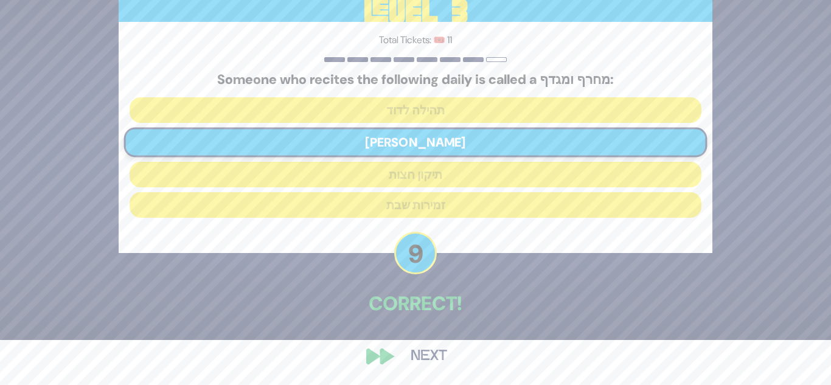
click at [424, 356] on button "Next" at bounding box center [429, 356] width 71 height 28
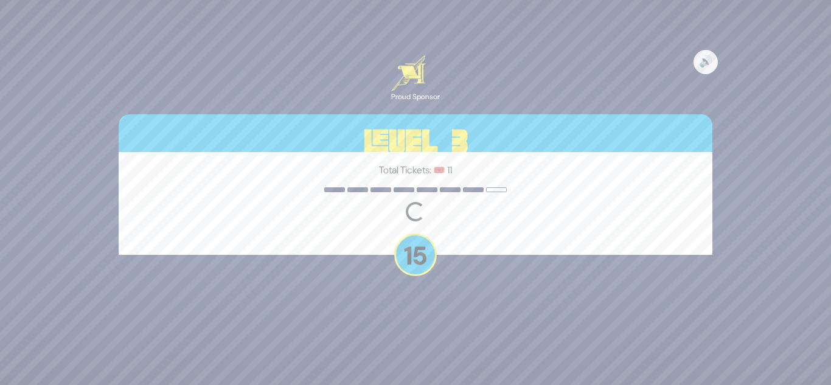
scroll to position [0, 0]
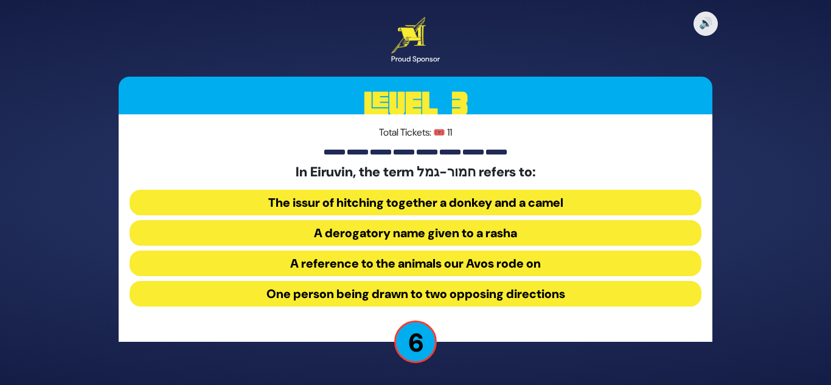
click at [396, 292] on button "One person being drawn to two opposing directions" at bounding box center [416, 294] width 572 height 26
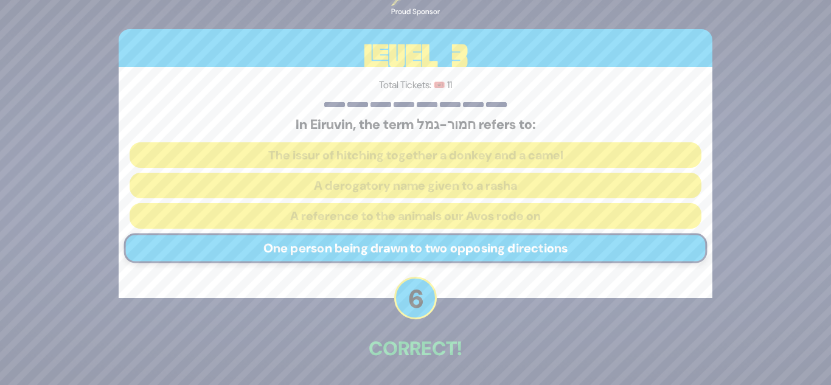
scroll to position [45, 0]
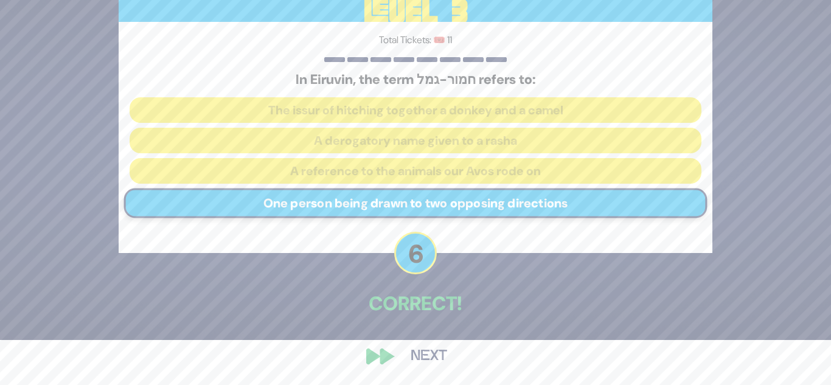
click at [426, 356] on button "Next" at bounding box center [429, 356] width 71 height 28
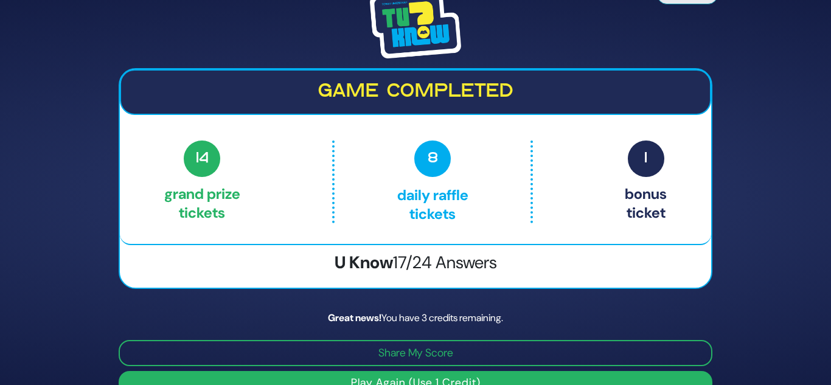
scroll to position [24, 0]
